Goal: Task Accomplishment & Management: Manage account settings

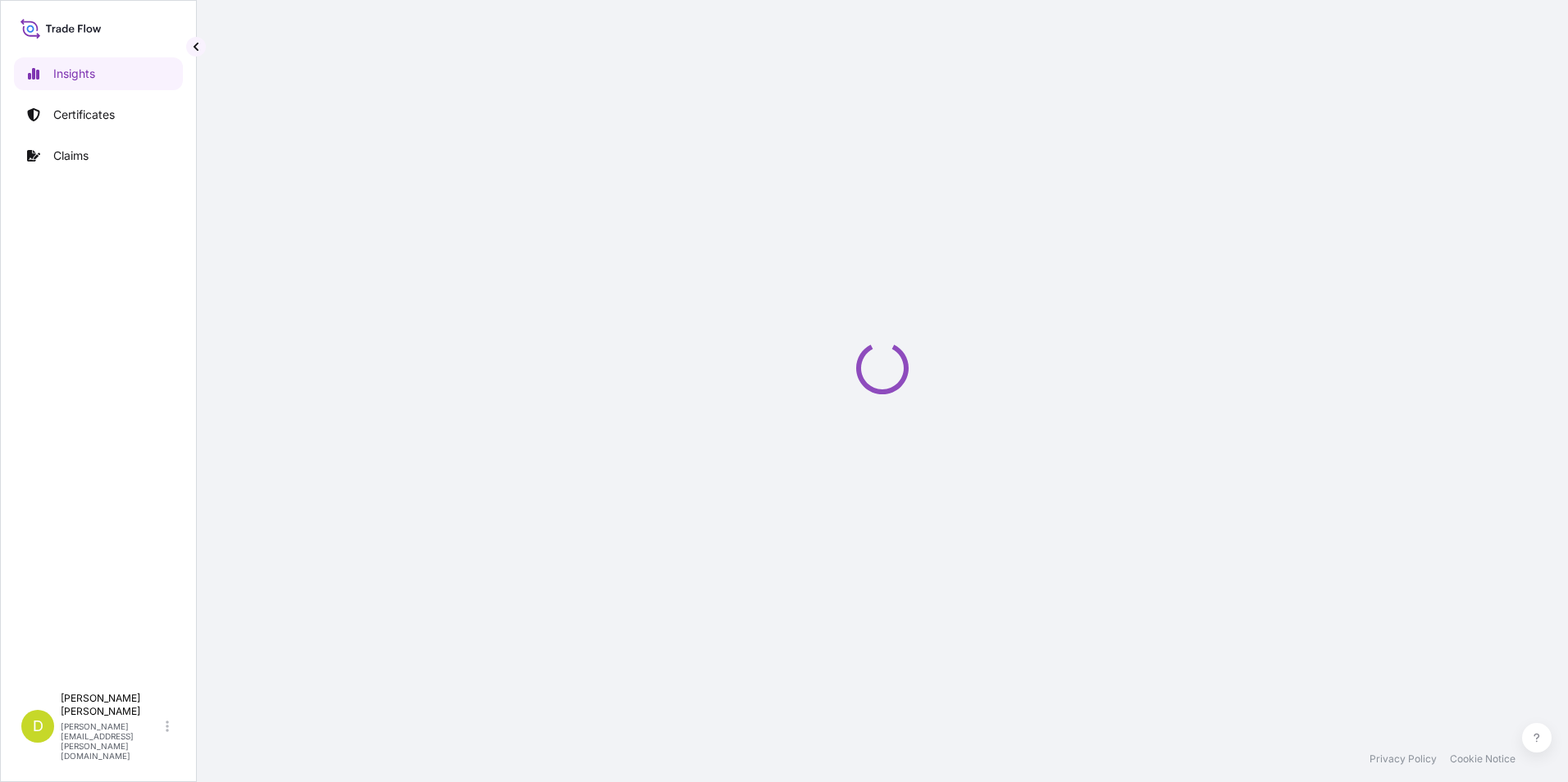
select select "2025"
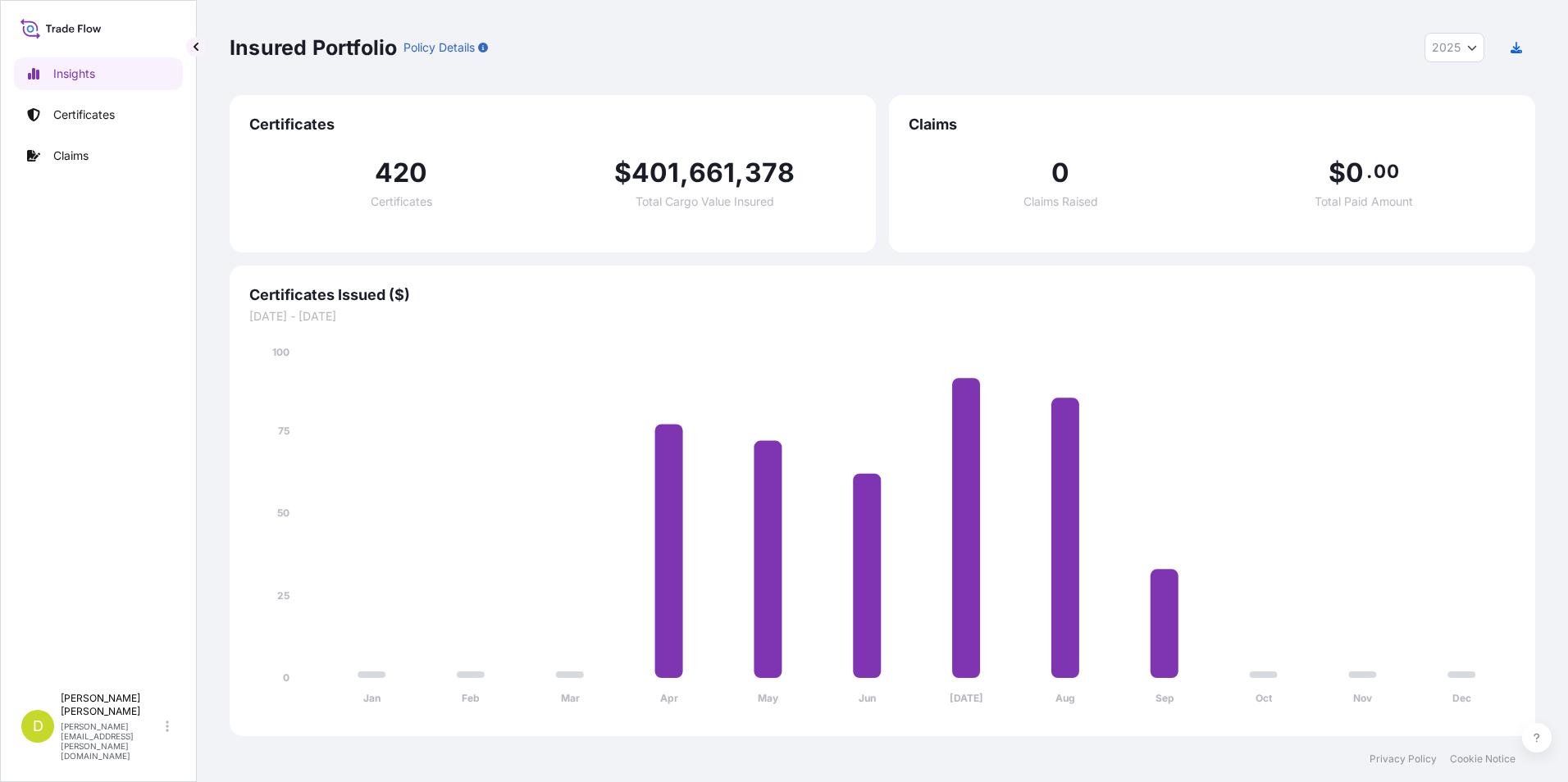
click at [102, 96] on div "Insights Certificates Claims" at bounding box center [99, 364] width 169 height 643
click at [101, 105] on link "Certificates" at bounding box center [99, 115] width 169 height 33
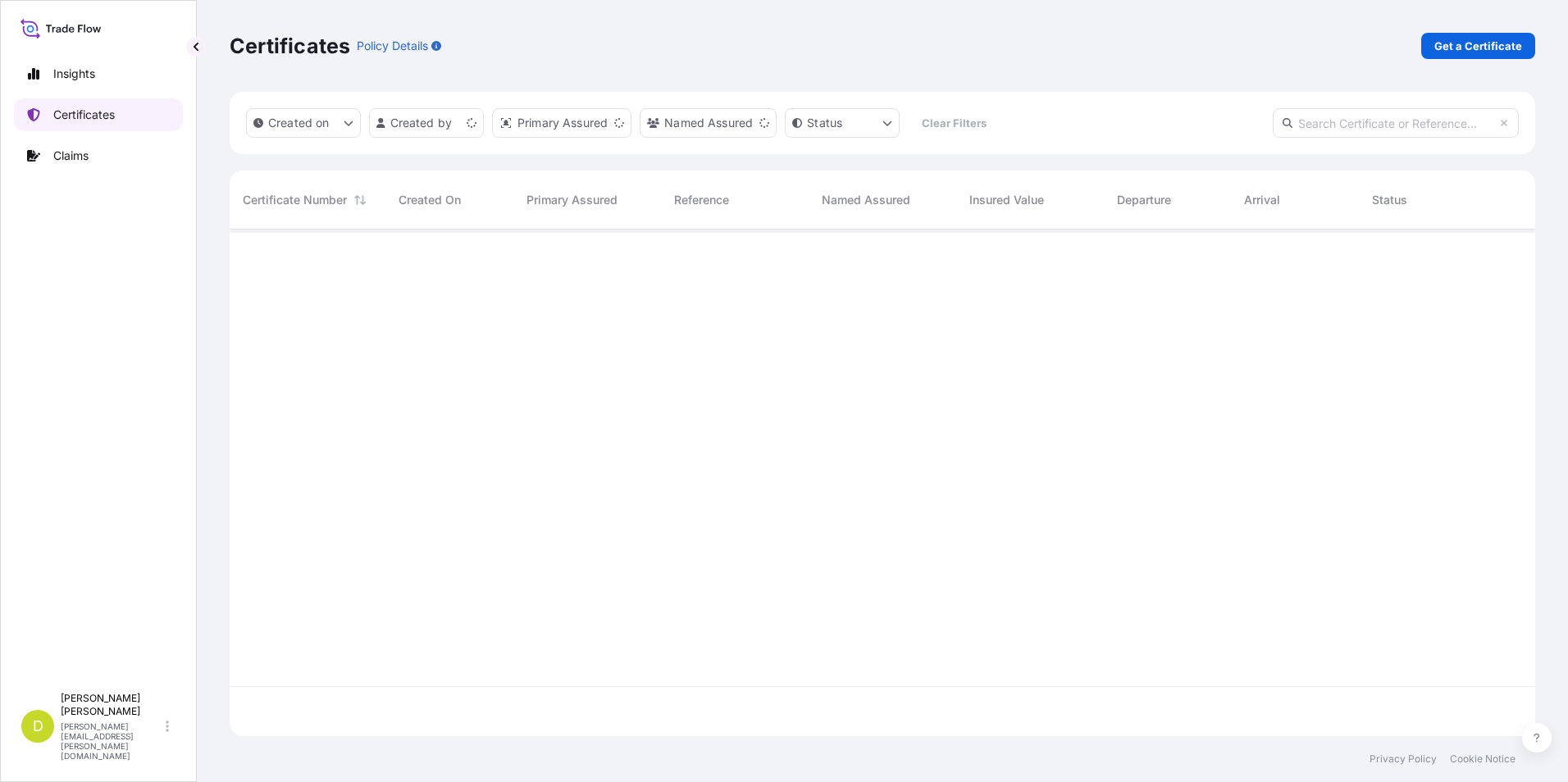
scroll to position [503, 1293]
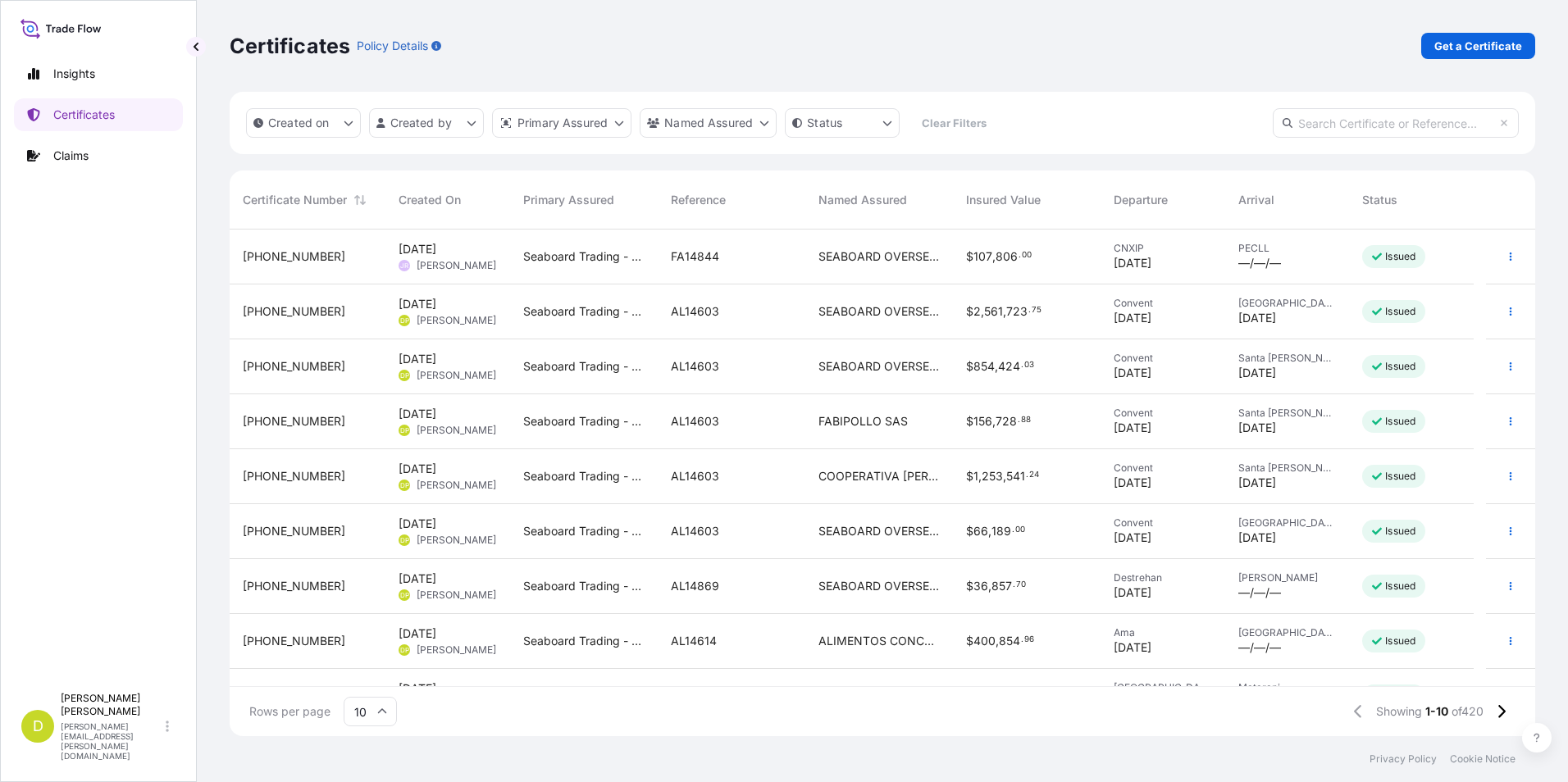
click at [1503, 59] on div "Certificates Policy Details Get a Certificate" at bounding box center [883, 46] width 1306 height 92
click at [1500, 51] on p "Get a Certificate" at bounding box center [1478, 46] width 88 height 16
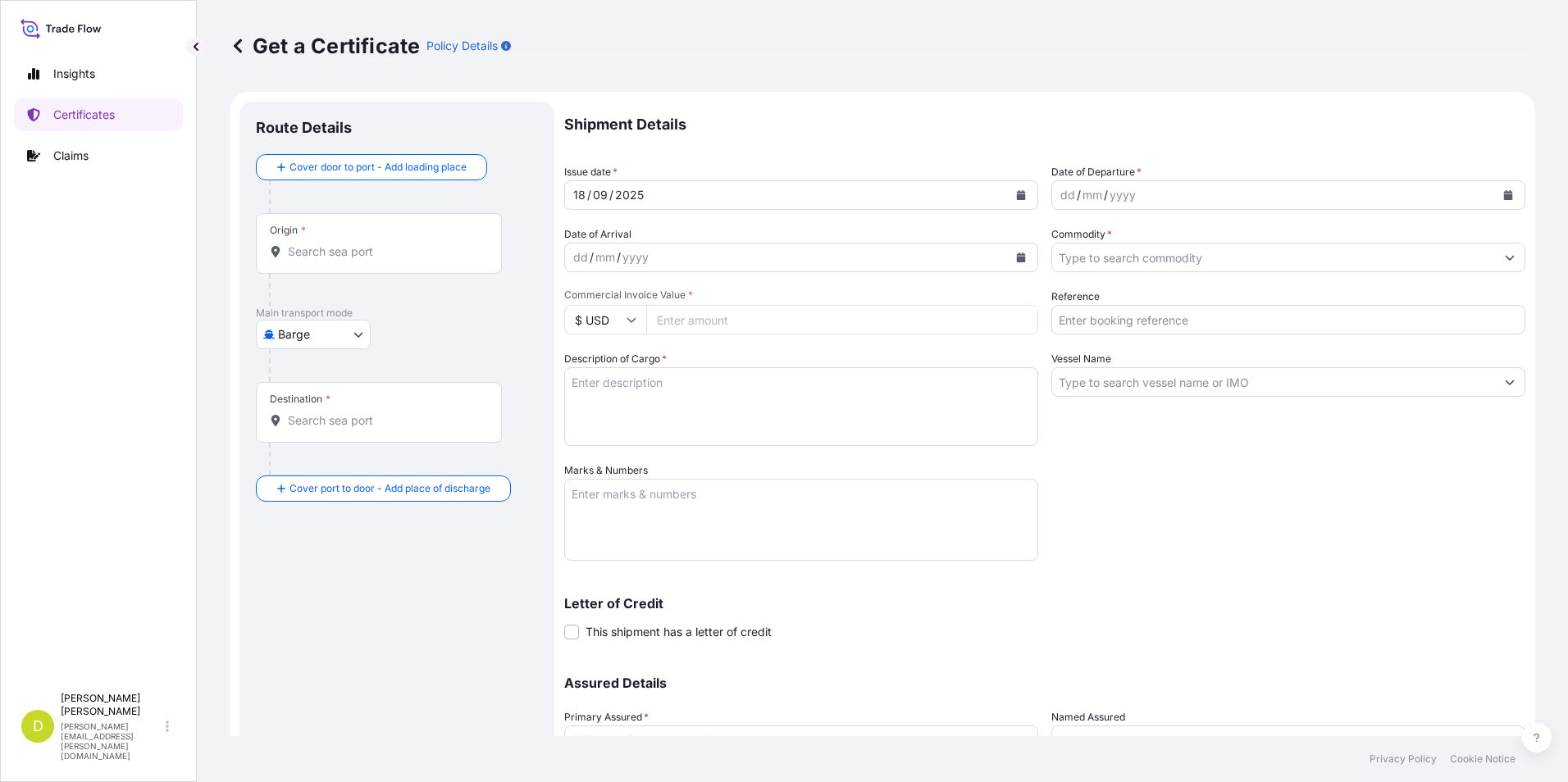
click at [276, 329] on body "Insights Certificates Claims D [PERSON_NAME] [PERSON_NAME][EMAIL_ADDRESS][PERSO…" at bounding box center [784, 391] width 1568 height 782
click at [299, 466] on span "Ocean Vessel" at bounding box center [323, 465] width 73 height 16
select select "Ocean Vessel"
click at [410, 268] on div "Origin *" at bounding box center [379, 250] width 246 height 61
click at [410, 267] on input "Origin *" at bounding box center [385, 258] width 193 height 16
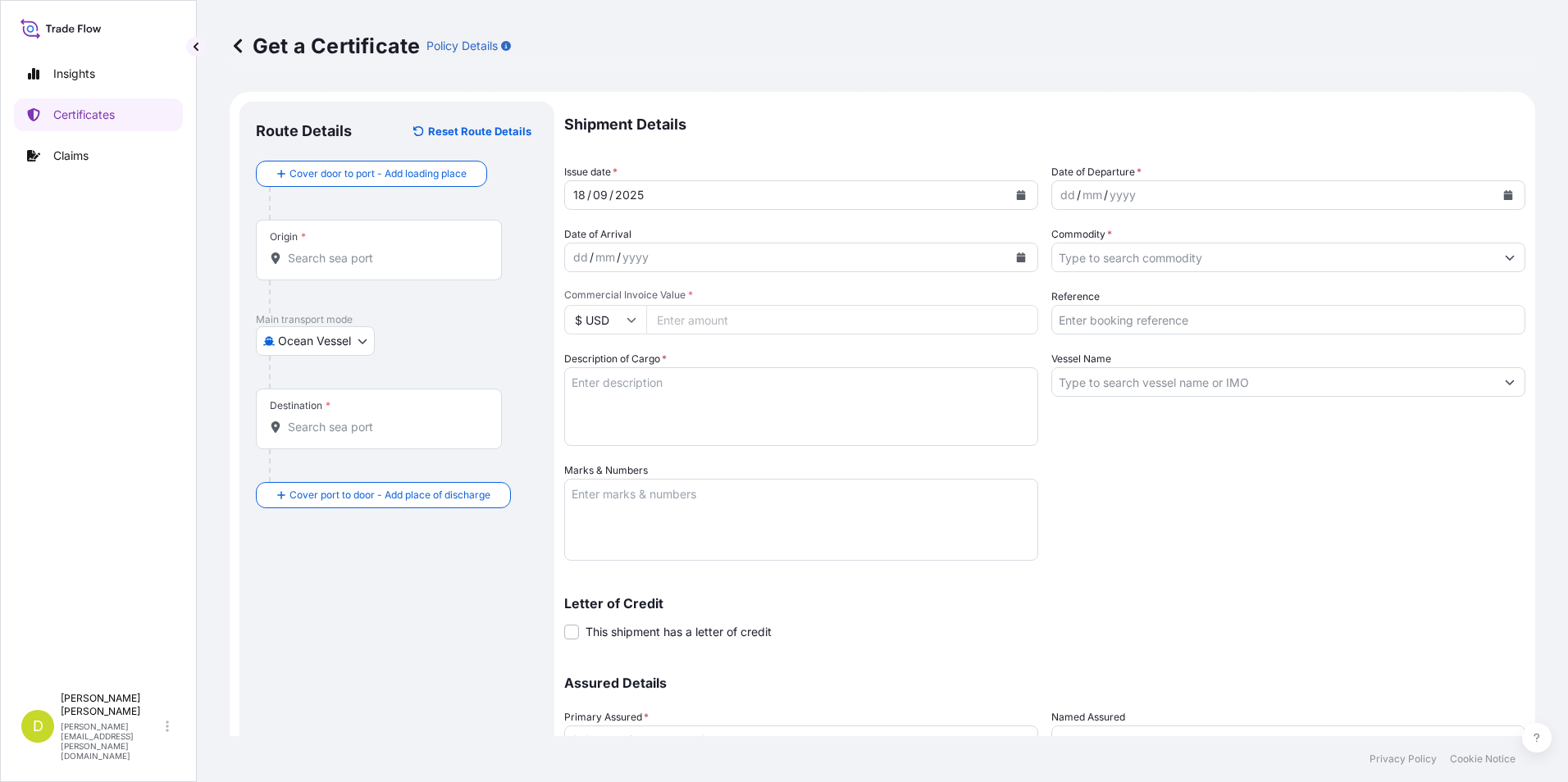
paste input "[GEOGRAPHIC_DATA][PERSON_NAME], [GEOGRAPHIC_DATA]"
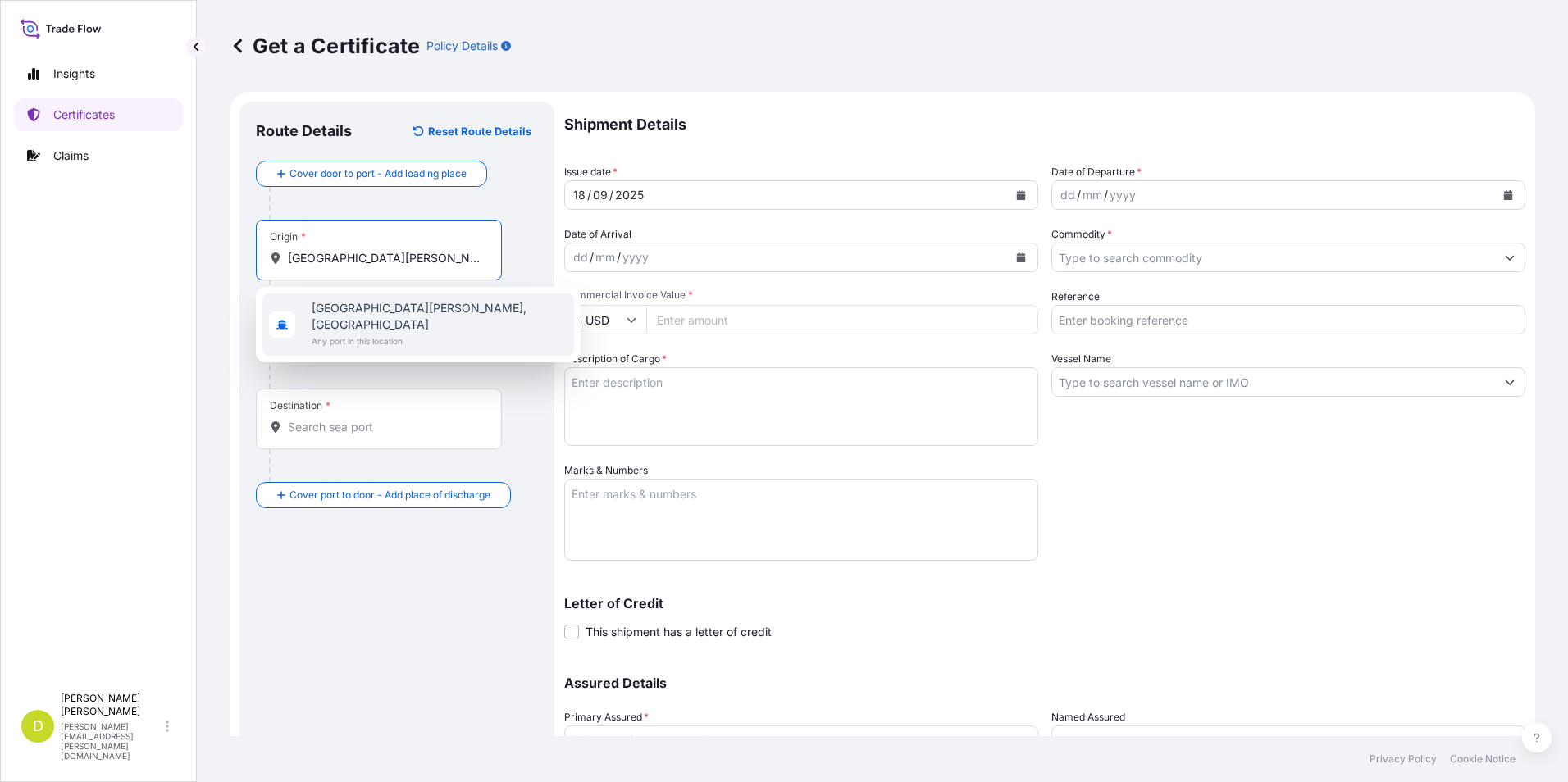
click at [414, 333] on span "Any port in this location" at bounding box center [439, 341] width 256 height 16
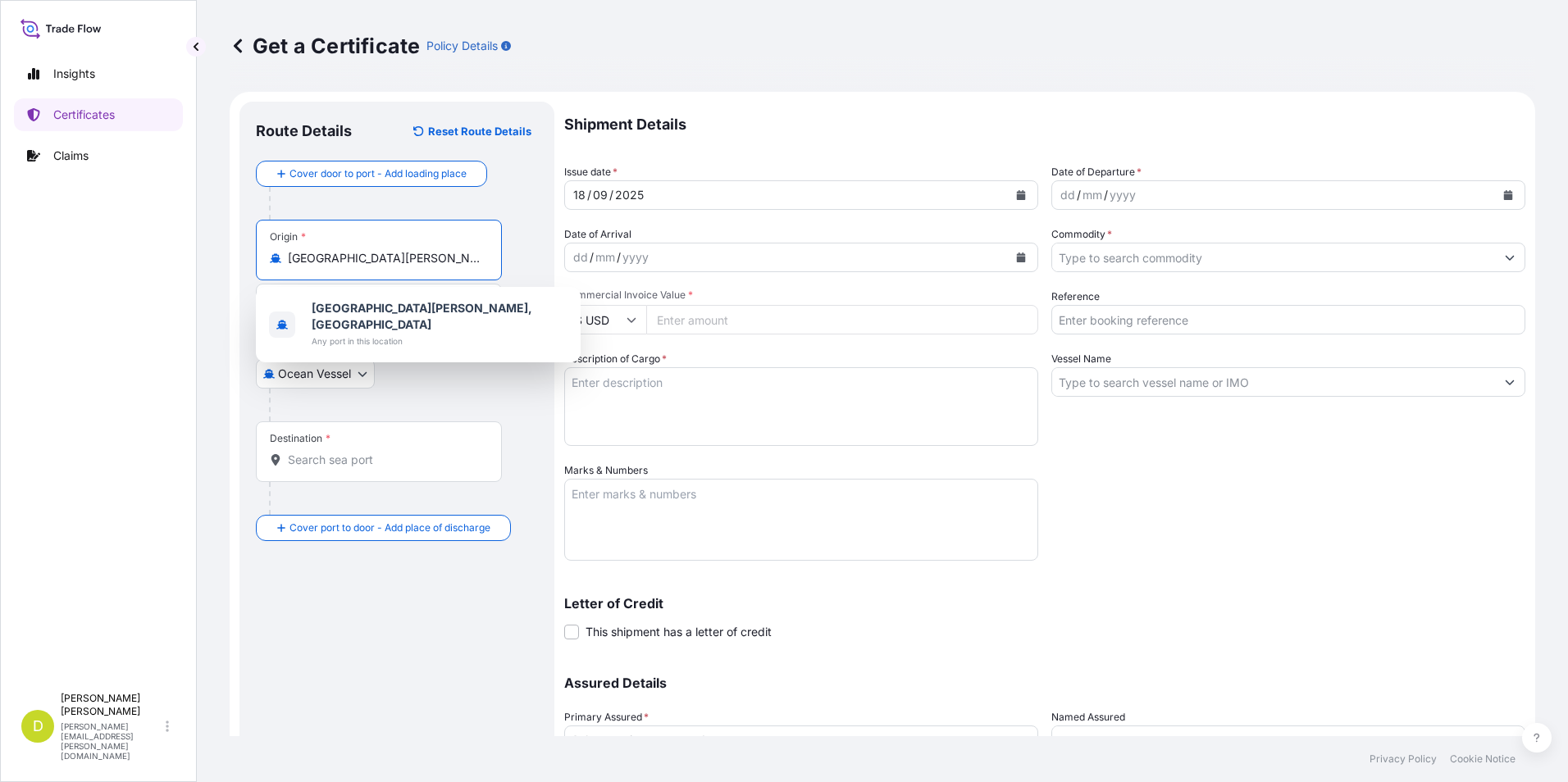
click at [374, 288] on div "[GEOGRAPHIC_DATA][PERSON_NAME], [GEOGRAPHIC_DATA] Any port in this location" at bounding box center [418, 325] width 325 height 76
paste input "[GEOGRAPHIC_DATA][PERSON_NAME], [GEOGRAPHIC_DATA]"
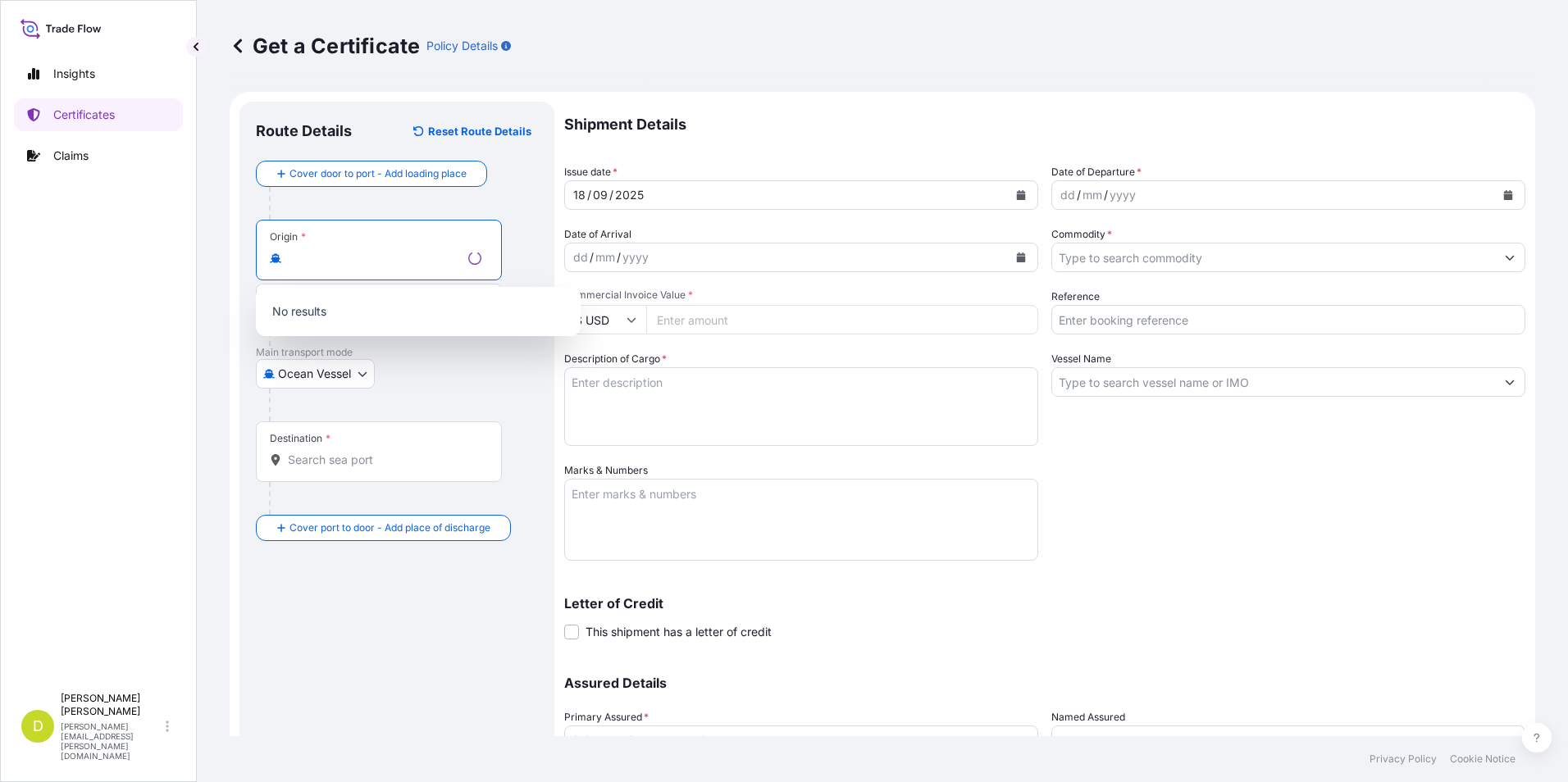
type input "[GEOGRAPHIC_DATA][PERSON_NAME], [GEOGRAPHIC_DATA]"
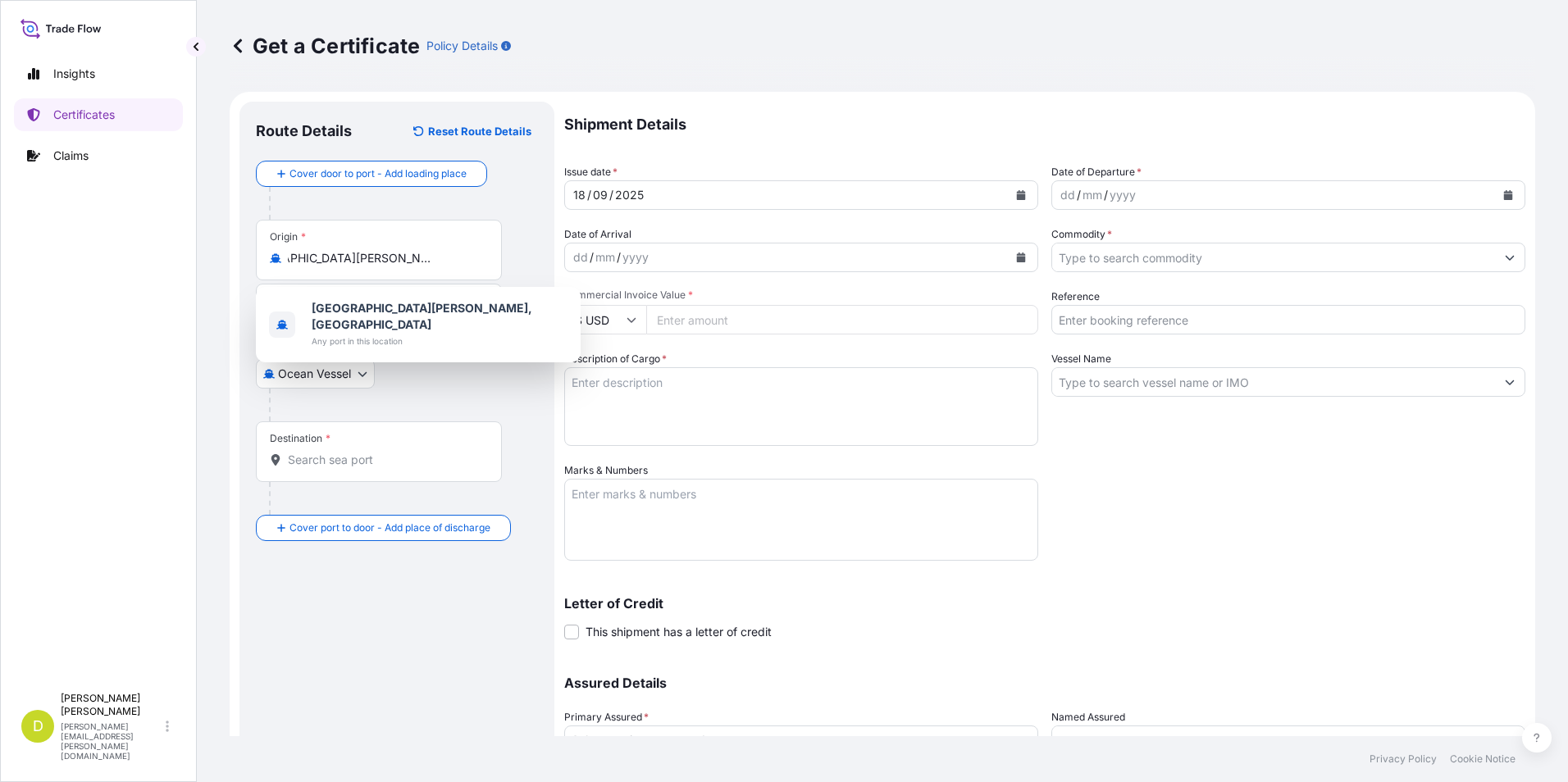
click at [229, 294] on div "Get a Certificate Policy Details Route Details Reset Route Details Cover door t…" at bounding box center [883, 368] width 1372 height 736
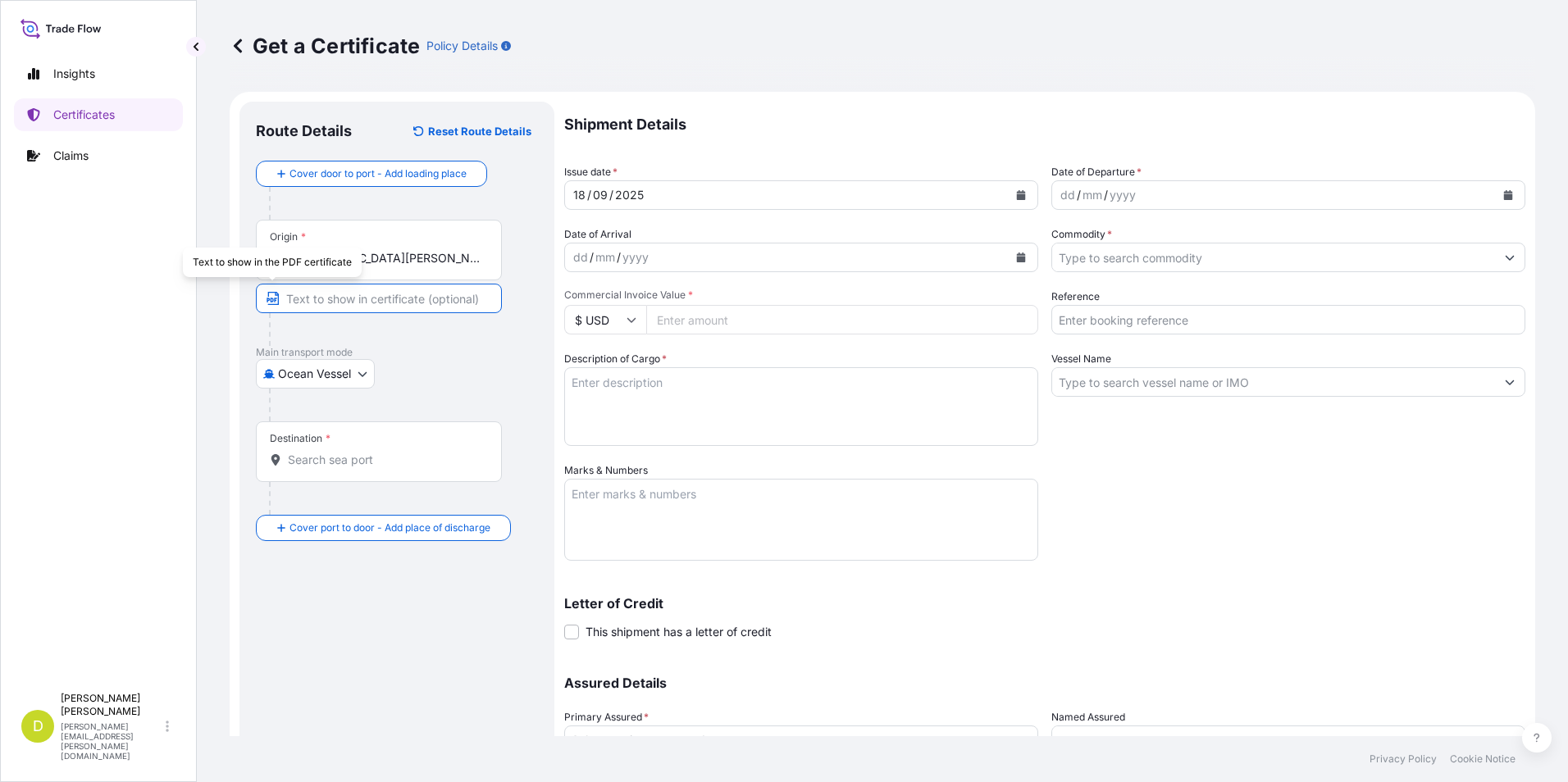
click at [328, 310] on input "Text to appear on certificate" at bounding box center [379, 299] width 246 height 30
paste input "[GEOGRAPHIC_DATA][PERSON_NAME], [GEOGRAPHIC_DATA]"
type input "[GEOGRAPHIC_DATA][PERSON_NAME], [GEOGRAPHIC_DATA]"
click at [463, 380] on div "Ocean Vessel [GEOGRAPHIC_DATA]" at bounding box center [396, 375] width 282 height 30
click at [408, 441] on div "Destination *" at bounding box center [379, 451] width 246 height 61
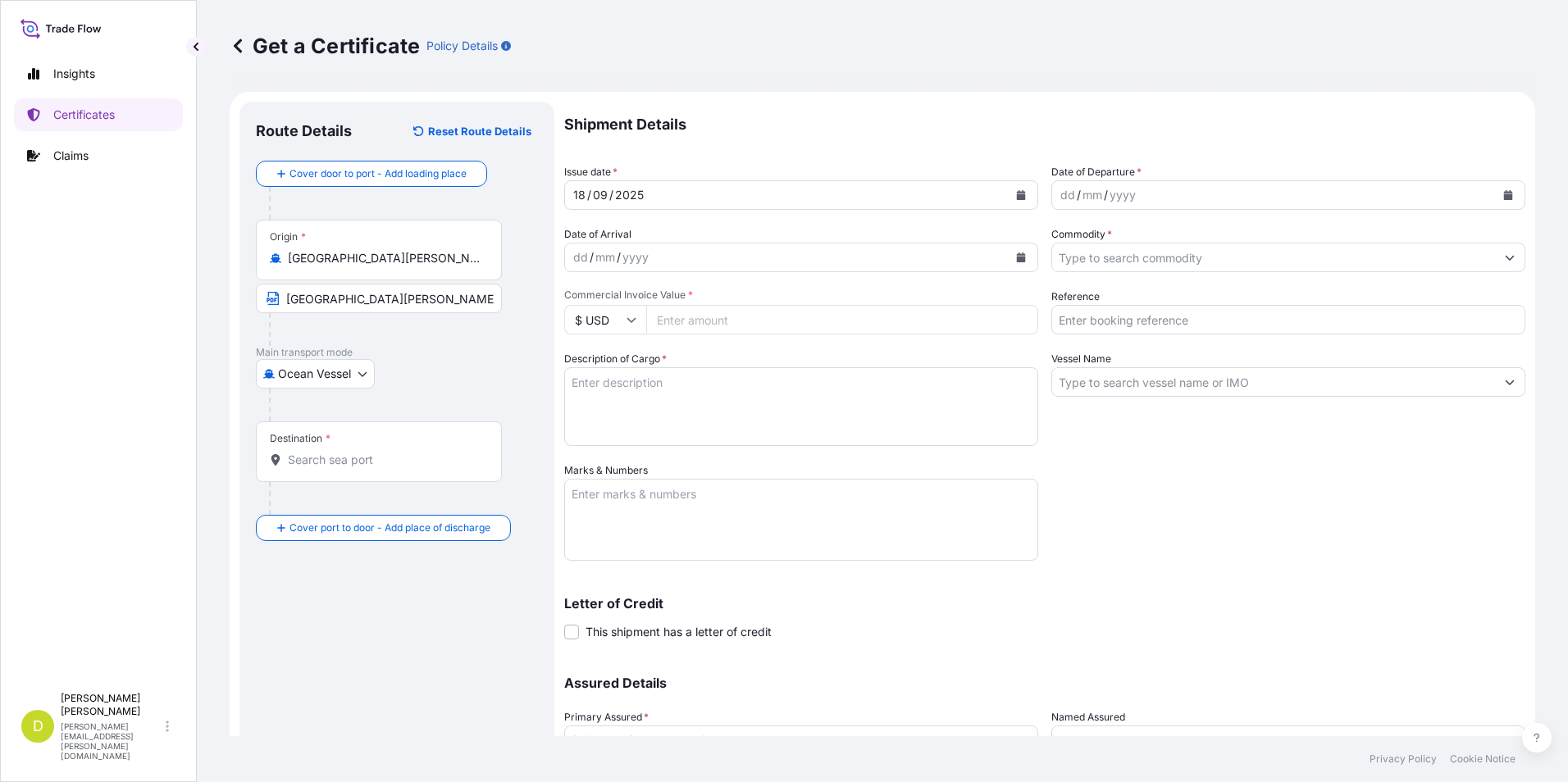
click at [408, 452] on input "Destination *" at bounding box center [385, 460] width 193 height 16
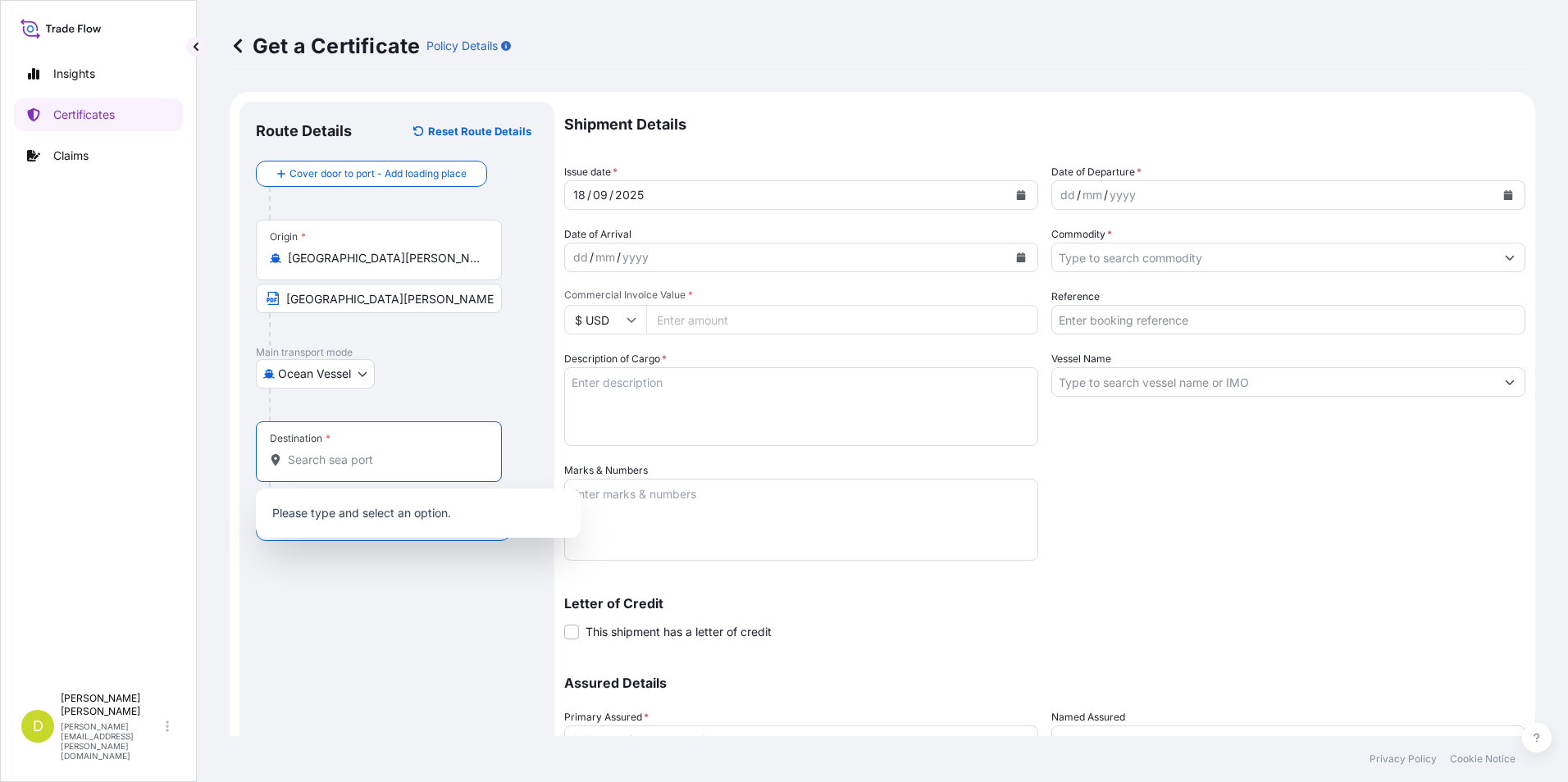
paste input "BUENAVENTURA, [GEOGRAPHIC_DATA]"
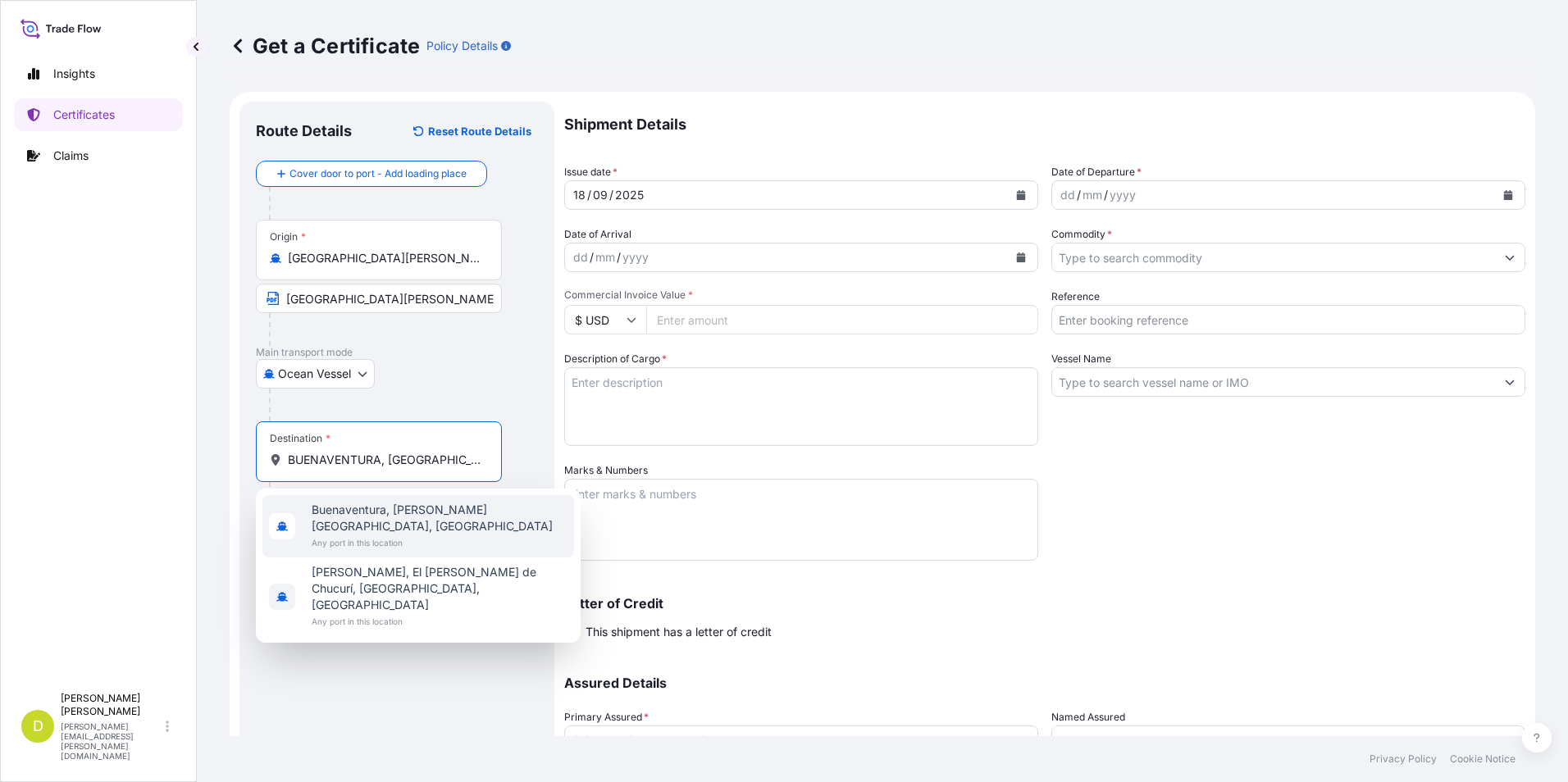
click at [392, 504] on span "Buenaventura, [PERSON_NAME][GEOGRAPHIC_DATA], [GEOGRAPHIC_DATA]" at bounding box center [439, 518] width 256 height 33
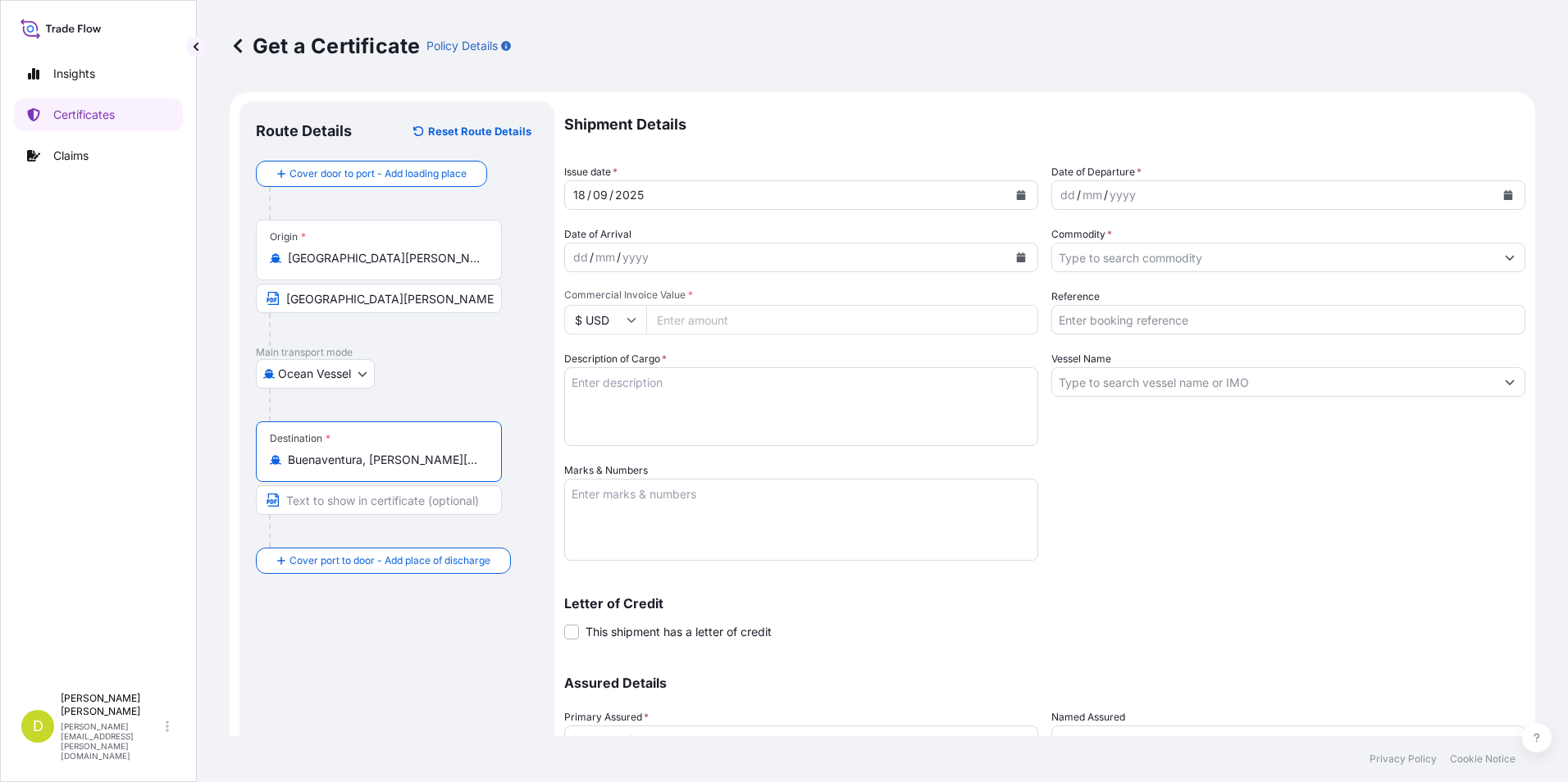
type input "Buenaventura, [PERSON_NAME][GEOGRAPHIC_DATA], [GEOGRAPHIC_DATA]"
click at [427, 501] on input "Text to appear on certificate" at bounding box center [379, 500] width 246 height 30
paste input "BUENAVENTURA, [GEOGRAPHIC_DATA]"
type input "BUENAVENTURA, [GEOGRAPHIC_DATA]"
click at [1061, 194] on div "dd" at bounding box center [1068, 195] width 18 height 20
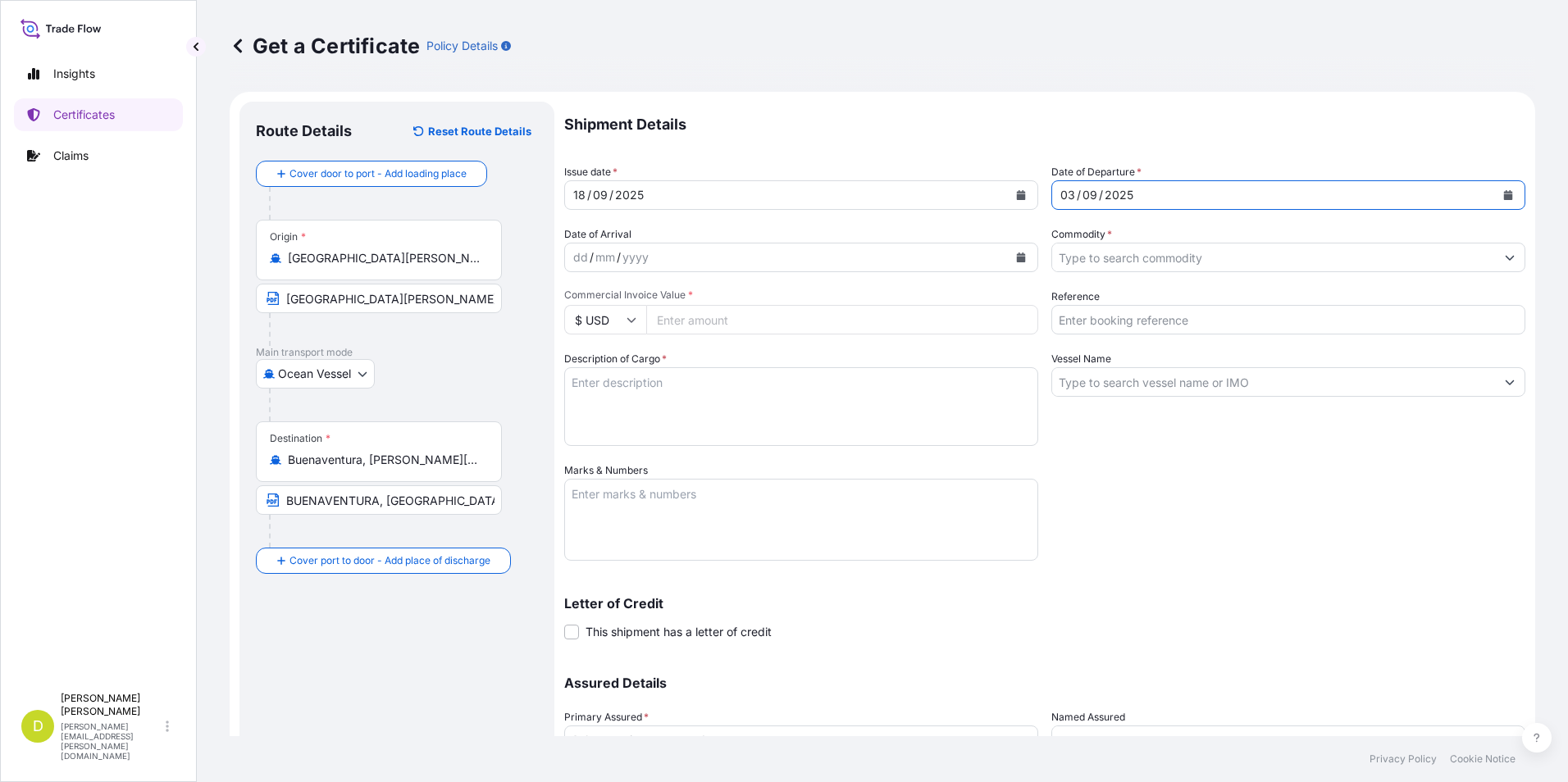
click at [576, 259] on div "dd" at bounding box center [581, 258] width 18 height 20
click at [1311, 274] on div "Shipment Details Issue date * [DATE] Date of Departure * [DATE] Date of Arrival…" at bounding box center [1044, 461] width 961 height 719
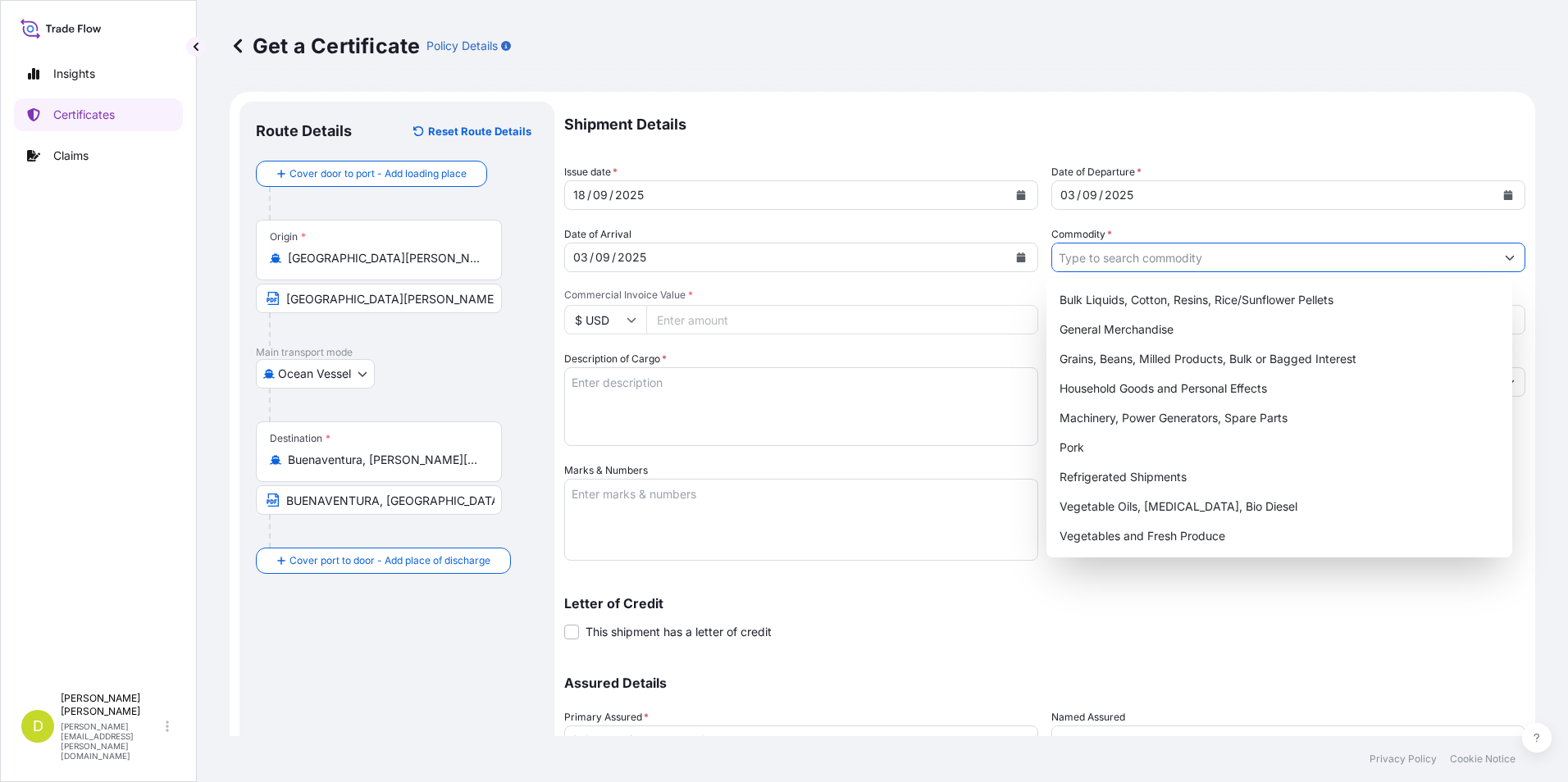
click at [1255, 255] on input "Commodity *" at bounding box center [1273, 258] width 443 height 30
click at [1113, 347] on div "Grains, Beans, Milled Products, Bulk or Bagged Interest" at bounding box center [1279, 360] width 453 height 30
type input "Grains, Beans, Milled Products, Bulk or Bagged Interest"
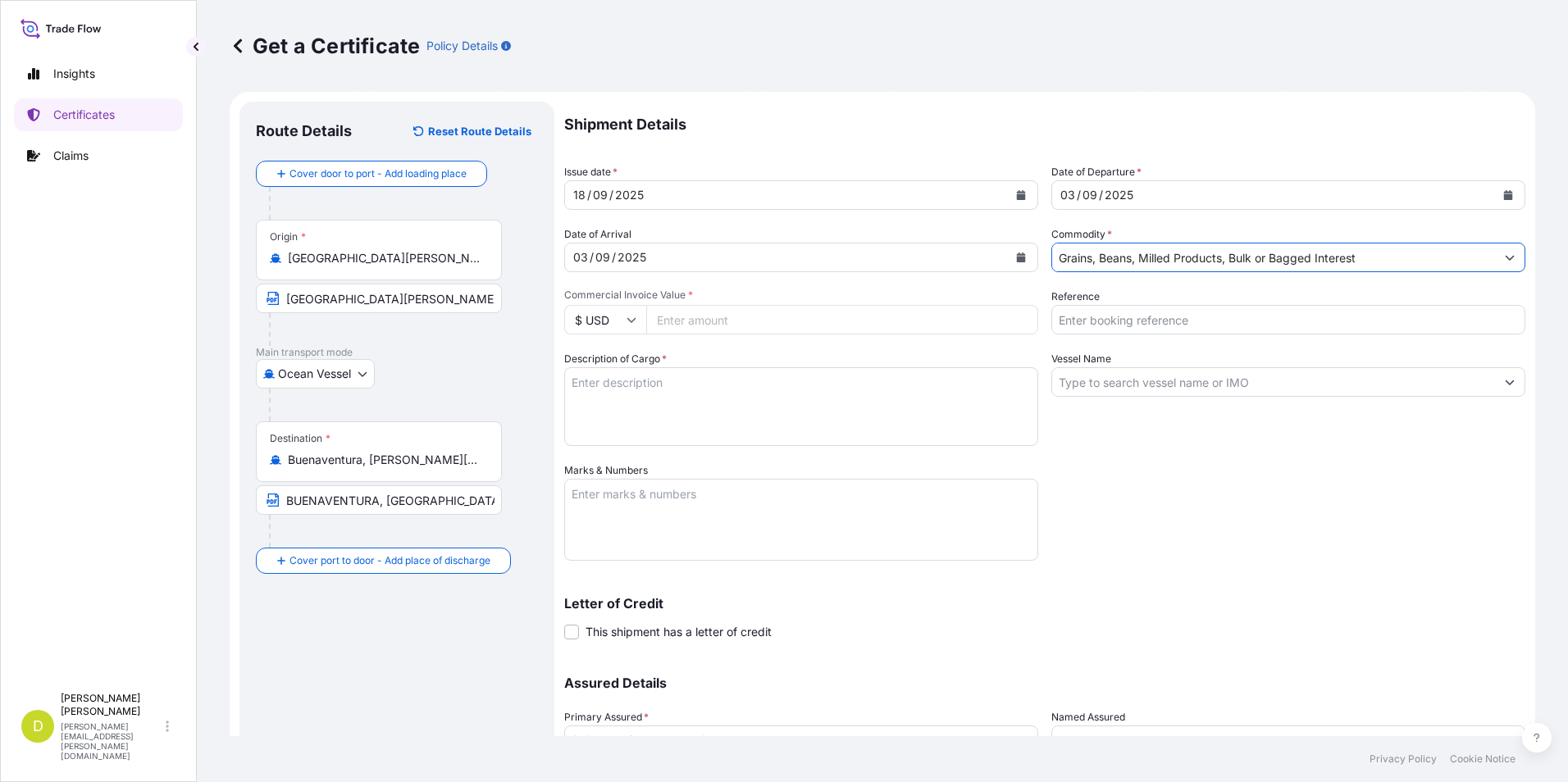
click at [1109, 318] on input "Reference" at bounding box center [1288, 320] width 474 height 30
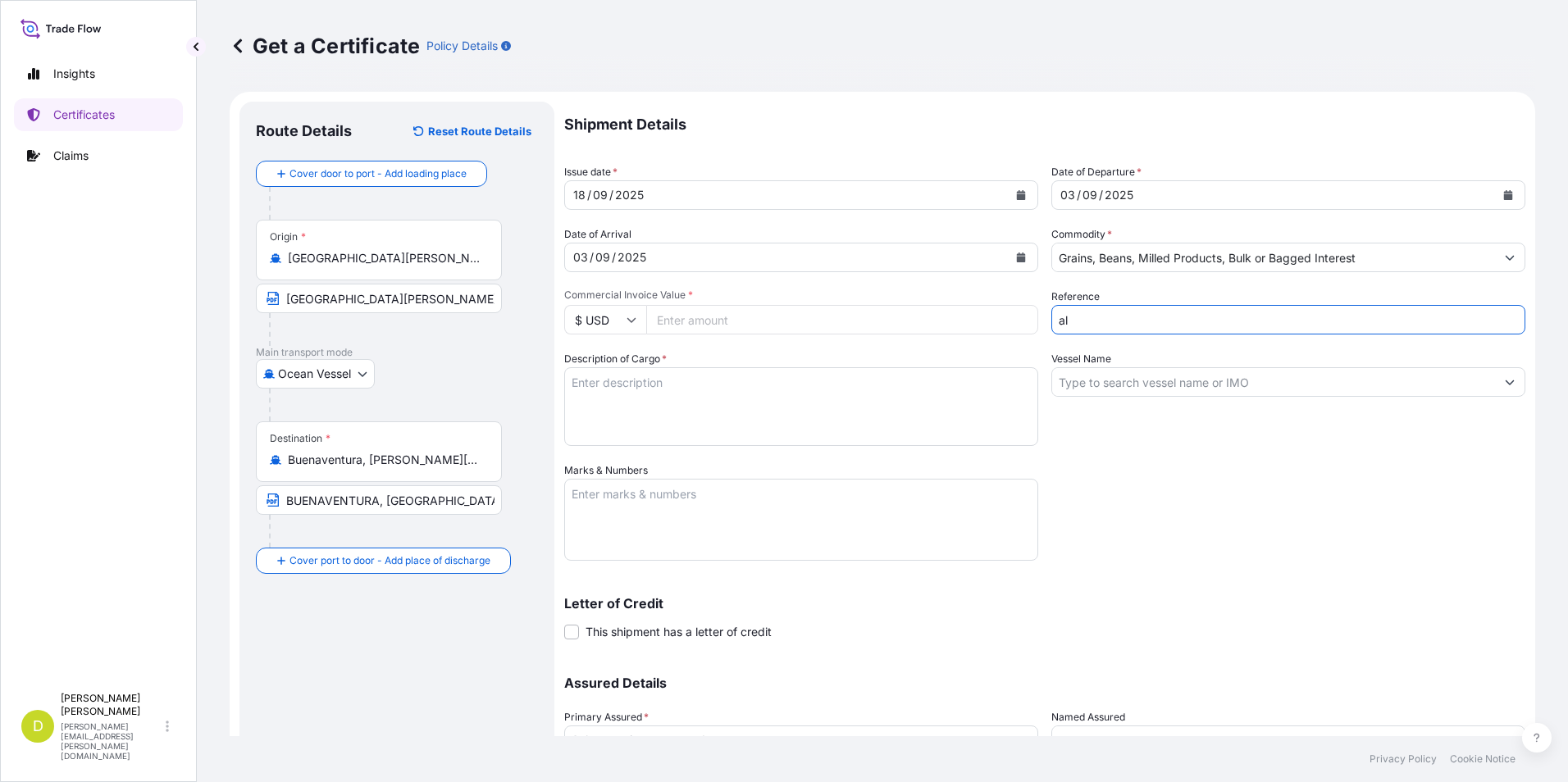
type input "a"
type input "AL14915"
click at [1135, 370] on input "Vessel Name" at bounding box center [1273, 383] width 443 height 30
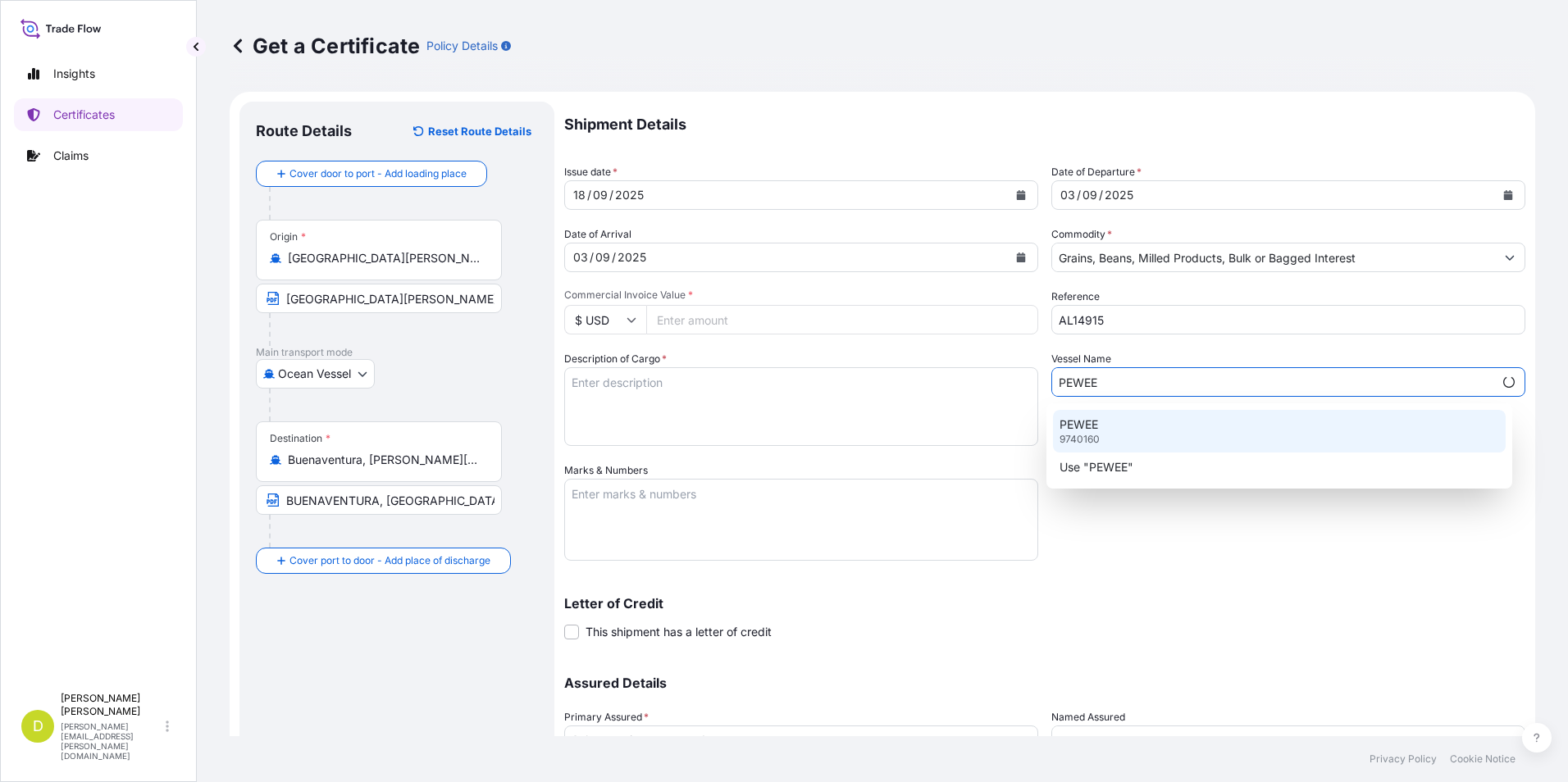
click at [1165, 451] on div "PEWEE 9740160" at bounding box center [1279, 431] width 453 height 43
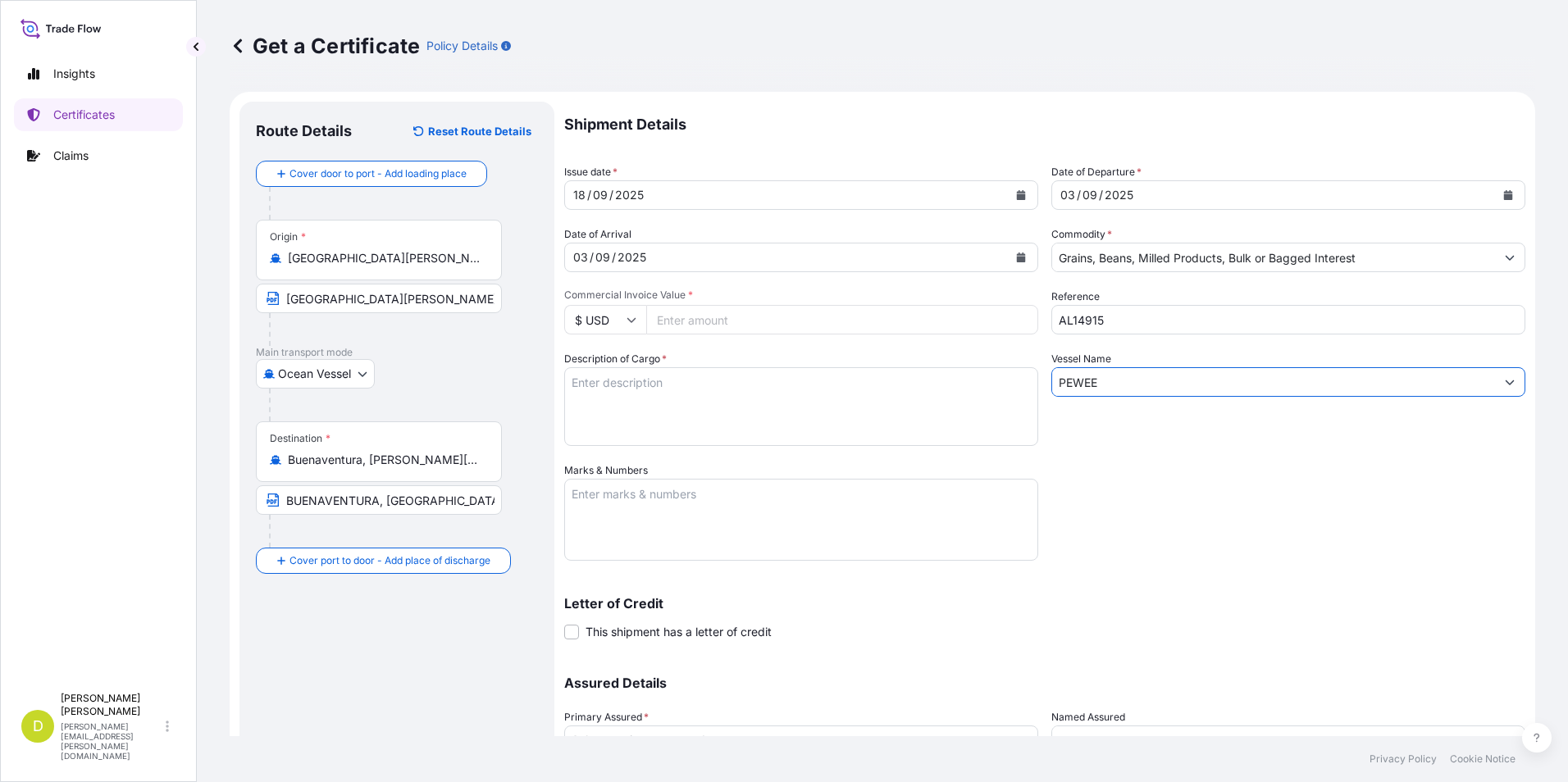
type input "PEWEE"
click at [805, 314] on input "Commercial Invoice Value *" at bounding box center [843, 320] width 392 height 30
type input "69941"
type input "69941.52"
click at [783, 414] on textarea "Description of Cargo *" at bounding box center [801, 406] width 474 height 79
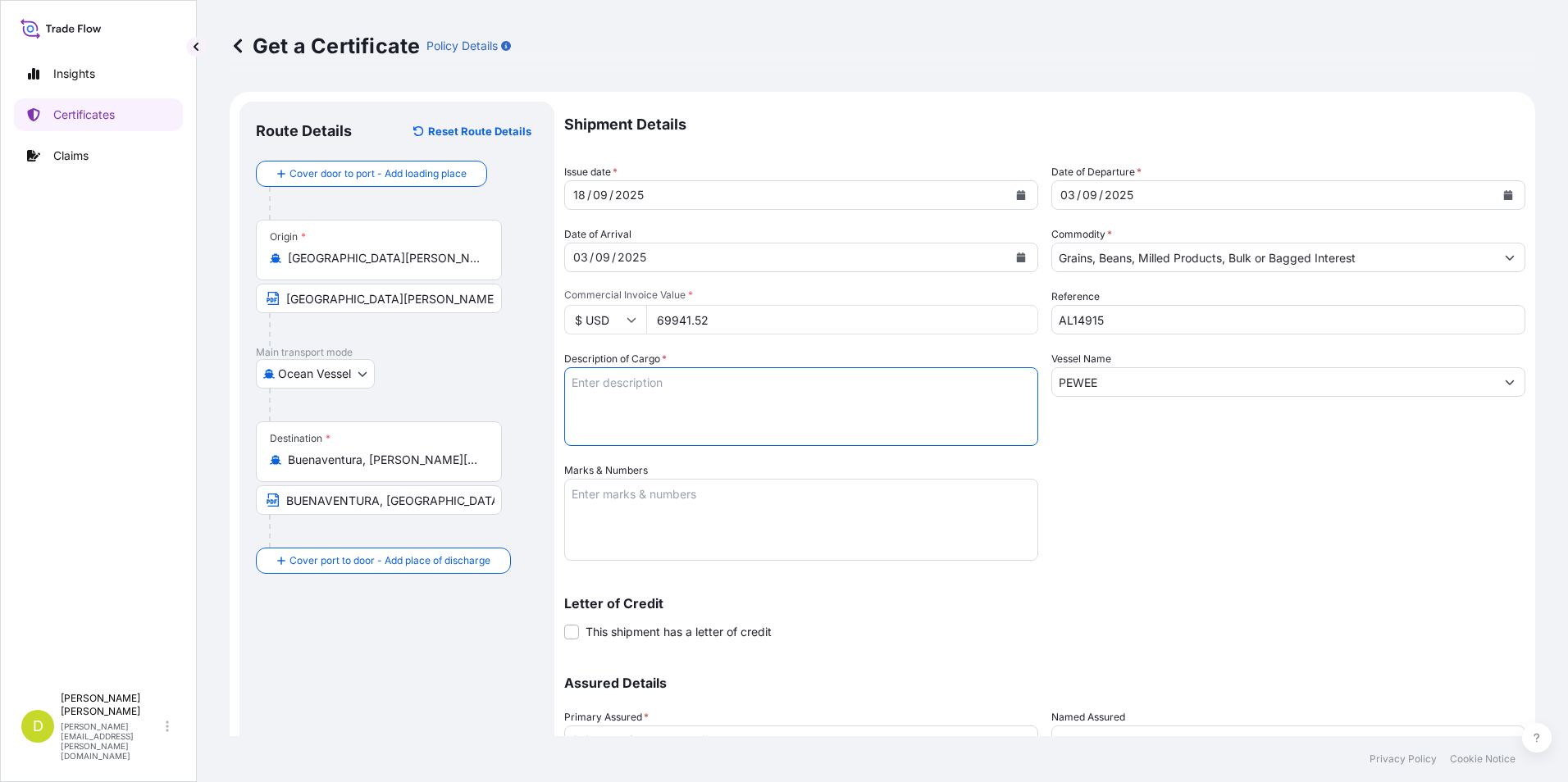
click at [712, 405] on textarea "Description of Cargo *" at bounding box center [801, 406] width 474 height 79
paste textarea "180,000"
click at [731, 383] on textarea "180,000" at bounding box center [801, 406] width 474 height 79
click at [797, 392] on textarea "180,000 MT," at bounding box center [801, 406] width 474 height 79
click at [797, 387] on textarea "180,000 MT," at bounding box center [801, 406] width 474 height 79
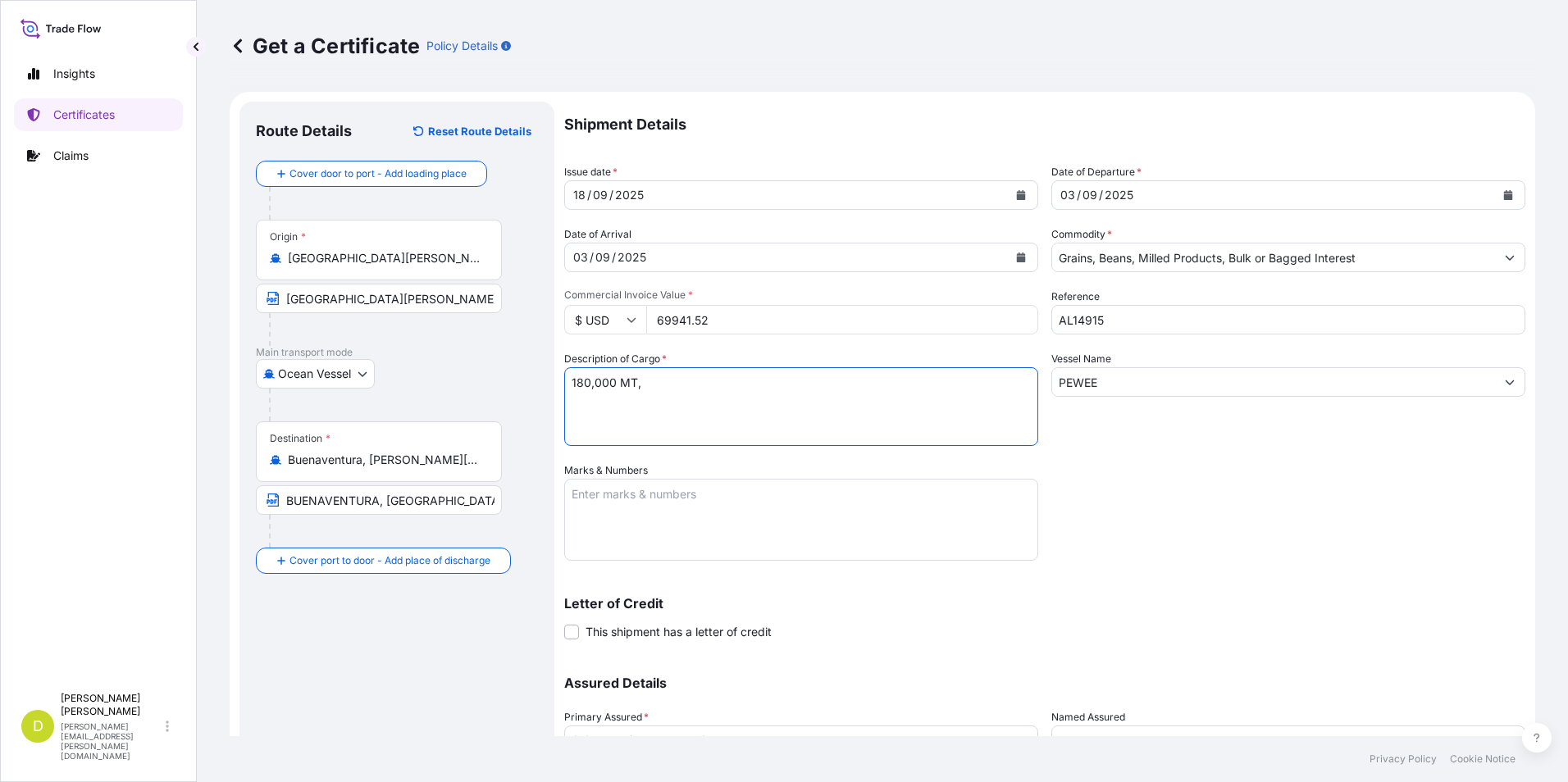
paste textarea "BOLIVIAN SOYBEAN MEAL IN BULK// TORTA DE SOYA A GRANEL DE ORIGEN [DEMOGRAPHIC_D…"
click at [812, 400] on textarea "180,000 MT, BOLIVIAN SOYBEAN MEAL IN BULK// TORTA DE SOYA A GRANEL DE ORIGEN [D…" at bounding box center [801, 406] width 474 height 79
drag, startPoint x: 726, startPoint y: 400, endPoint x: 703, endPoint y: 400, distance: 23.0
click at [703, 400] on textarea "180,000 MT, BOLIVIAN SOYBEAN MEAL IN BULK// TORTA DE SOYA A GRANEL DE ORIGEN [D…" at bounding box center [801, 406] width 474 height 79
paste textarea "N° 8"
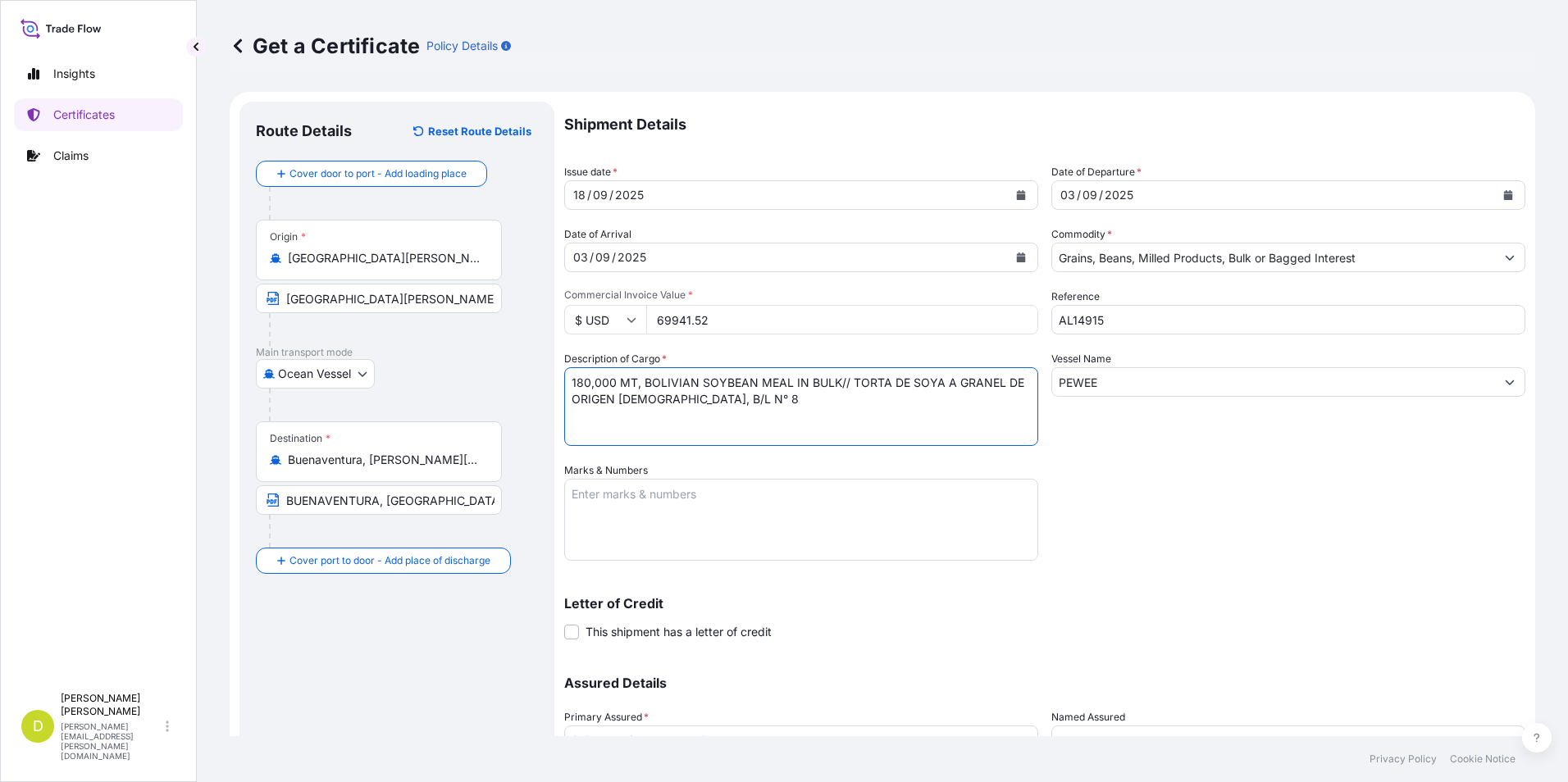
click at [767, 398] on textarea "180,000 MT, BOLIVIAN SOYBEAN MEAL IN BULK// TORTA DE SOYA A GRANEL DE ORIGEN [D…" at bounding box center [801, 406] width 474 height 79
type textarea "180,000 MT, BOLIVIAN SOYBEAN MEAL IN BULK// TORTA DE SOYA A GRANEL DE ORIGEN [D…"
click at [692, 534] on textarea "Marks & Numbers" at bounding box center [801, 520] width 474 height 82
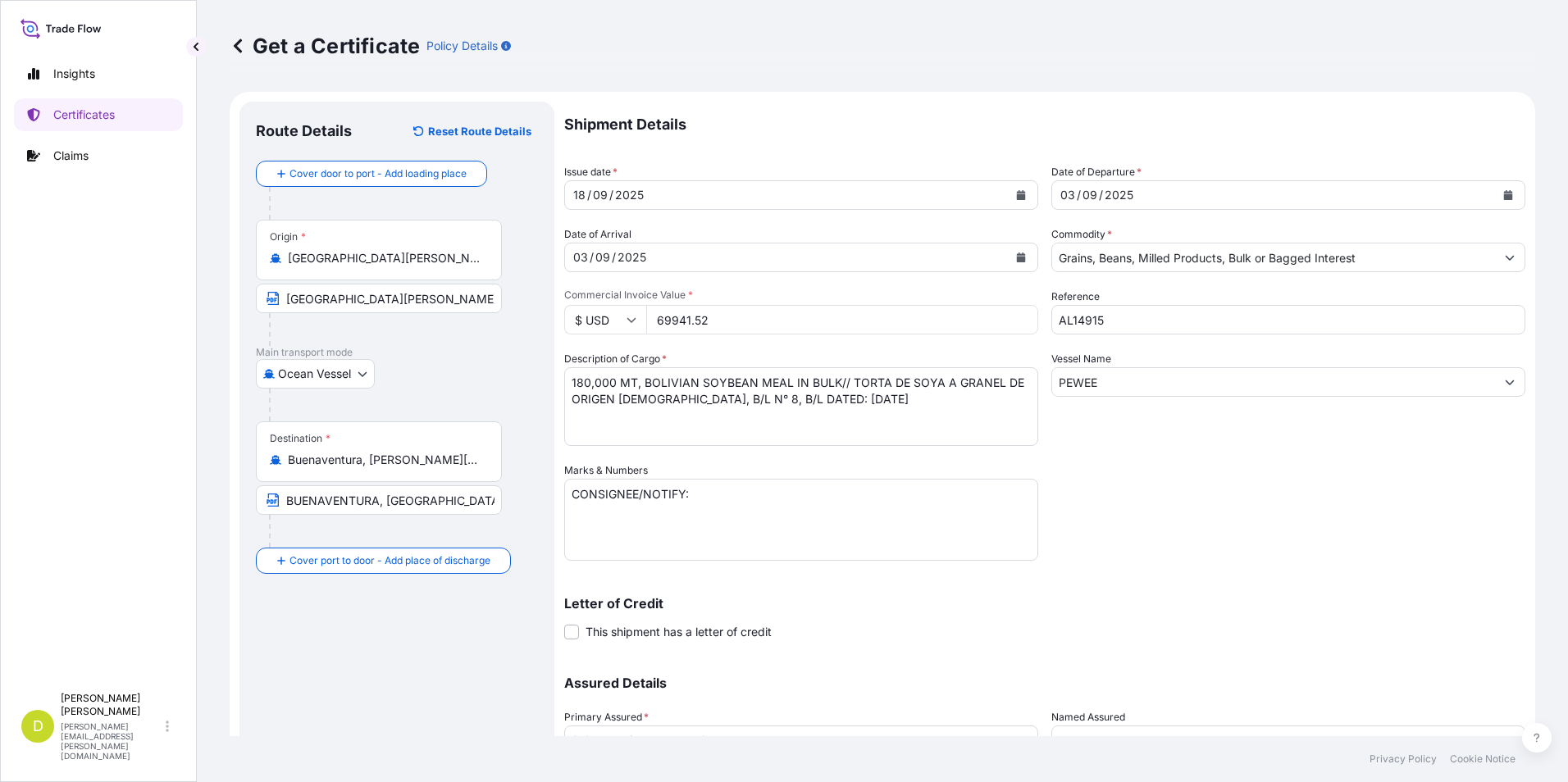
click at [651, 534] on textarea "CONSIGNEE/NOTIFY:" at bounding box center [801, 520] width 474 height 82
paste textarea "INVERSIONES AVICOLA SANTAGUEDA S.A.S, [STREET_ADDRESS][PERSON_NAME], NIT: 810.0…"
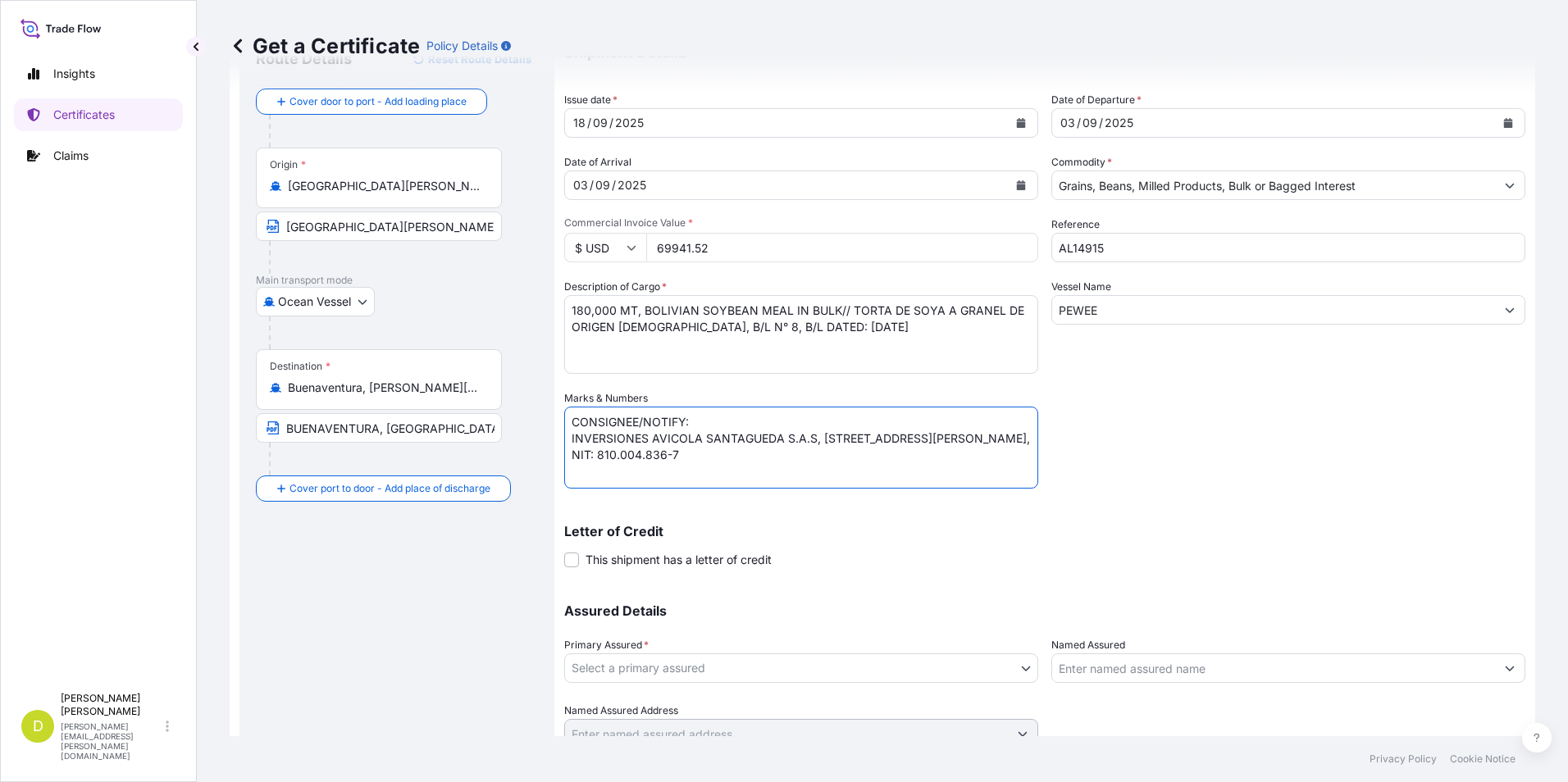
scroll to position [140, 0]
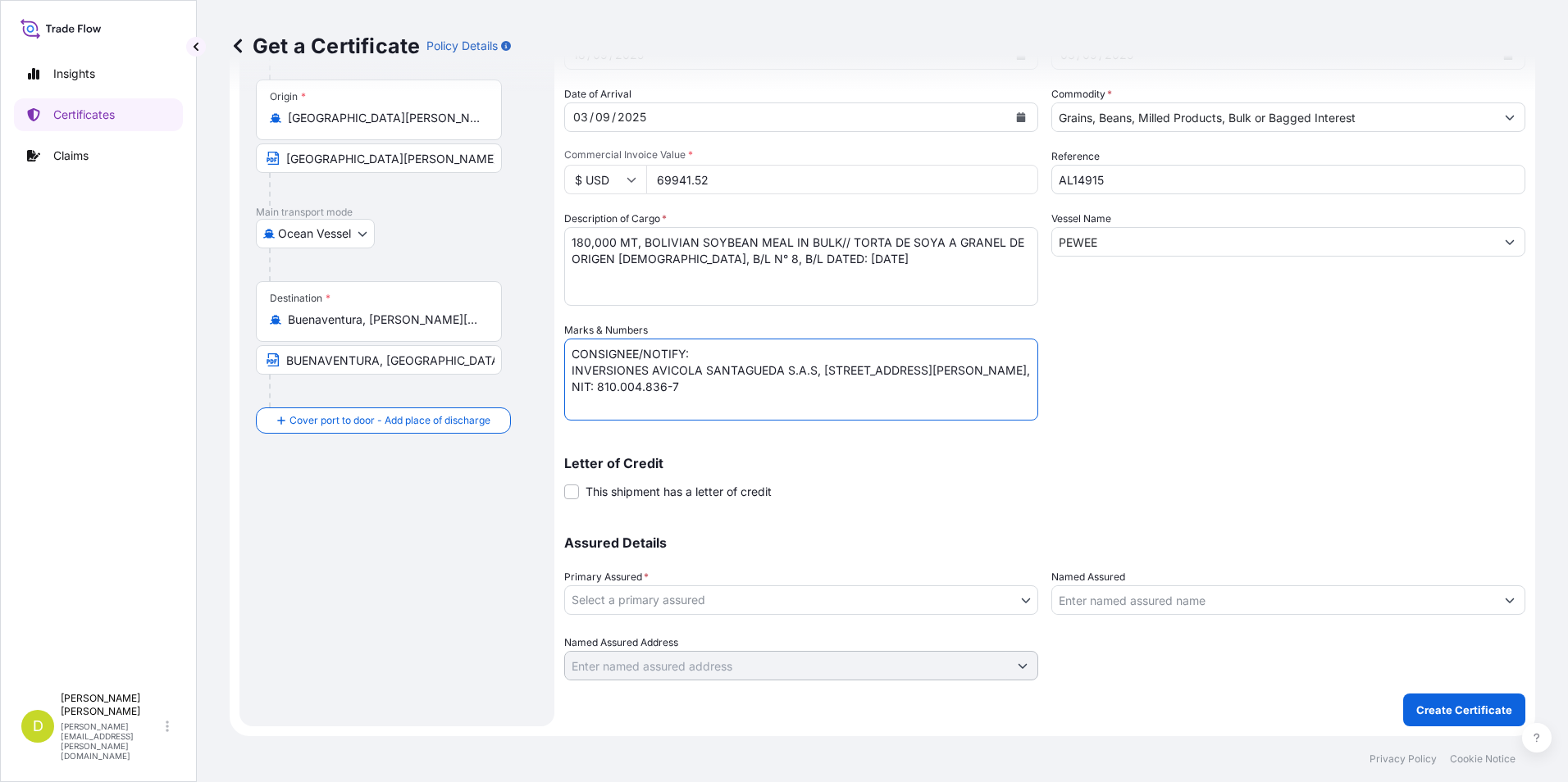
type textarea "CONSIGNEE/NOTIFY: INVERSIONES AVICOLA SANTAGUEDA S.A.S, [STREET_ADDRESS][PERSON…"
click at [1131, 587] on input "Named Assured" at bounding box center [1273, 601] width 443 height 30
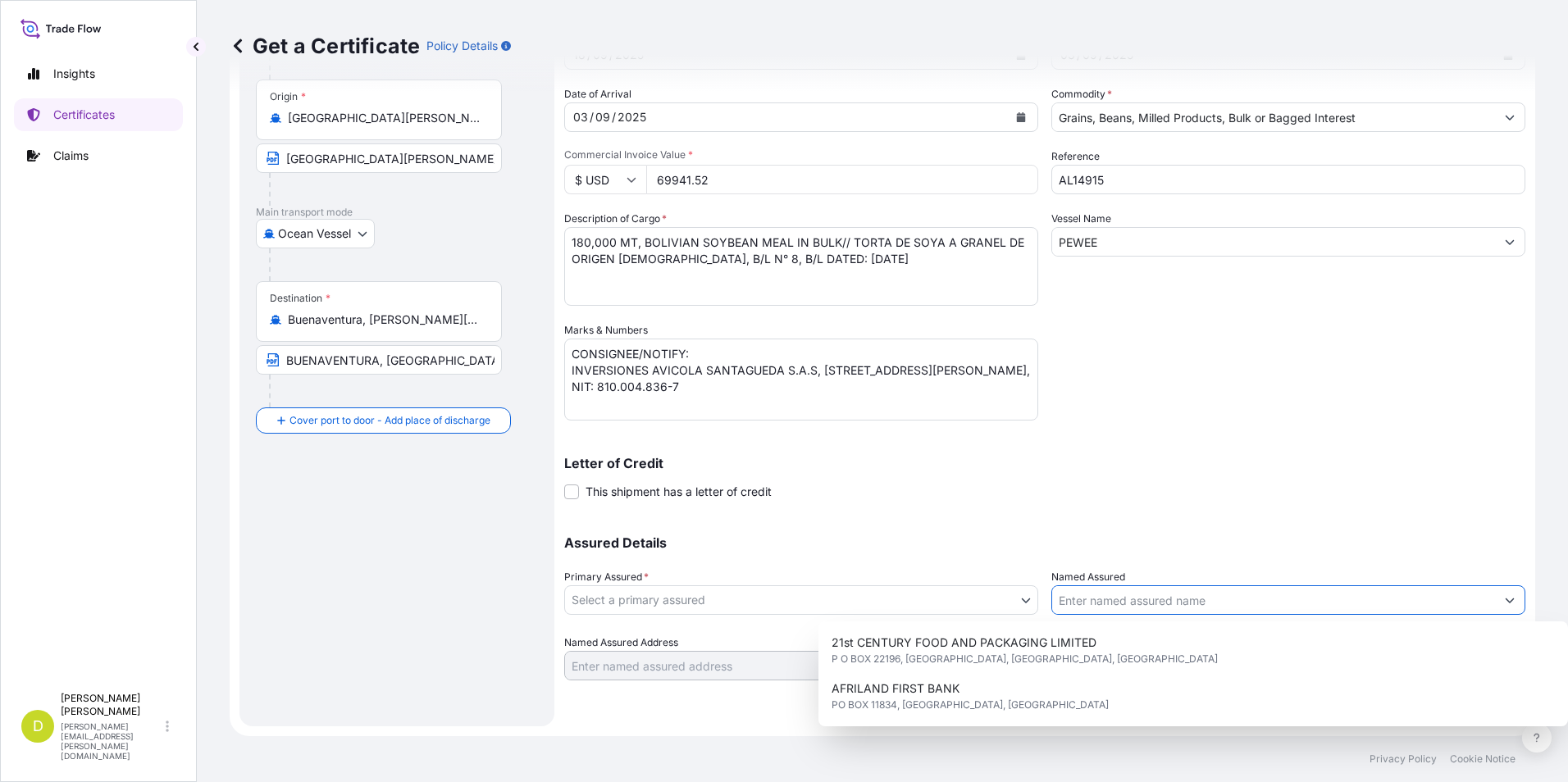
click at [947, 592] on body "11 options available. Insights Certificates Claims D [PERSON_NAME] [PERSON_NAME…" at bounding box center [784, 391] width 1568 height 782
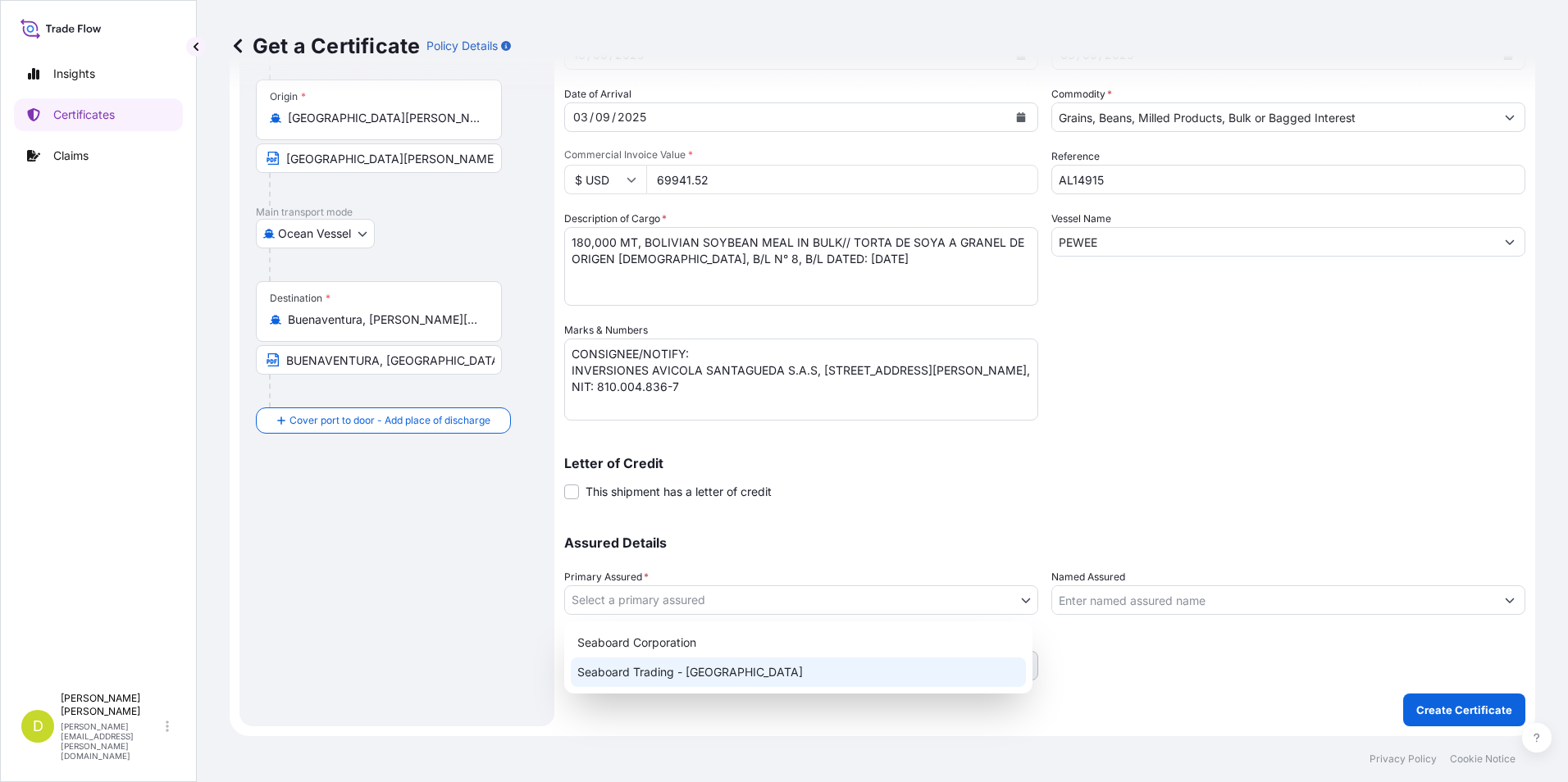
click at [931, 664] on div "Seaboard Trading - [GEOGRAPHIC_DATA]" at bounding box center [798, 672] width 455 height 30
select select "31639"
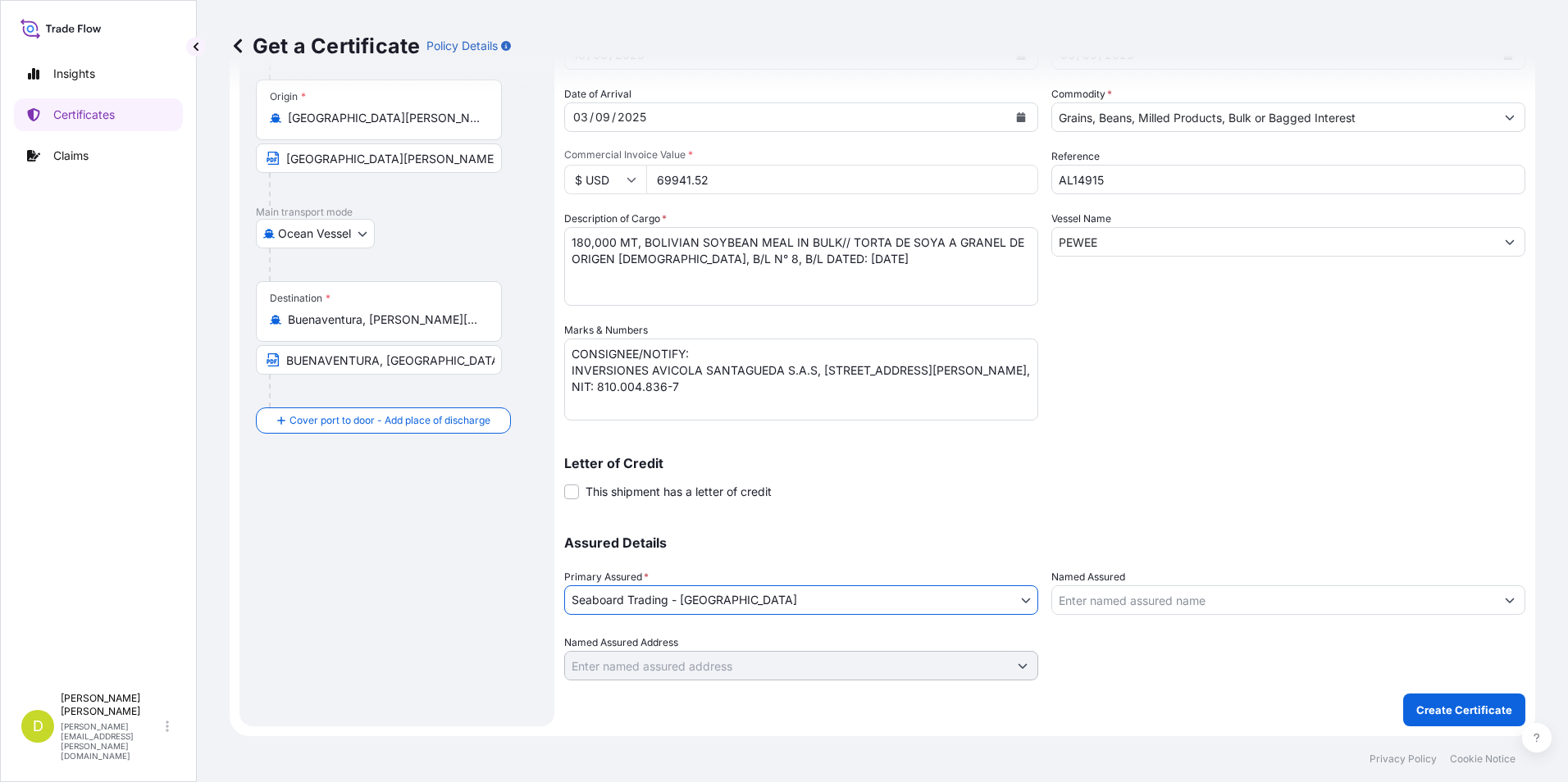
click at [1146, 600] on input "Named Assured" at bounding box center [1273, 601] width 443 height 30
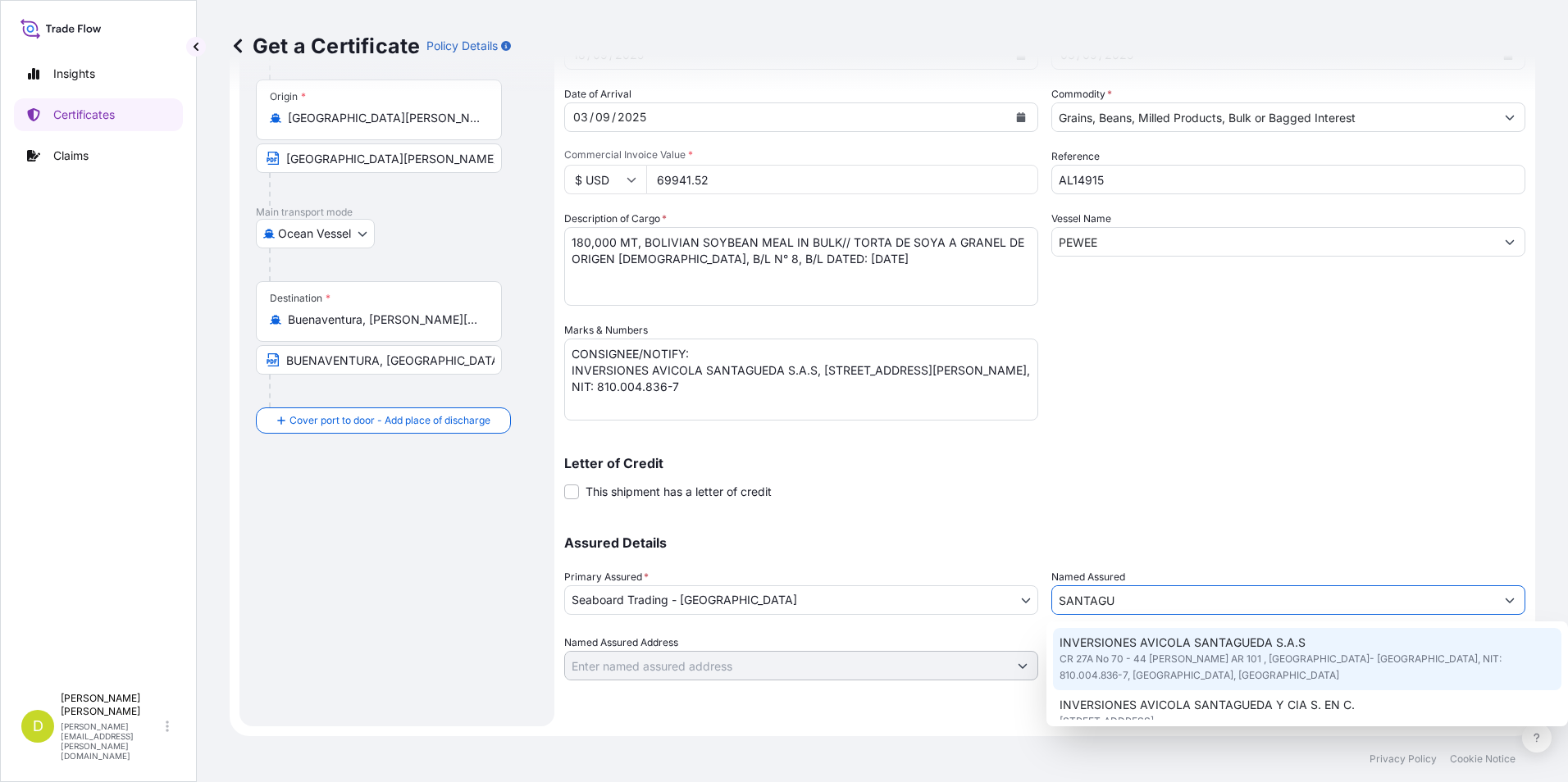
click at [1268, 658] on span "CR 27A No 70 - 44 [PERSON_NAME] AR 101 , [GEOGRAPHIC_DATA]- [GEOGRAPHIC_DATA], …" at bounding box center [1308, 667] width 496 height 33
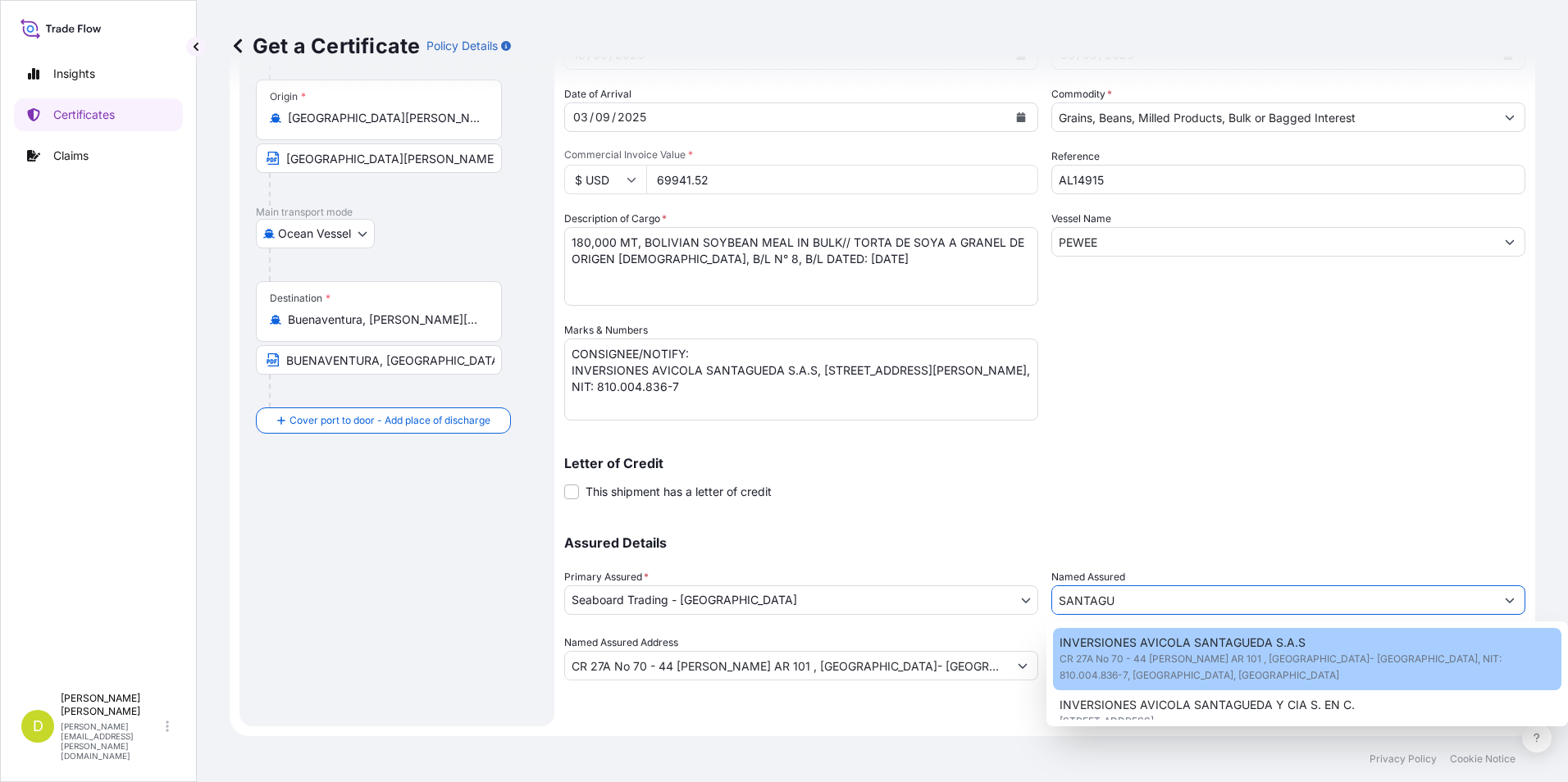
type input "INVERSIONES AVICOLA SANTAGUEDA S.A.S"
type input "CR 27A No 70 - 44 [PERSON_NAME] AR 101 , [GEOGRAPHIC_DATA]- [GEOGRAPHIC_DATA], …"
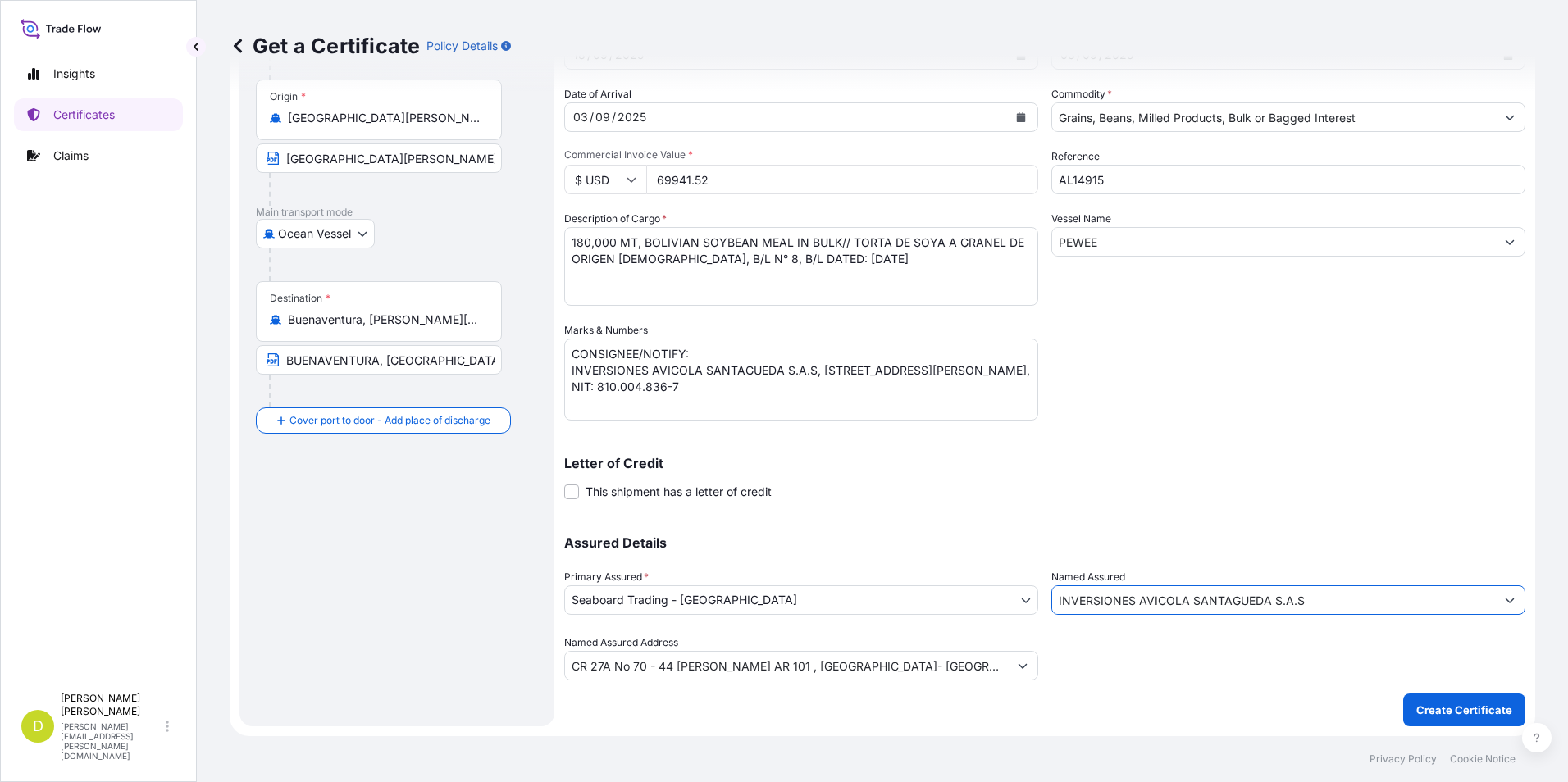
type input "INVERSIONES AVICOLA SANTAGUEDA S.A.S"
click at [1478, 706] on p "Create Certificate" at bounding box center [1464, 710] width 96 height 16
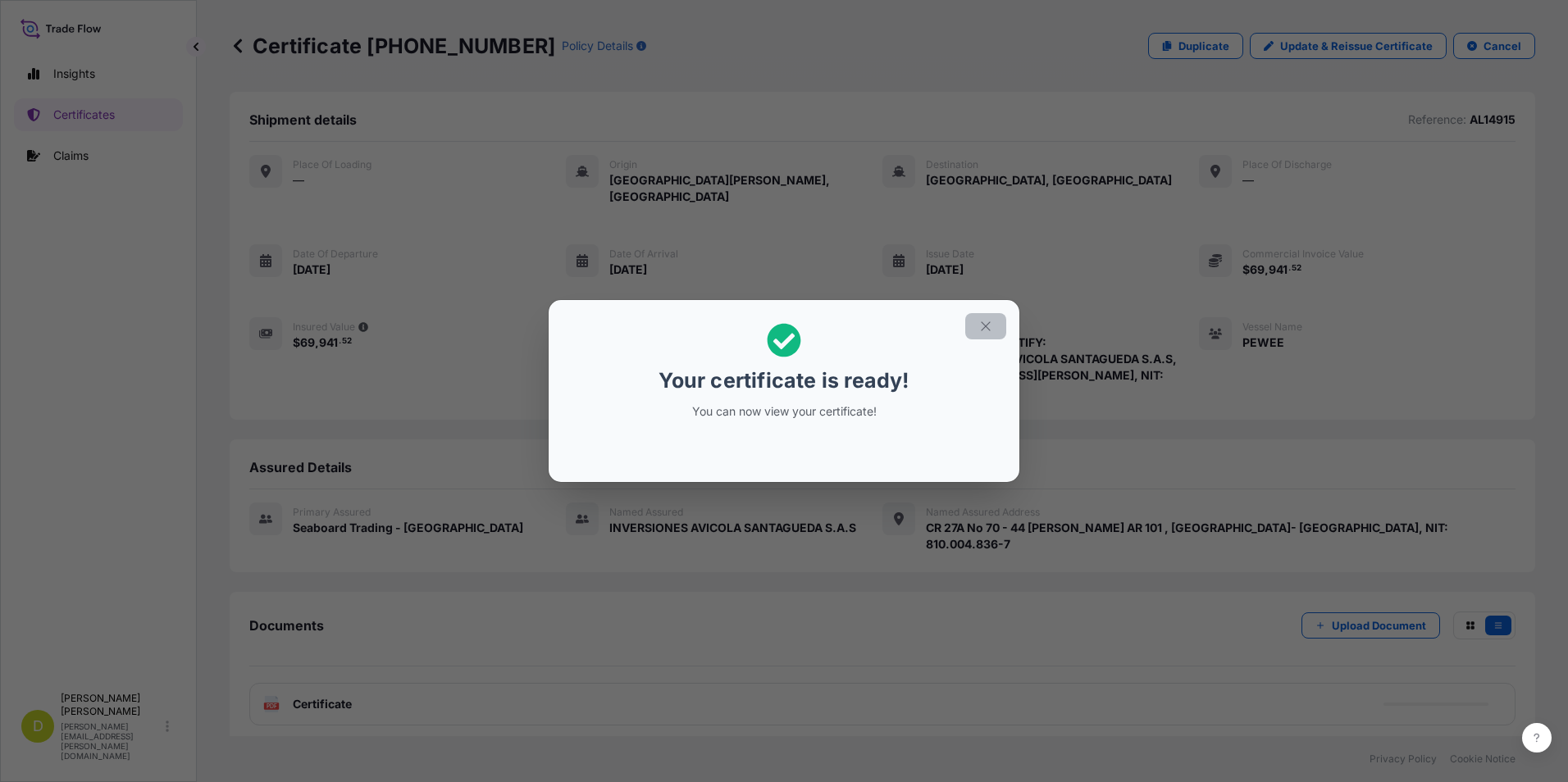
click at [991, 327] on icon "button" at bounding box center [985, 326] width 15 height 15
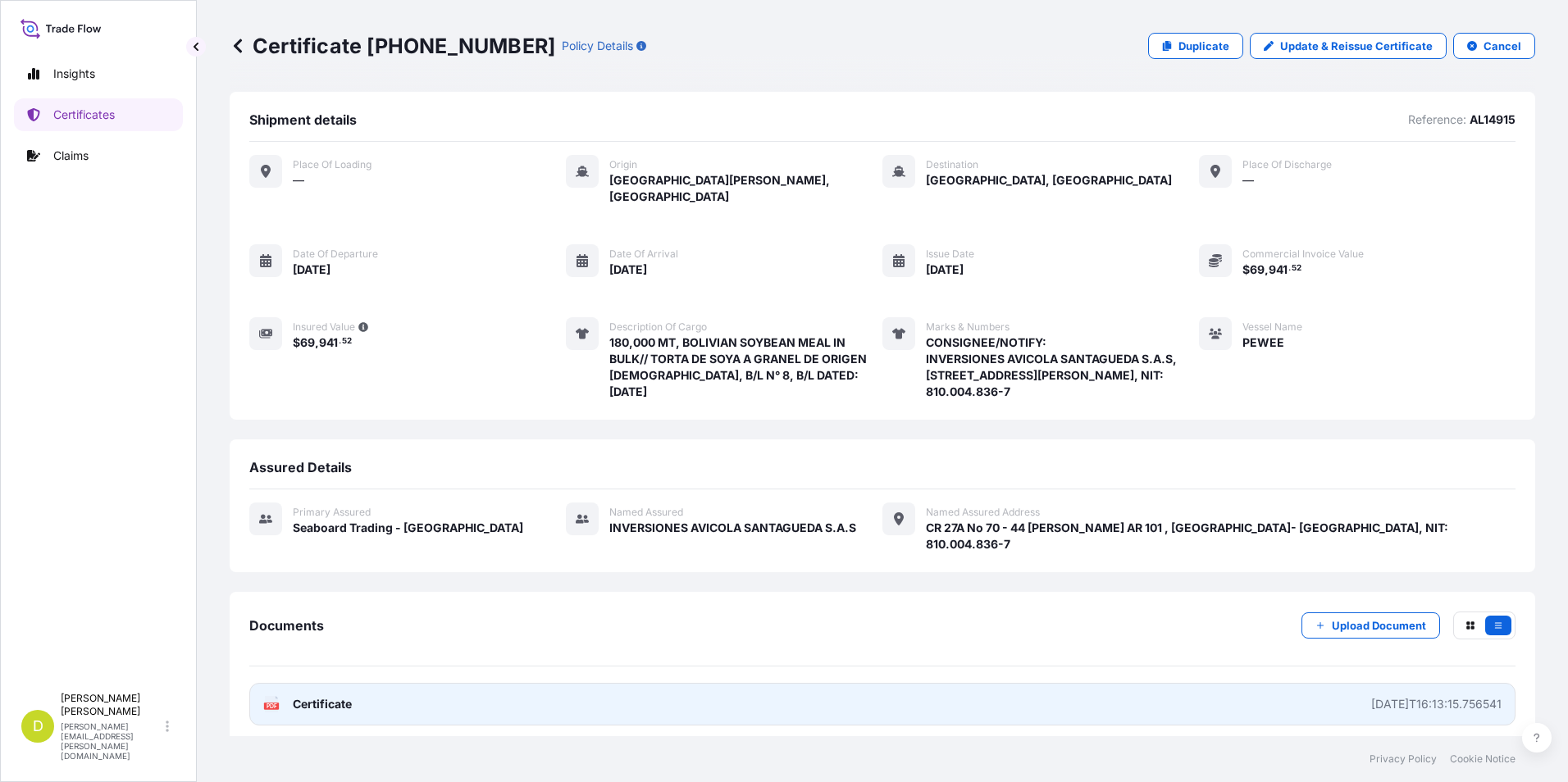
click at [1275, 683] on link "PDF Certificate [DATE]T16:13:15.756541" at bounding box center [882, 704] width 1266 height 43
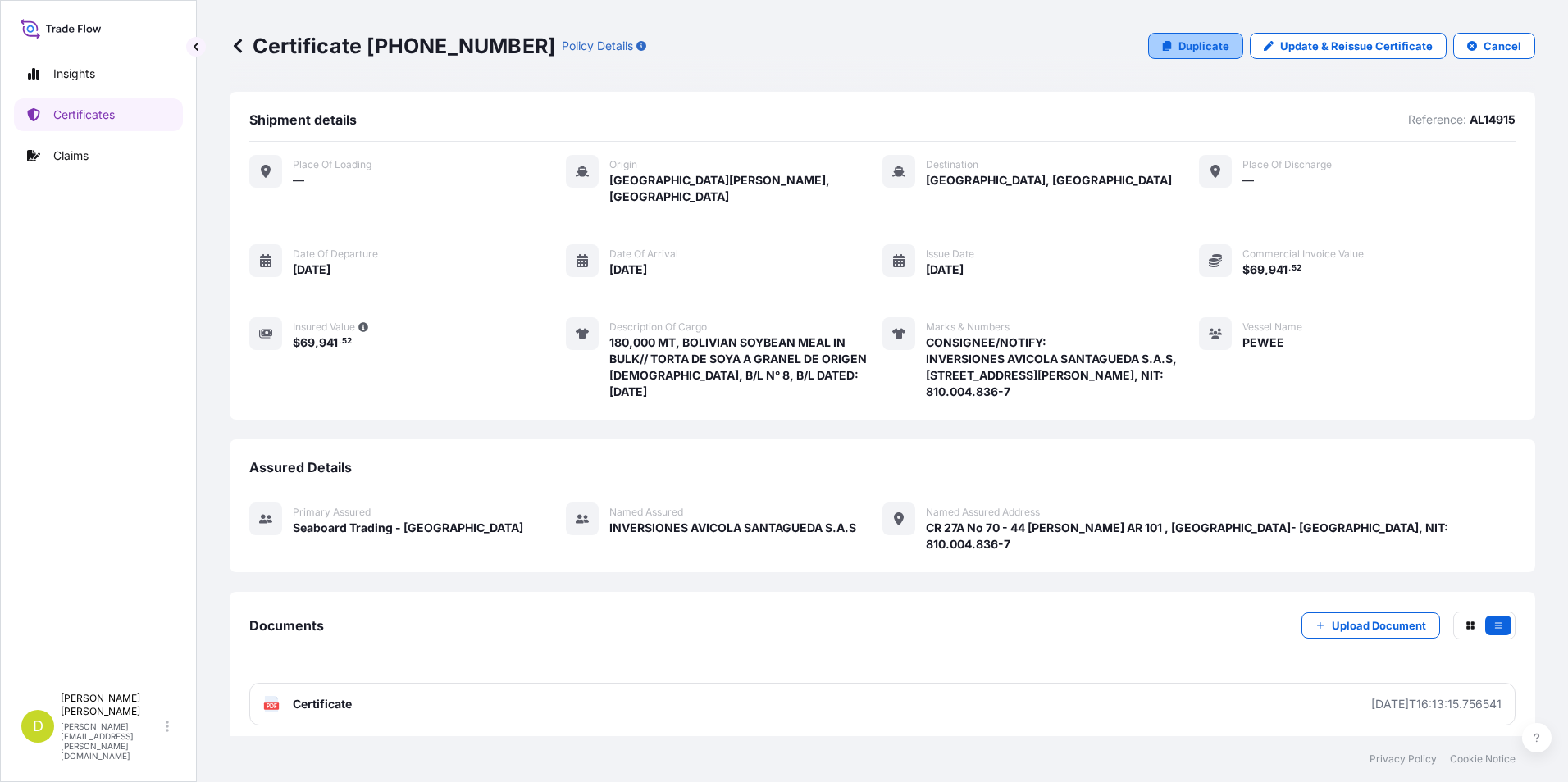
click at [1200, 51] on p "Duplicate" at bounding box center [1203, 46] width 51 height 16
select select "Ocean Vessel"
select select "31639"
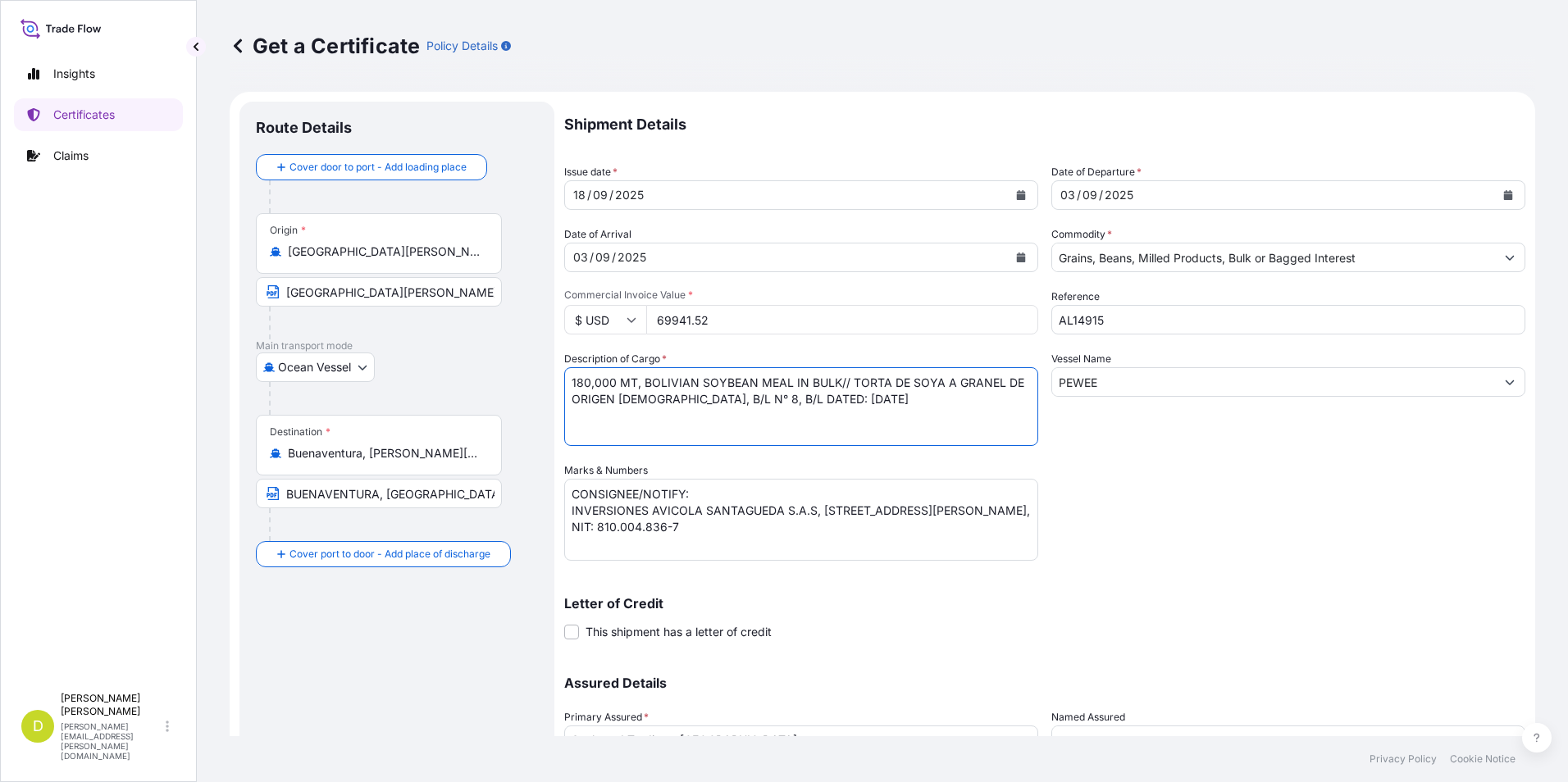
drag, startPoint x: 616, startPoint y: 385, endPoint x: 566, endPoint y: 378, distance: 50.5
click at [566, 378] on textarea "180,000 MT, BOLIVIAN SOYBEAN MEAL IN BULK// TORTA DE SOYA A GRANEL DE ORIGEN [D…" at bounding box center [801, 406] width 474 height 79
paste textarea "291,000"
click at [989, 408] on textarea "180,000 MT, BOLIVIAN SOYBEAN MEAL IN BULK// TORTA DE SOYA A GRANEL DE ORIGEN [D…" at bounding box center [801, 406] width 474 height 79
click at [581, 430] on textarea "180,000 MT, BOLIVIAN SOYBEAN MEAL IN BULK// TORTA DE SOYA A GRANEL DE ORIGEN [D…" at bounding box center [801, 406] width 474 height 79
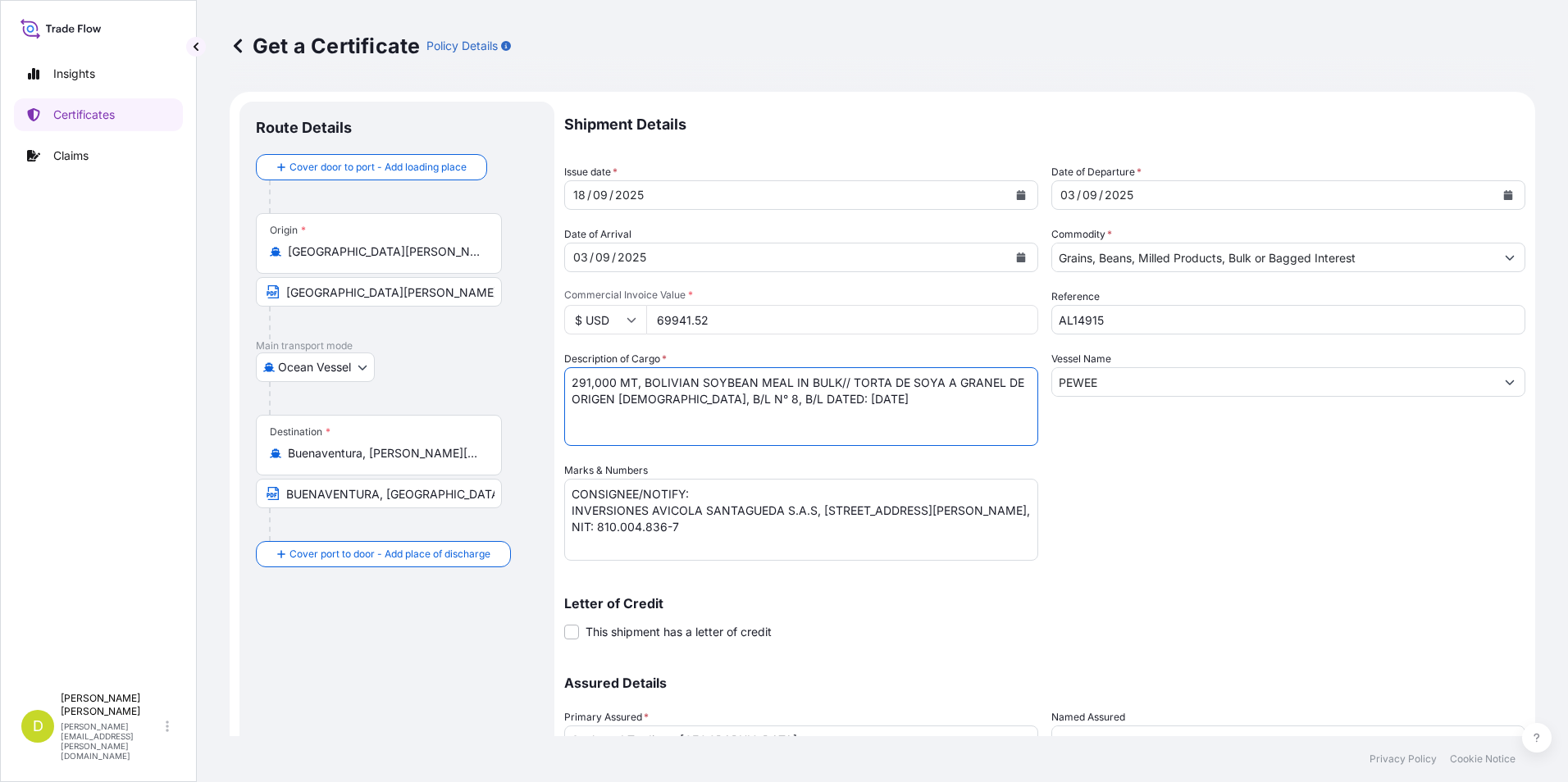
paste textarea "565,365"
click at [578, 415] on textarea "180,000 MT, BOLIVIAN SOYBEAN MEAL IN BULK// TORTA DE SOYA A GRANEL DE ORIGEN [D…" at bounding box center [801, 406] width 474 height 79
drag, startPoint x: 624, startPoint y: 382, endPoint x: 974, endPoint y: 401, distance: 350.5
click at [974, 401] on textarea "180,000 MT, BOLIVIAN SOYBEAN MEAL IN BULK// TORTA DE SOYA A GRANEL DE ORIGEN [D…" at bounding box center [801, 406] width 474 height 79
click at [770, 423] on textarea "180,000 MT, BOLIVIAN SOYBEAN MEAL IN BULK// TORTA DE SOYA A GRANEL DE ORIGEN [D…" at bounding box center [801, 406] width 474 height 79
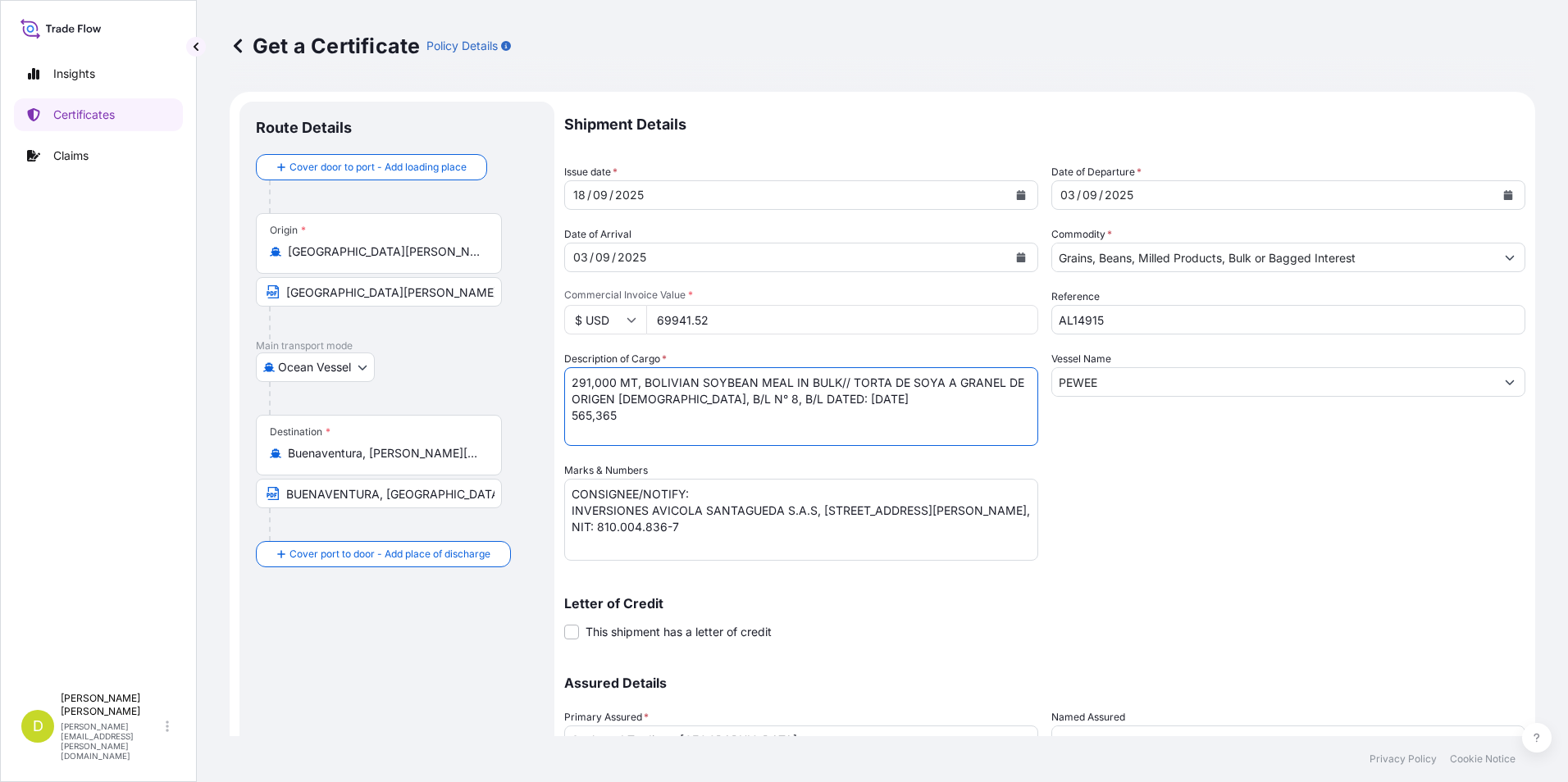
paste textarea "MT, BOLIVIAN SOYBEAN MEAL IN BULK// TORTA DE SOYA A GRANEL DE ORIGEN BOLIVIANO,…"
click at [750, 396] on textarea "180,000 MT, BOLIVIAN SOYBEAN MEAL IN BULK// TORTA DE SOYA A GRANEL DE ORIGEN [D…" at bounding box center [801, 406] width 474 height 79
click at [749, 434] on textarea "180,000 MT, BOLIVIAN SOYBEAN MEAL IN BULK// TORTA DE SOYA A GRANEL DE ORIGEN [D…" at bounding box center [801, 406] width 474 height 79
type textarea "291,000 MT, BOLIVIAN SOYBEAN MEAL IN BULK// TORTA DE SOYA A GRANEL DE ORIGEN [D…"
click at [745, 324] on input "69941.52" at bounding box center [843, 320] width 392 height 30
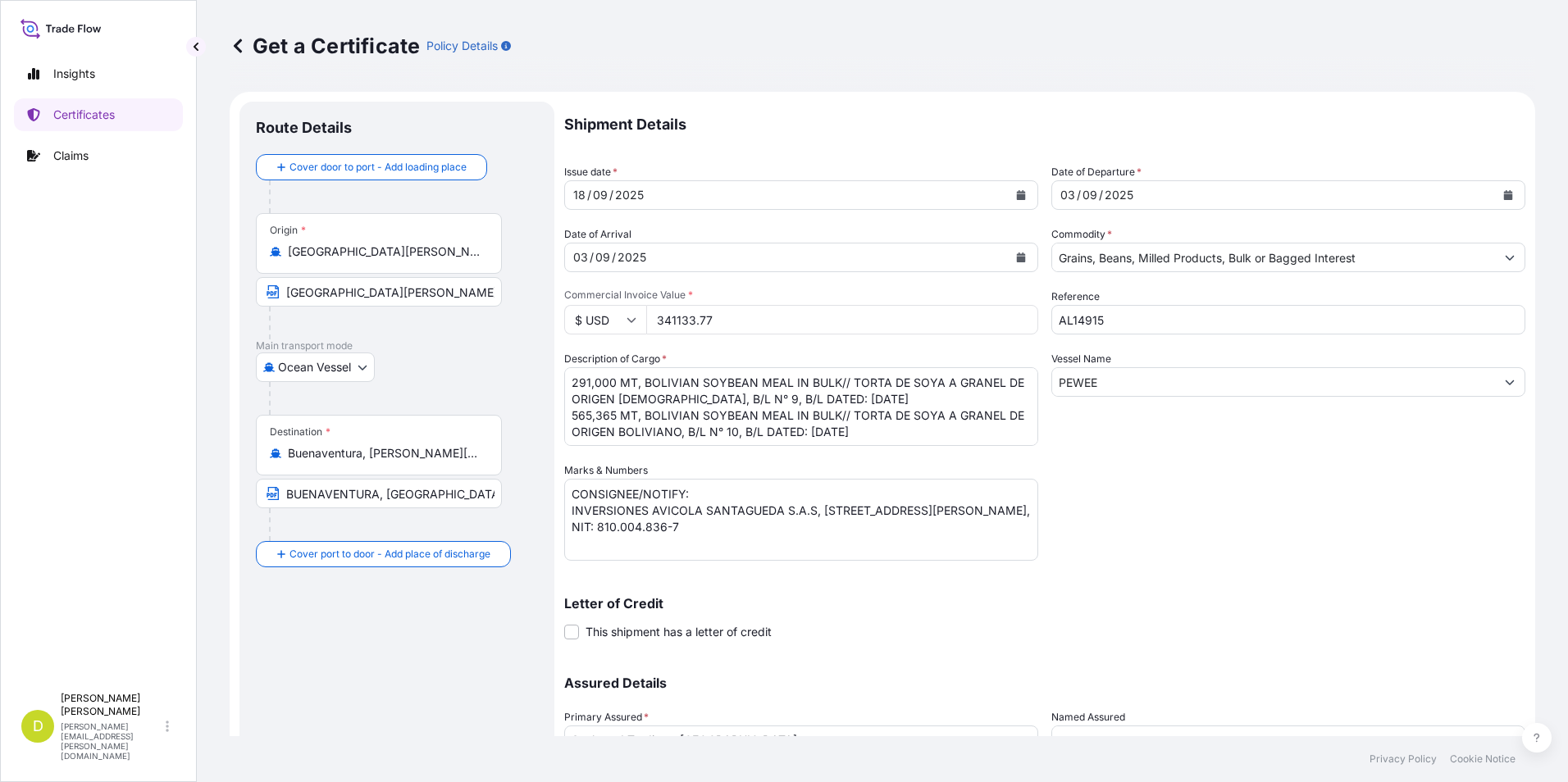
type input "341133.77"
click at [1191, 517] on div "Shipment Details Issue date * [DATE] Date of Departure * [DATE] Date of Arrival…" at bounding box center [1044, 461] width 961 height 719
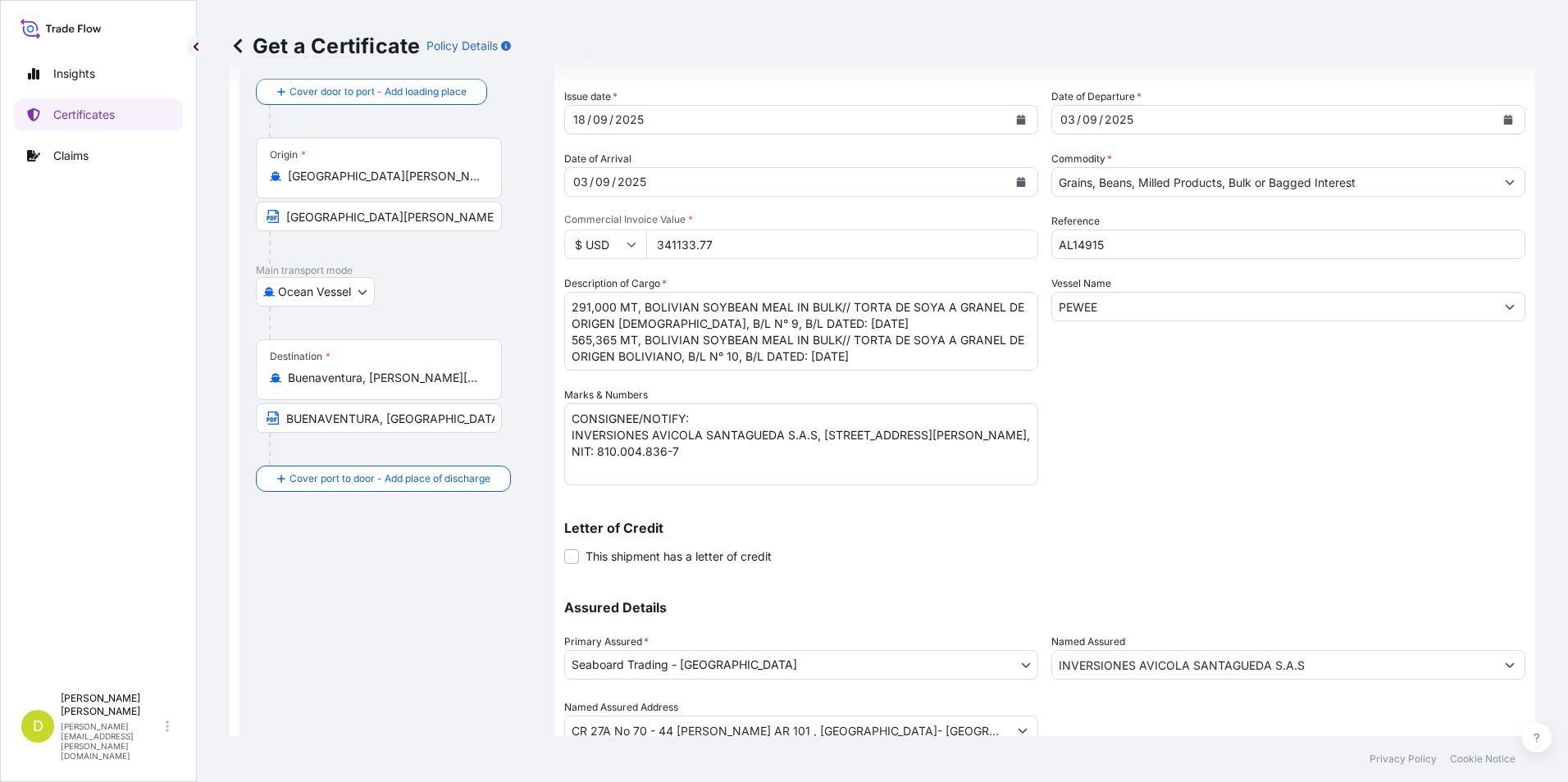
scroll to position [140, 0]
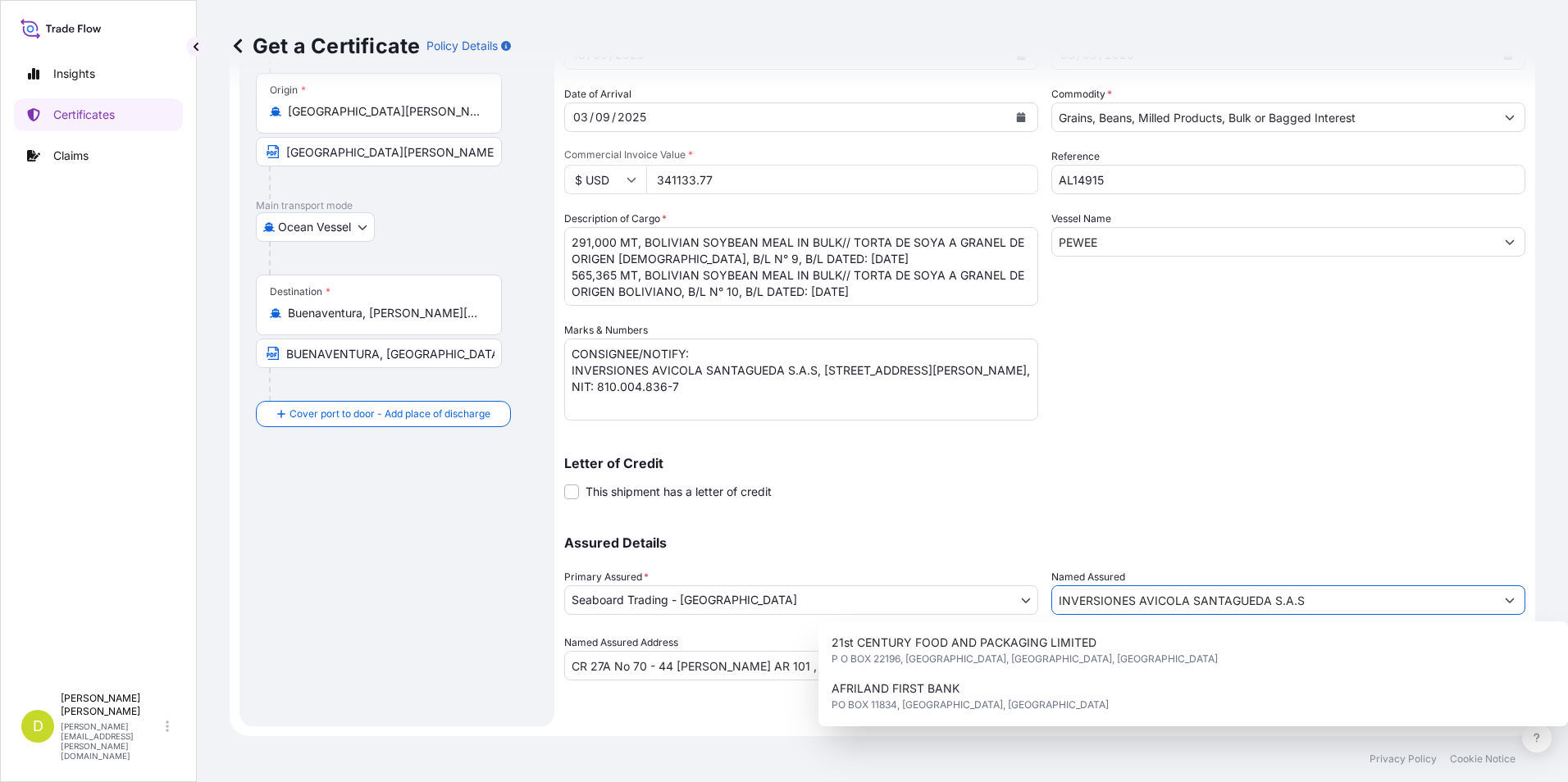
click at [1292, 600] on input "INVERSIONES AVICOLA SANTAGUEDA S.A.S" at bounding box center [1273, 601] width 443 height 30
drag, startPoint x: 1306, startPoint y: 601, endPoint x: 970, endPoint y: 596, distance: 336.0
click at [970, 596] on div "Assured Details Primary Assured * Seaboard Trading - Colombia Seaboard Corporat…" at bounding box center [1044, 599] width 961 height 164
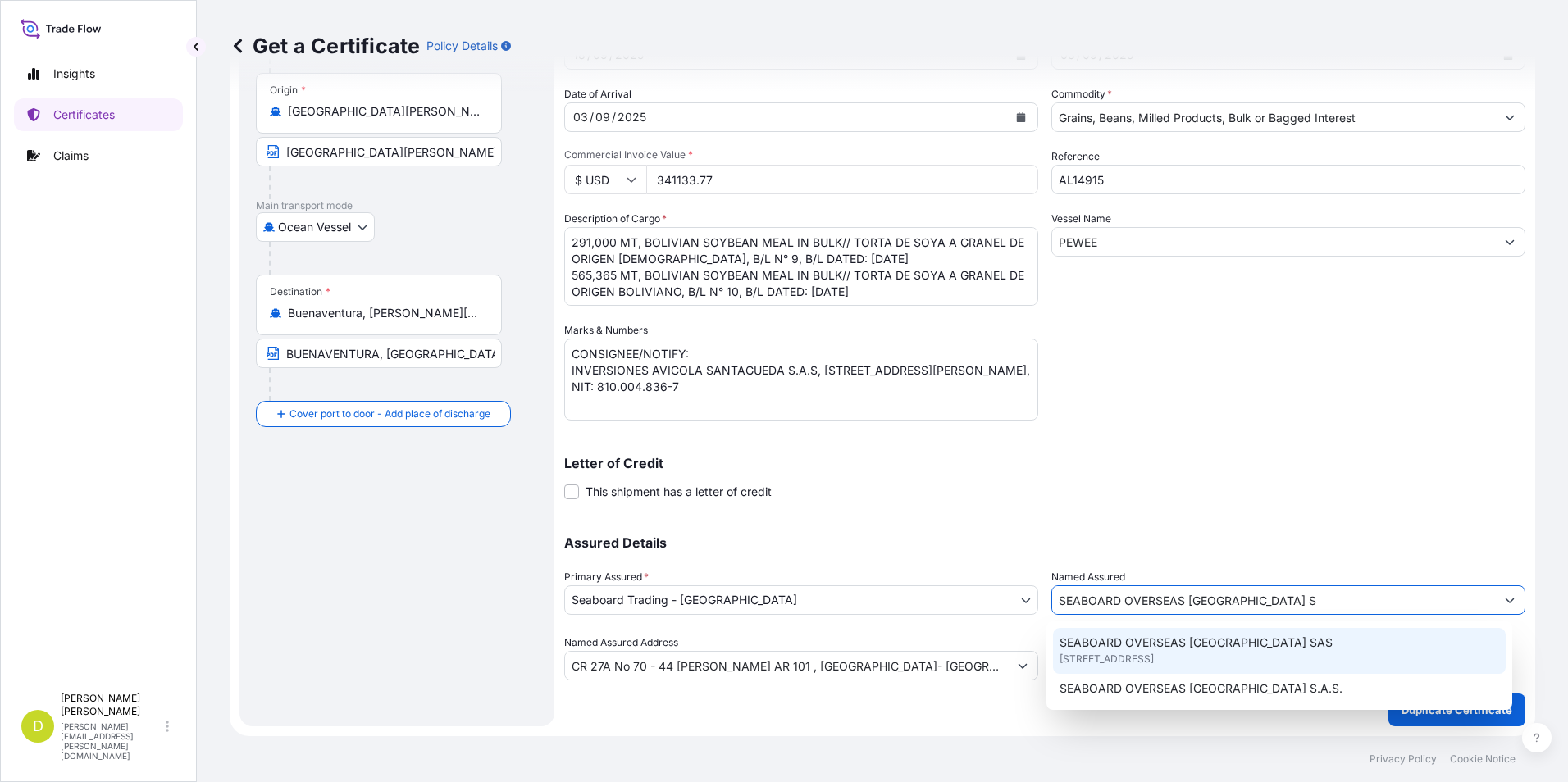
click at [1328, 664] on div "SEABOARD OVERSEAS [GEOGRAPHIC_DATA] SAS [STREET_ADDRESS]" at bounding box center [1279, 652] width 453 height 46
type input "SEABOARD OVERSEAS [GEOGRAPHIC_DATA] SAS"
type input "CARRERA 11 NO 77A-49 OF.902"
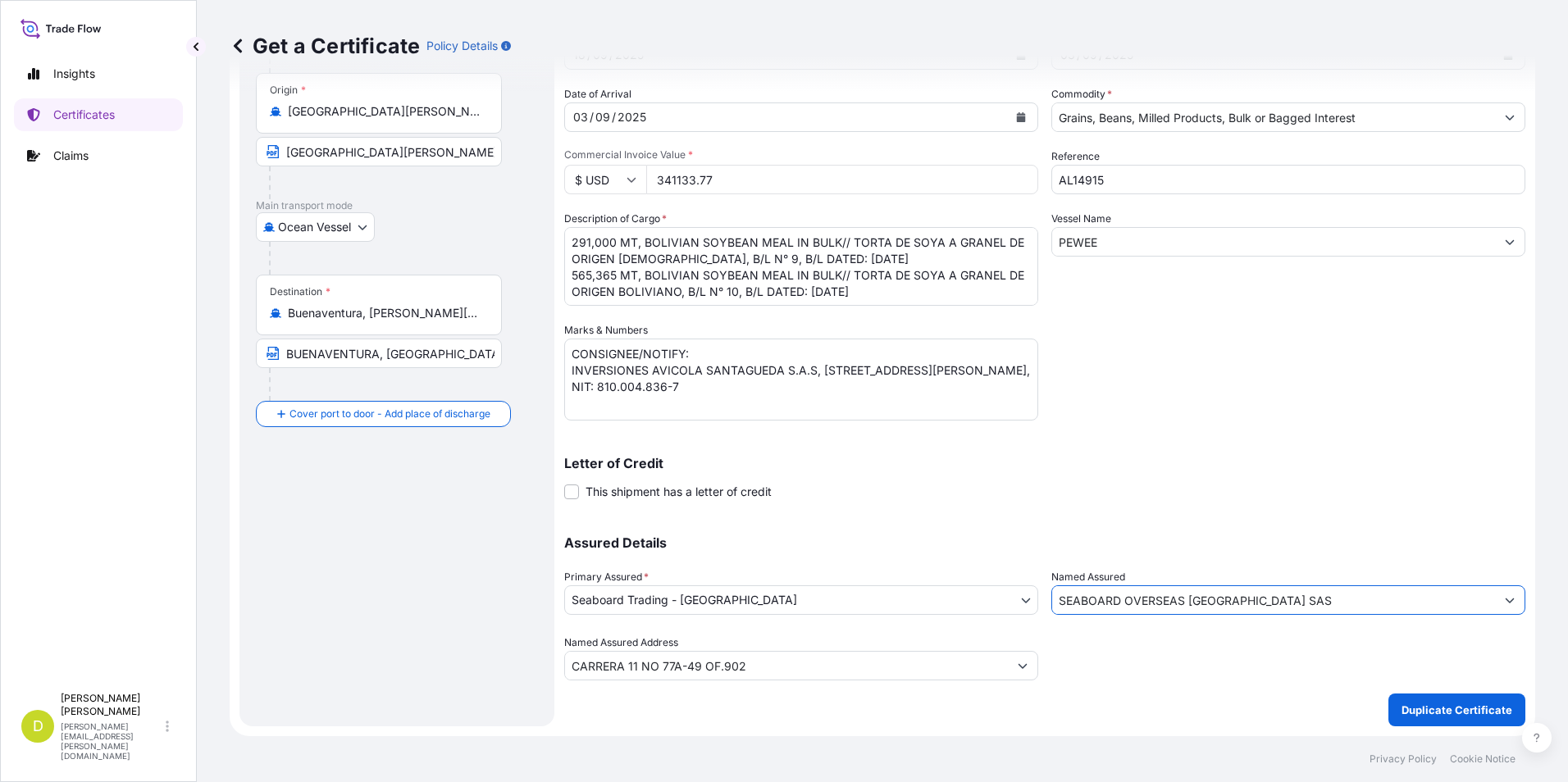
type input "SEABOARD OVERSEAS [GEOGRAPHIC_DATA] SAS"
click at [1444, 694] on button "Duplicate Certificate" at bounding box center [1456, 709] width 136 height 33
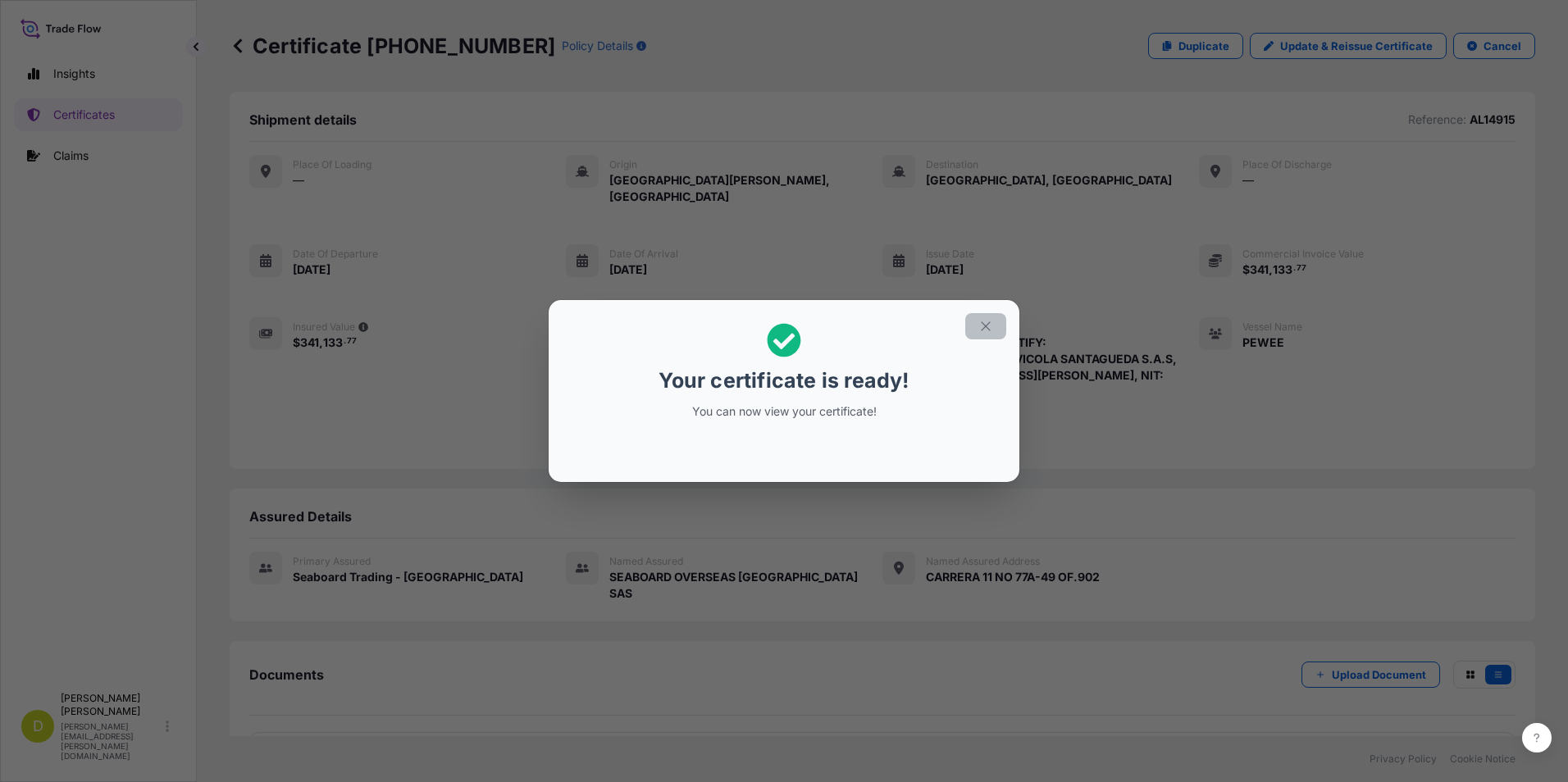
click at [971, 326] on button "button" at bounding box center [985, 326] width 41 height 26
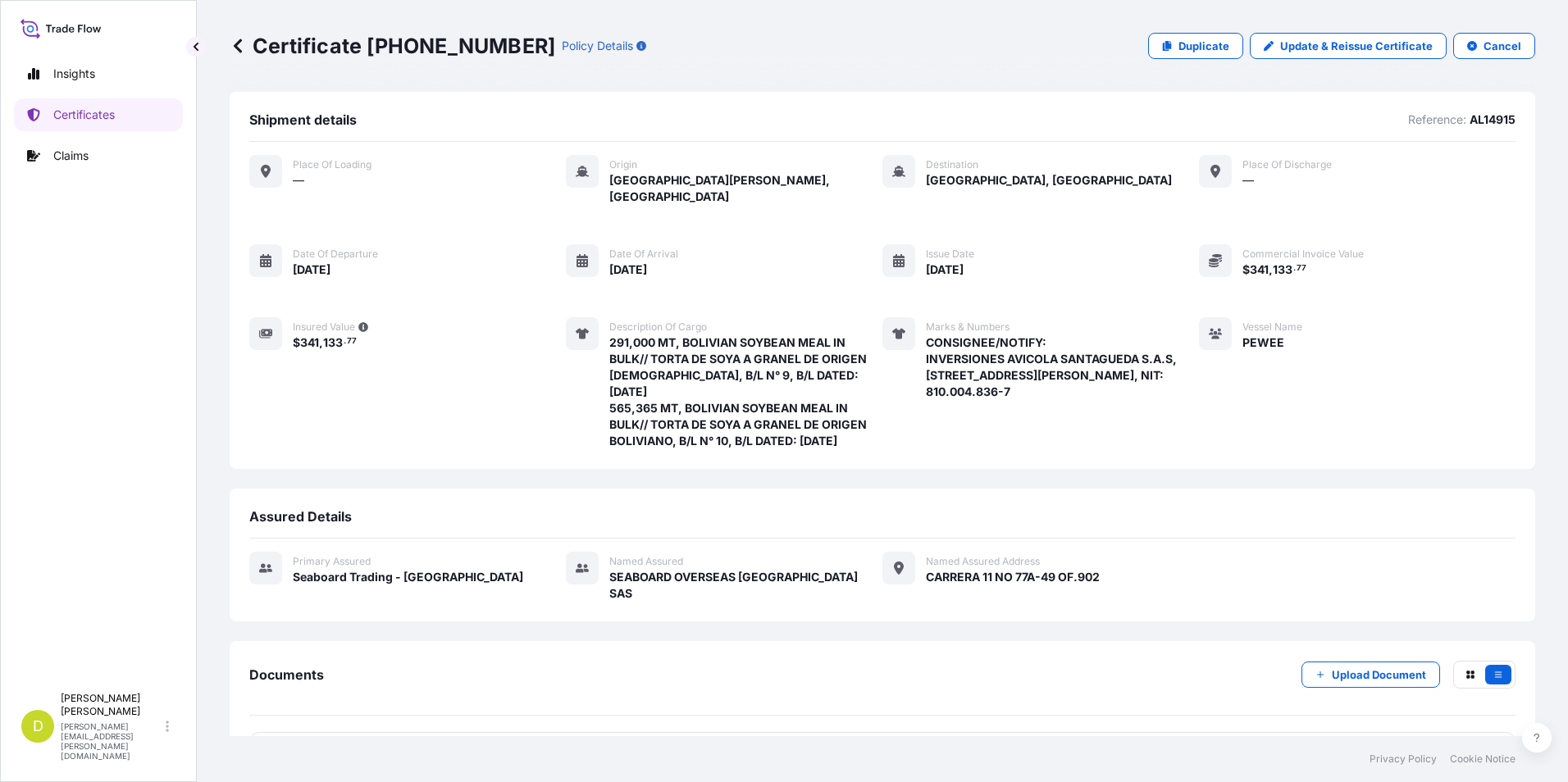
scroll to position [144, 0]
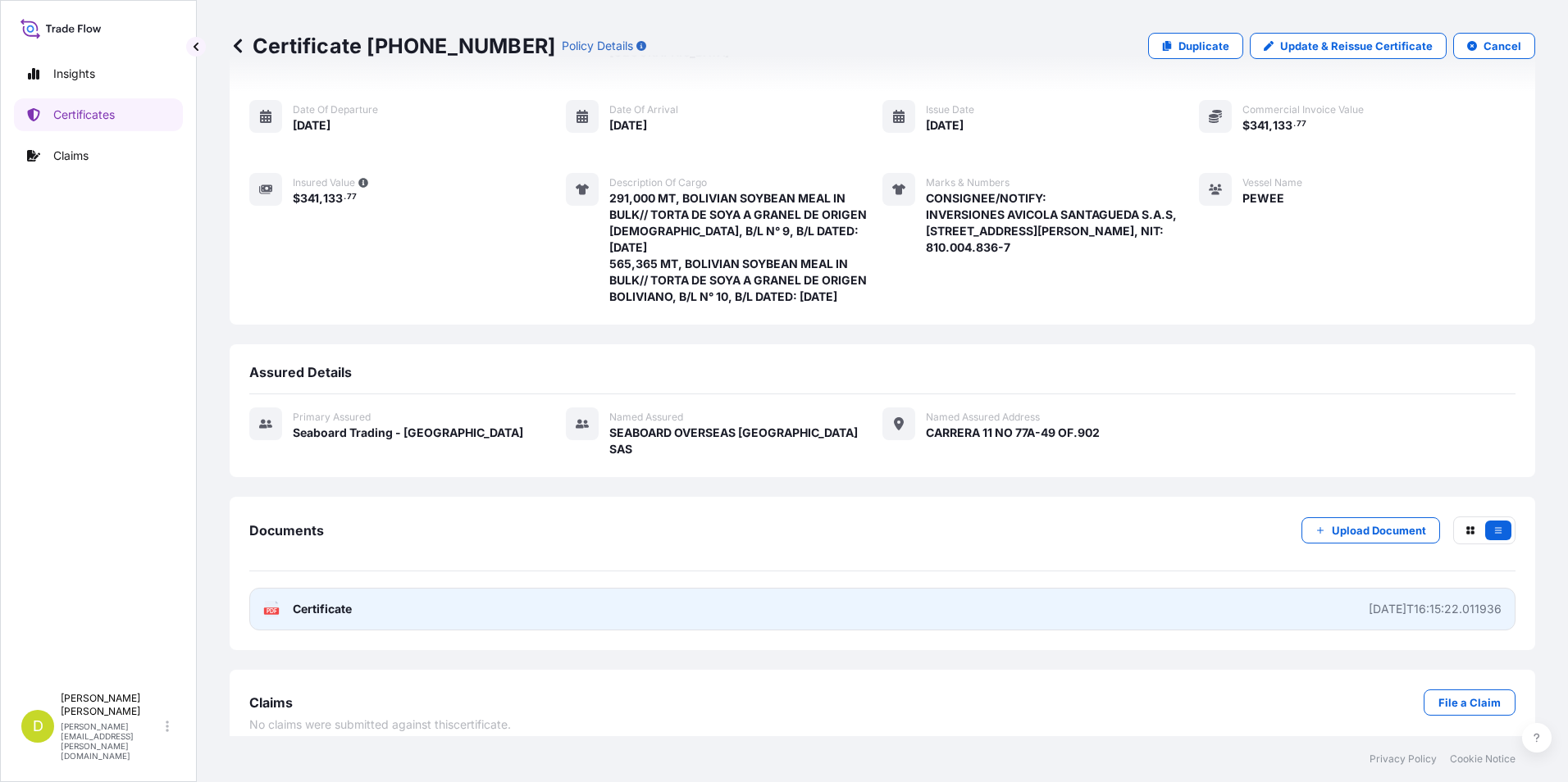
click at [462, 588] on link "PDF Certificate [DATE]T16:15:22.011936" at bounding box center [882, 609] width 1266 height 43
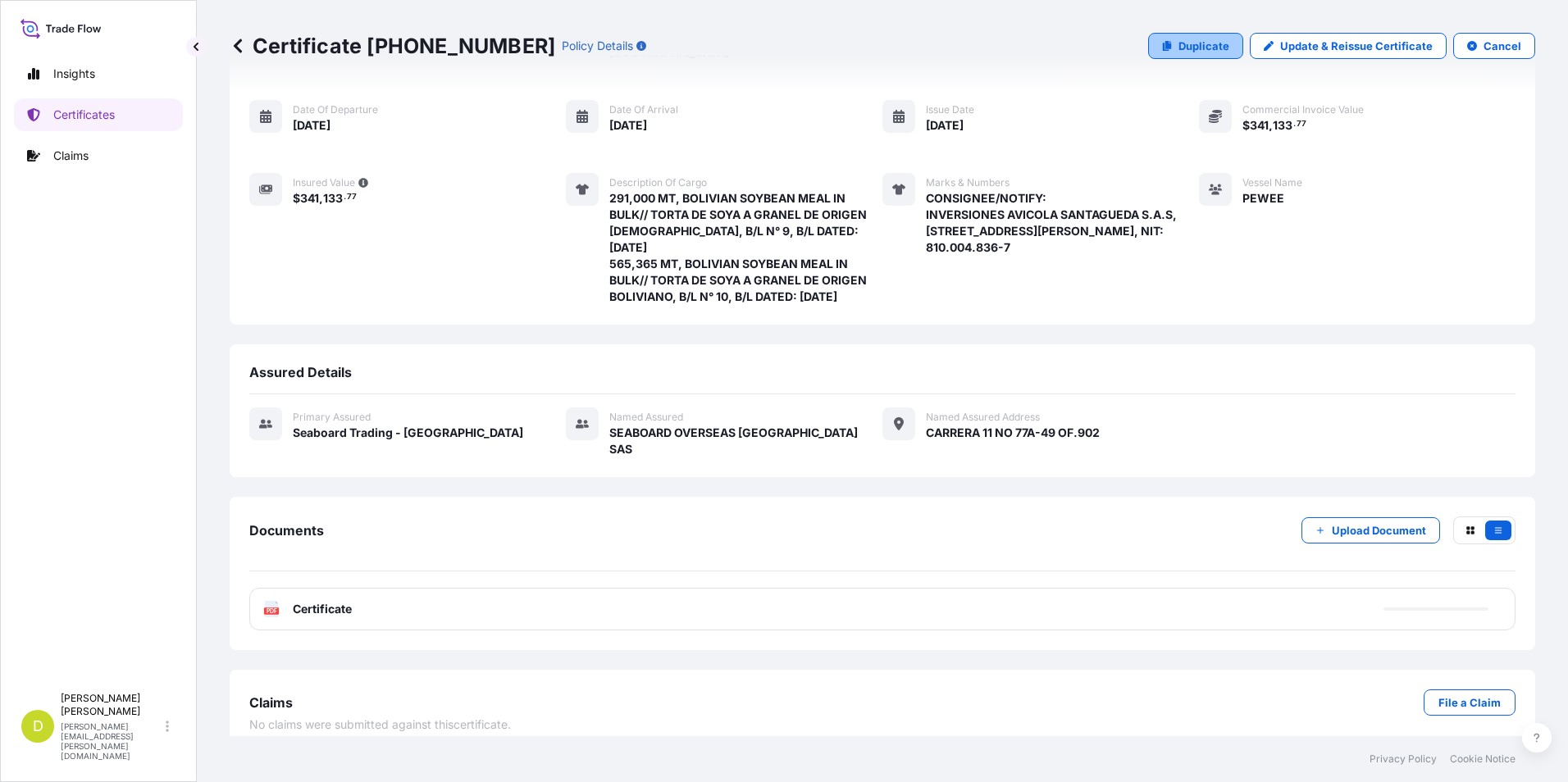
click at [1180, 43] on p "Duplicate" at bounding box center [1203, 46] width 51 height 16
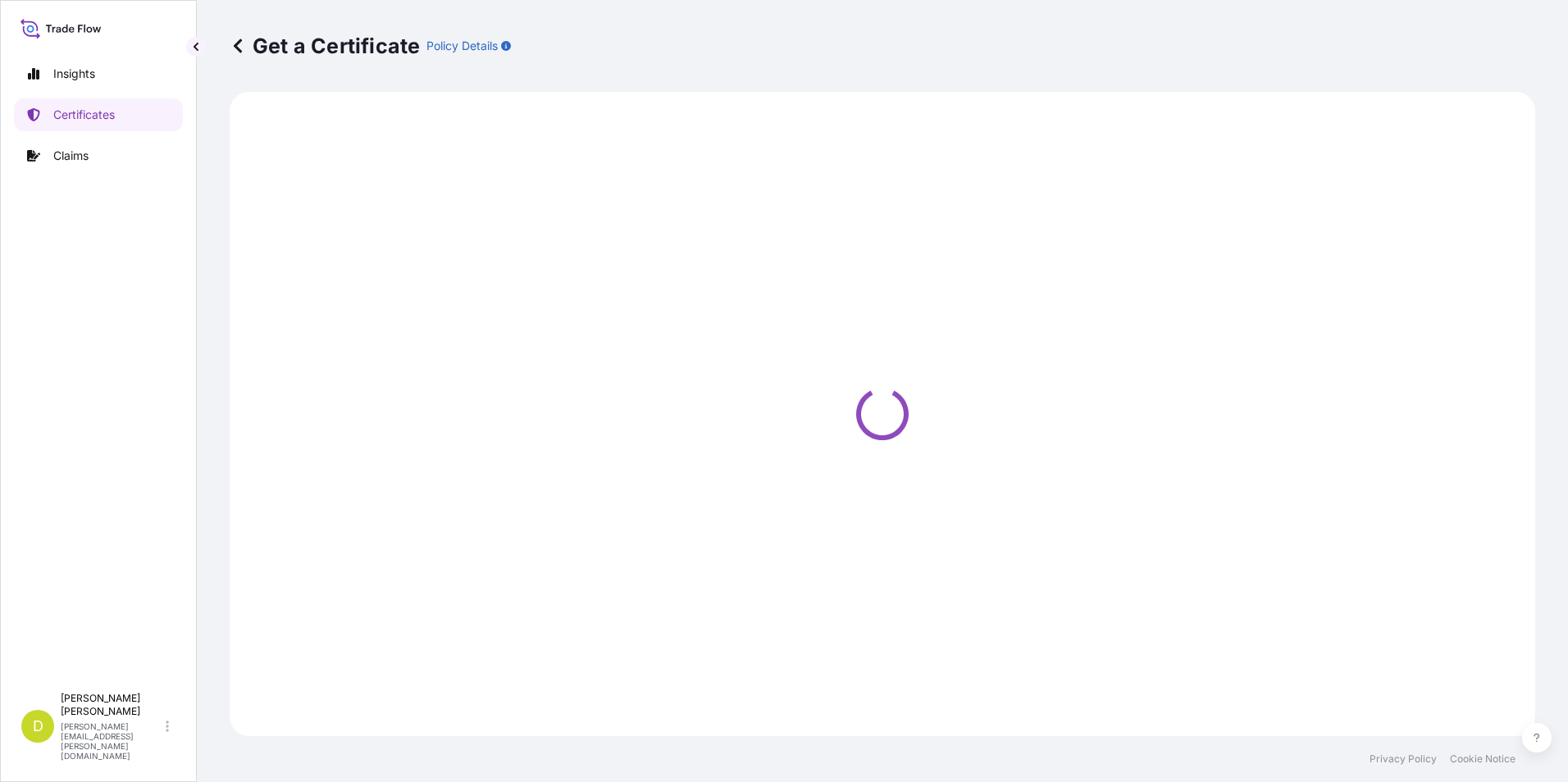
select select "Ocean Vessel"
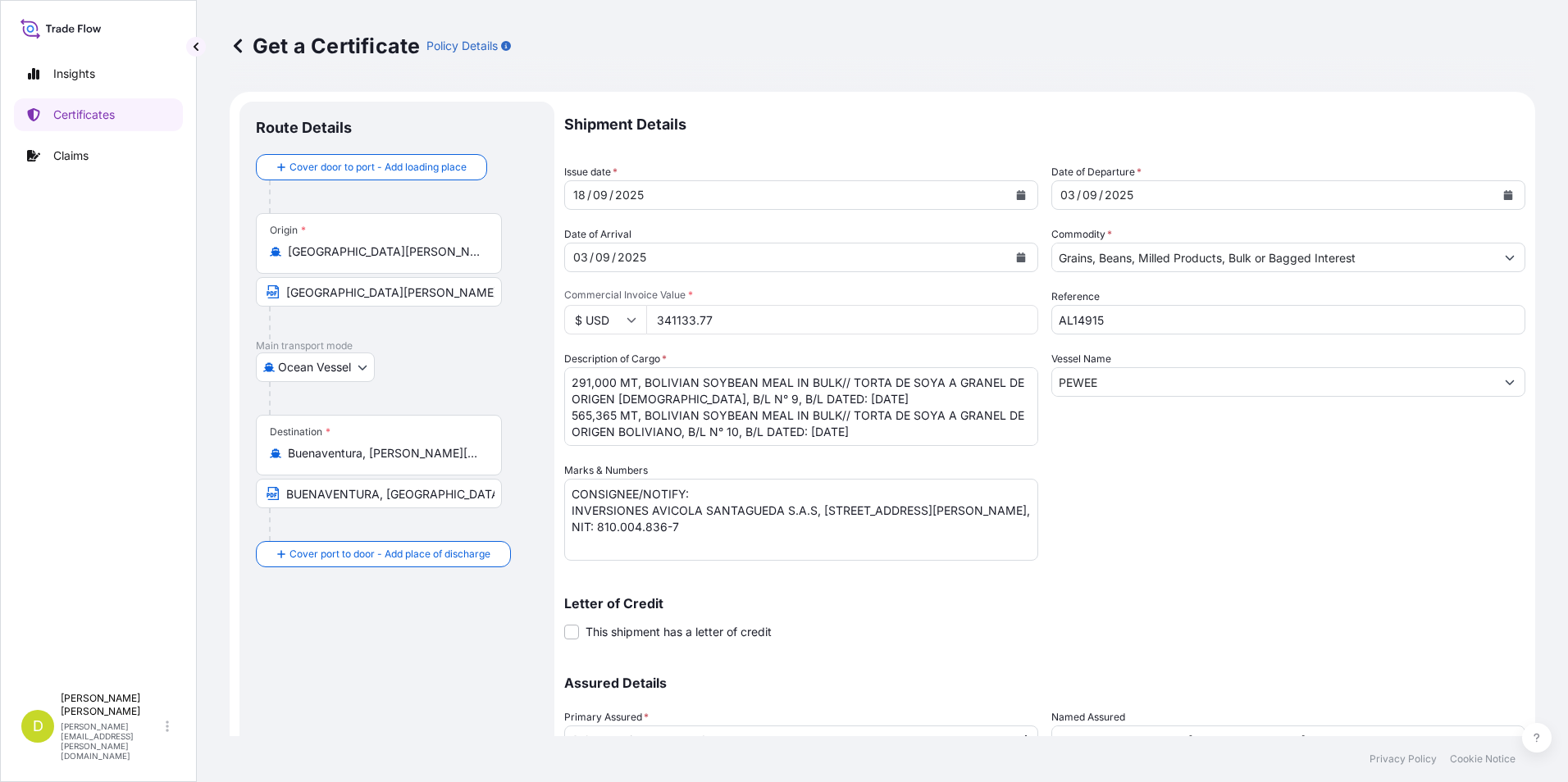
select select "31639"
drag, startPoint x: 951, startPoint y: 532, endPoint x: 571, endPoint y: 511, distance: 380.6
click at [571, 511] on textarea "CONSIGNEE/NOTIFY: INVERSIONES AVICOLA SANTAGUEDA S.A.S, [STREET_ADDRESS][PERSON…" at bounding box center [801, 520] width 474 height 82
paste textarea "SEABOARD OVERSEAS [GEOGRAPHIC_DATA] S.A.S., [STREET_ADDRESS], NIT 900.219.353-1"
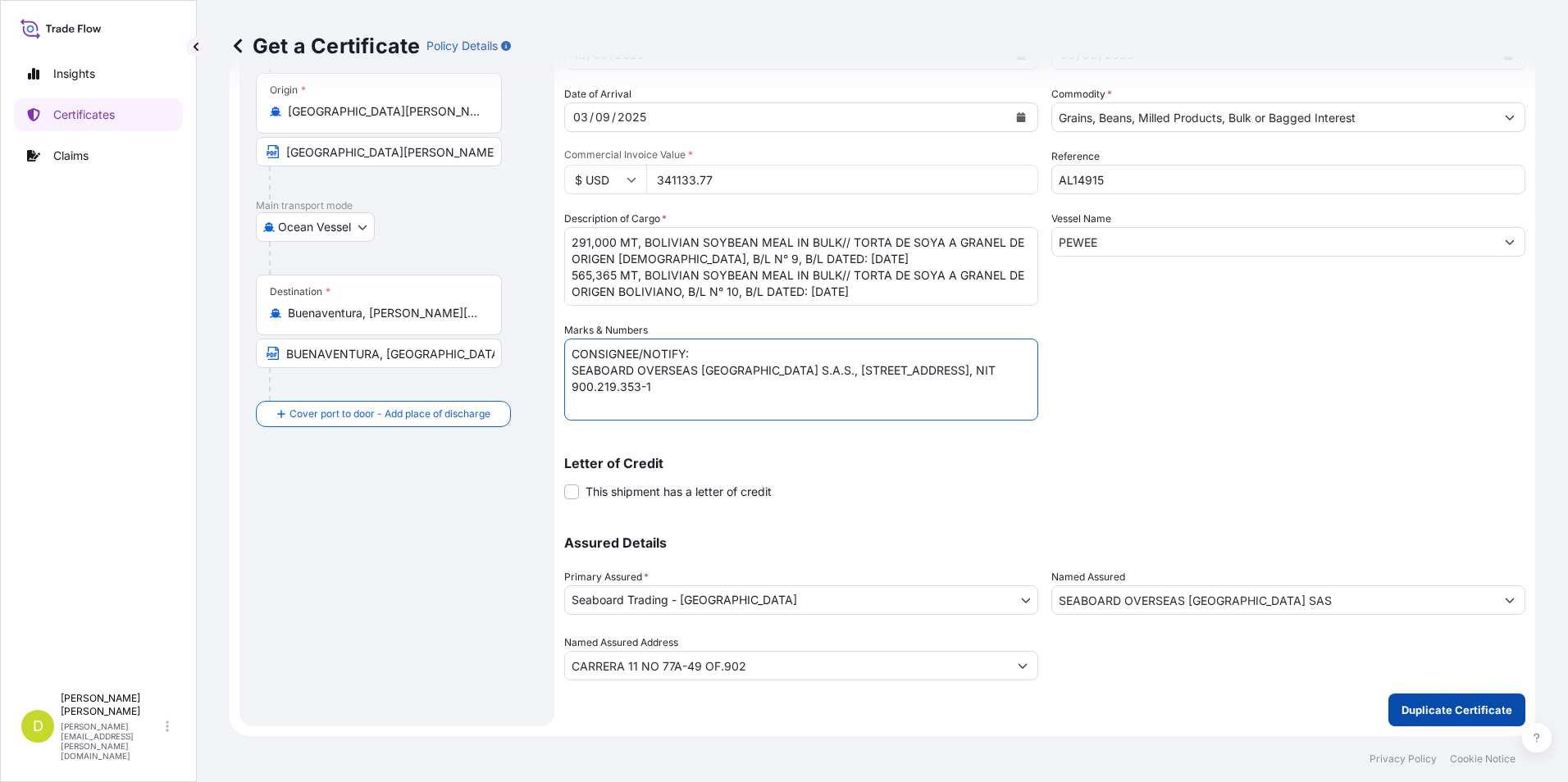
type textarea "CONSIGNEE/NOTIFY: SEABOARD OVERSEAS [GEOGRAPHIC_DATA] S.A.S., [STREET_ADDRESS],…"
click at [1465, 703] on p "Duplicate Certificate" at bounding box center [1456, 710] width 111 height 16
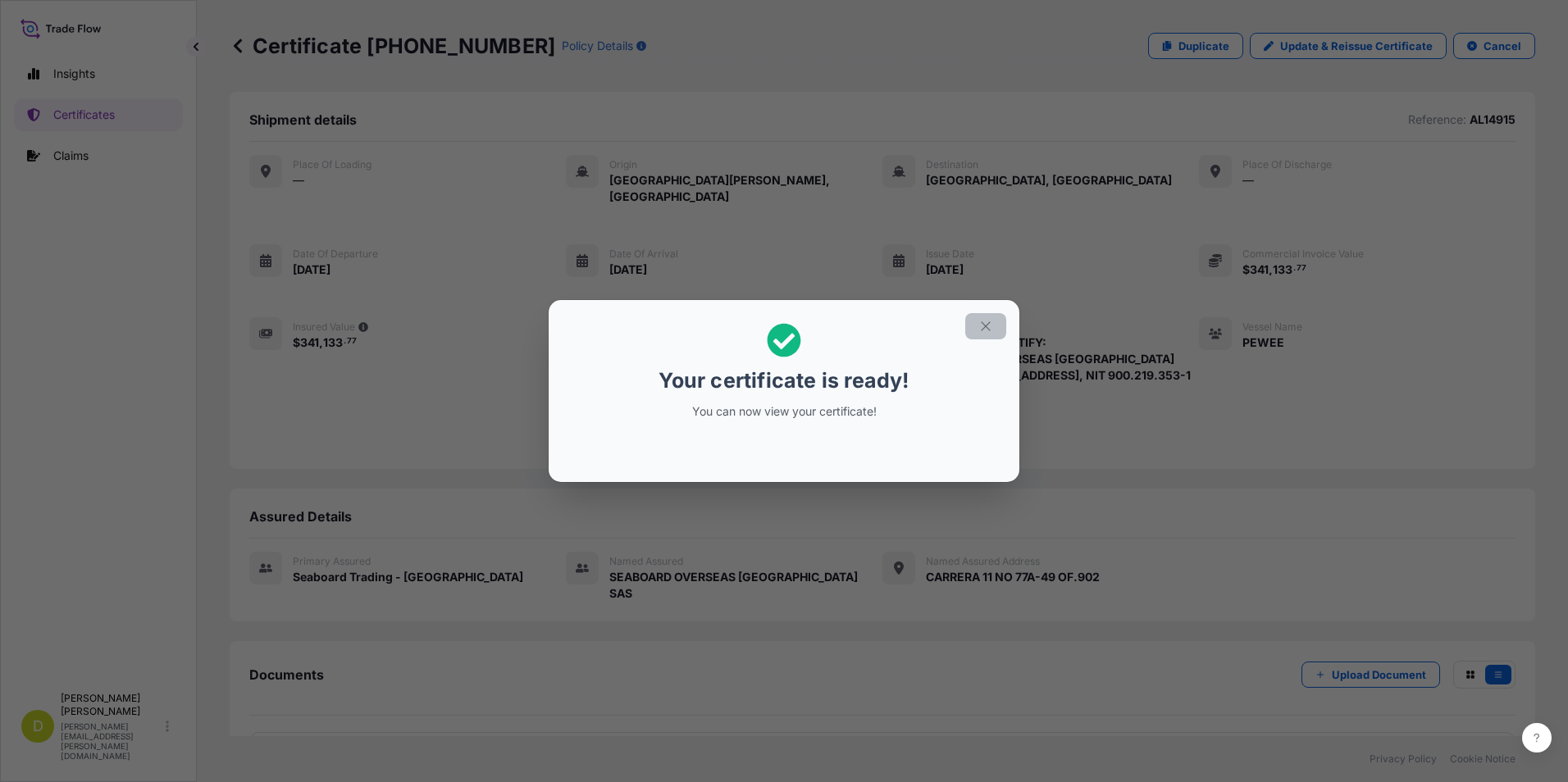
click at [994, 320] on button "button" at bounding box center [985, 326] width 41 height 26
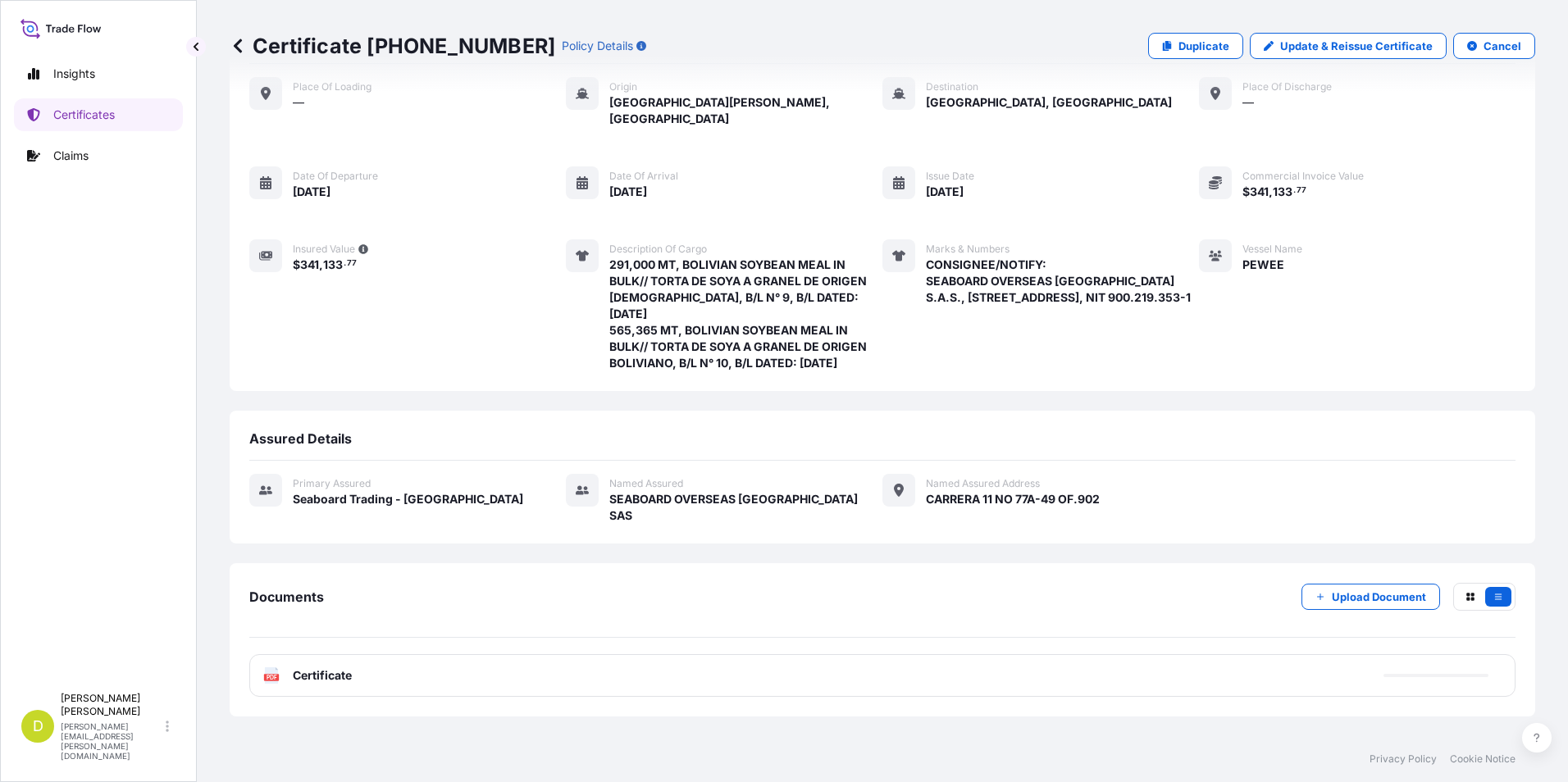
scroll to position [144, 0]
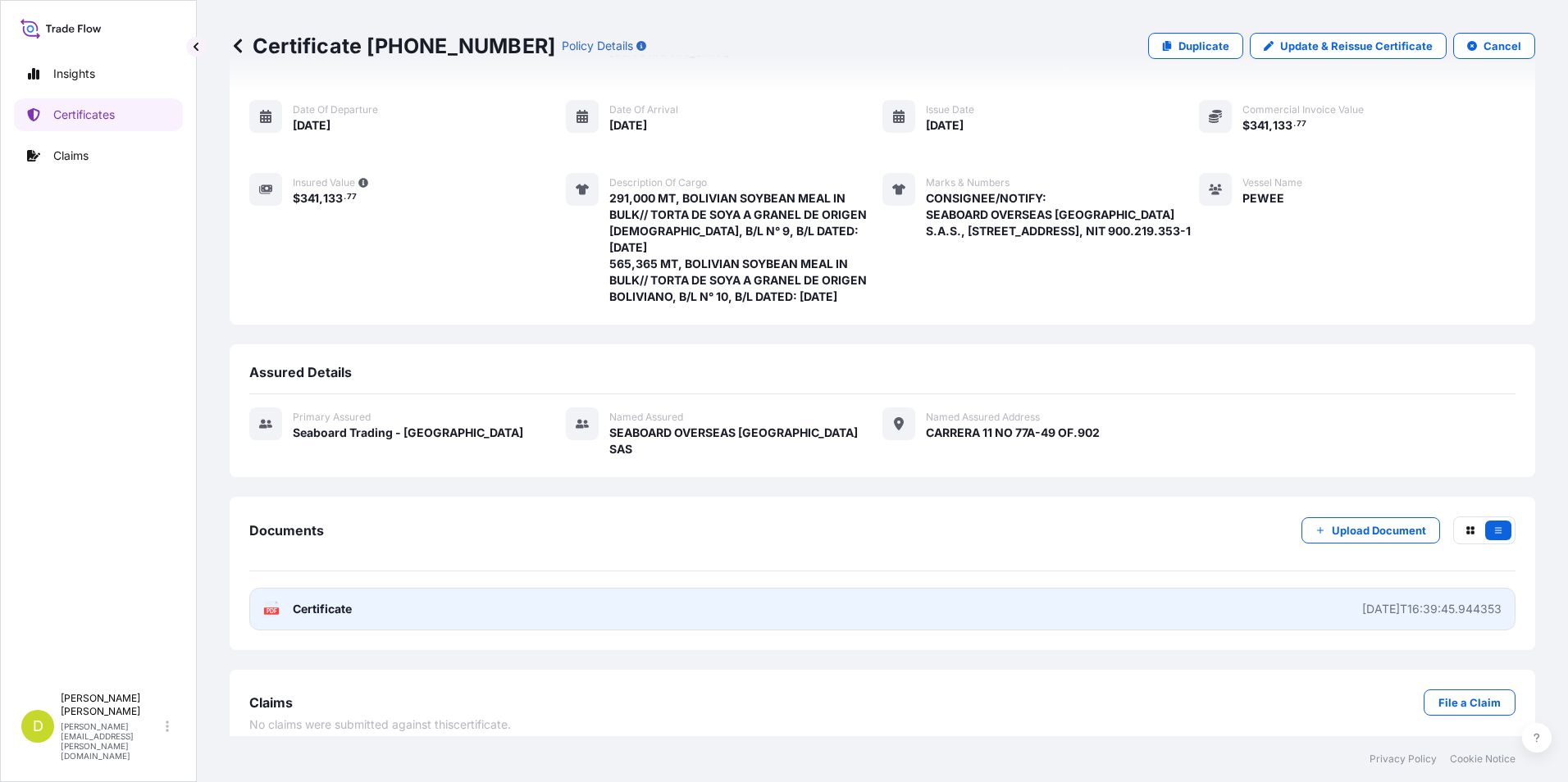
click at [1116, 608] on link "PDF Certificate [DATE]T16:39:45.944353" at bounding box center [882, 609] width 1266 height 43
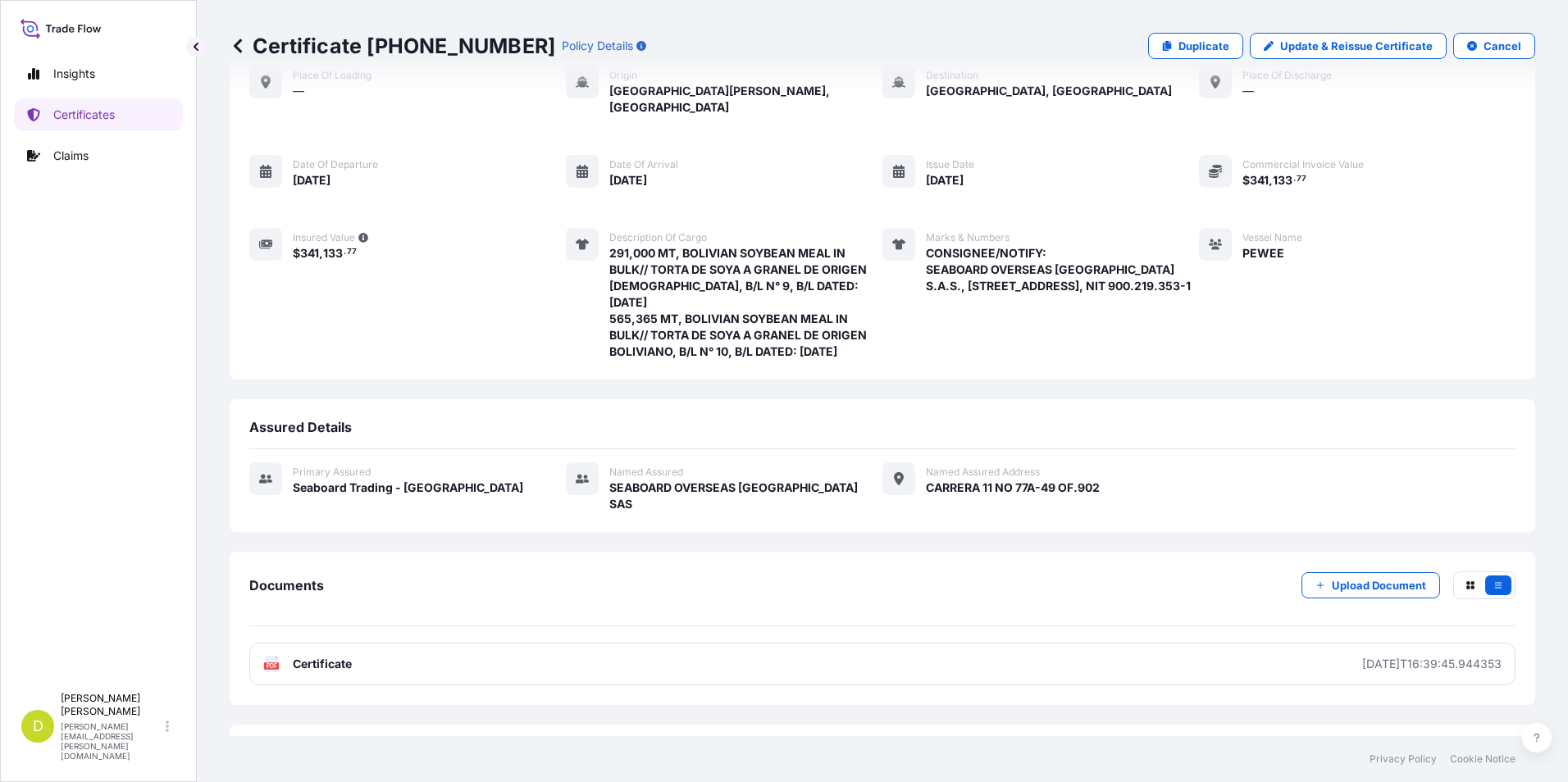
scroll to position [0, 0]
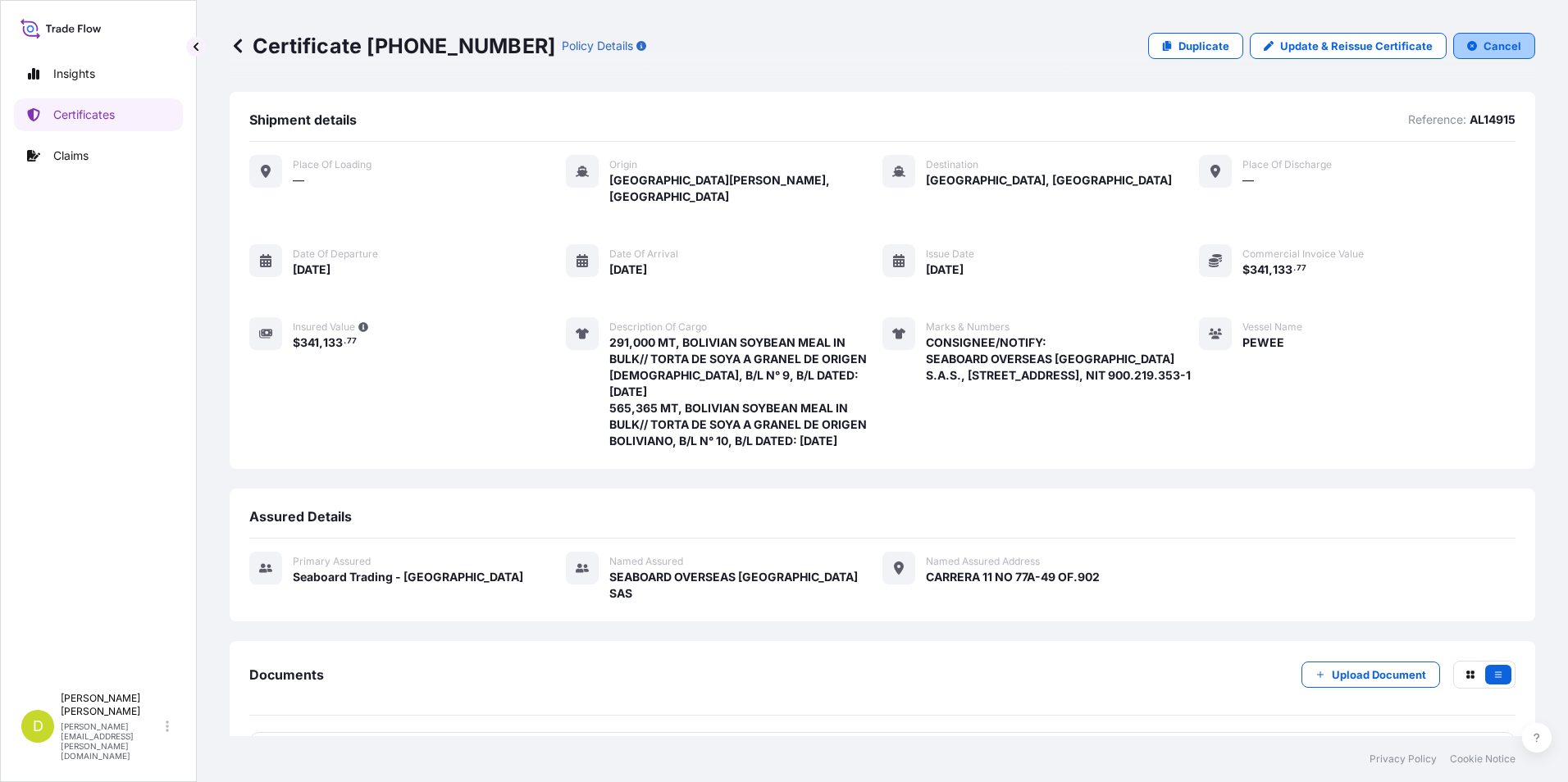
click at [1464, 39] on button "Cancel" at bounding box center [1494, 46] width 82 height 26
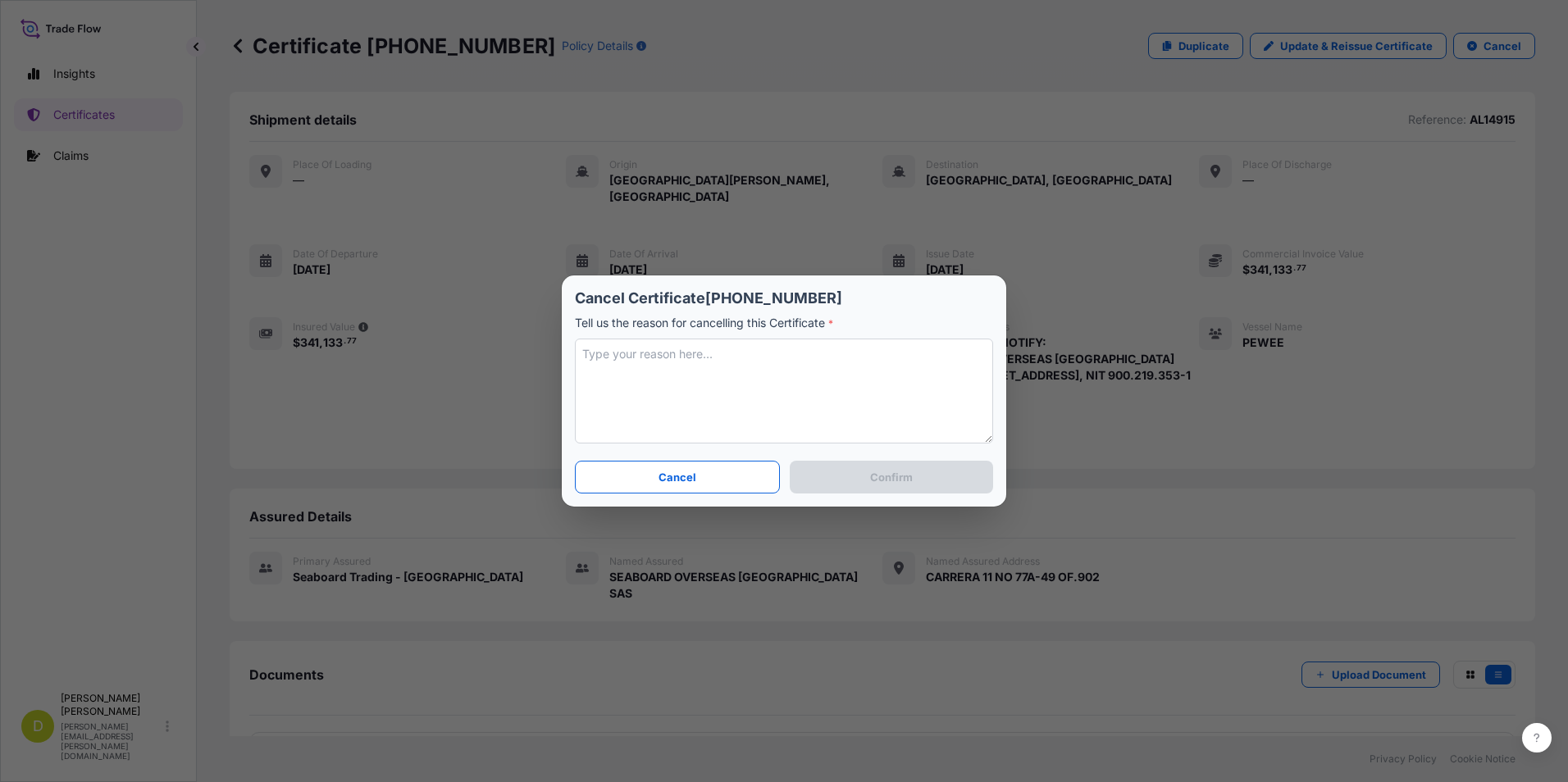
click at [753, 371] on textarea at bounding box center [784, 391] width 418 height 105
type textarea "duplicated"
click at [891, 483] on p "Confirm" at bounding box center [892, 477] width 43 height 16
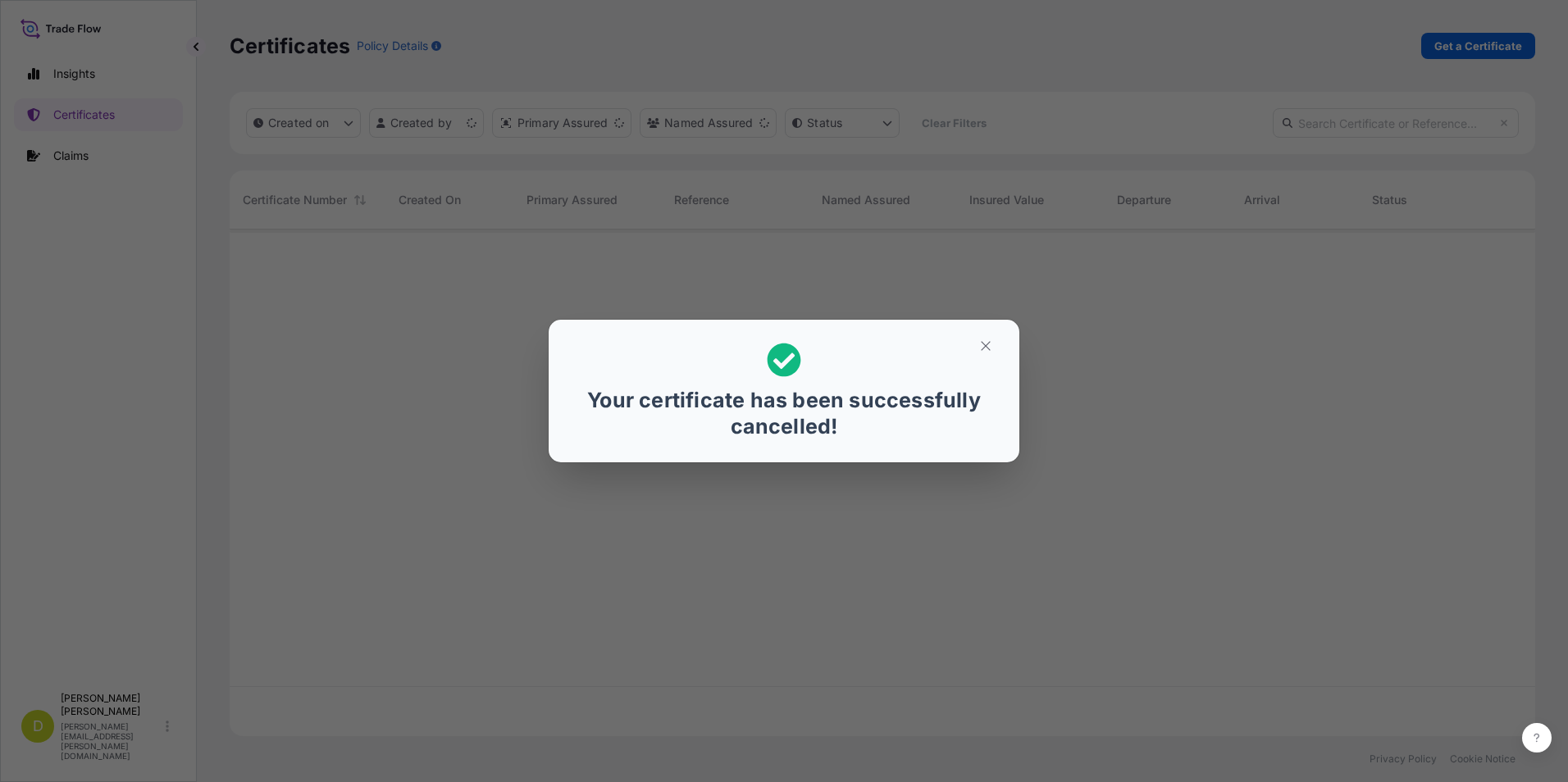
scroll to position [503, 1293]
click at [983, 346] on icon "button" at bounding box center [985, 346] width 15 height 15
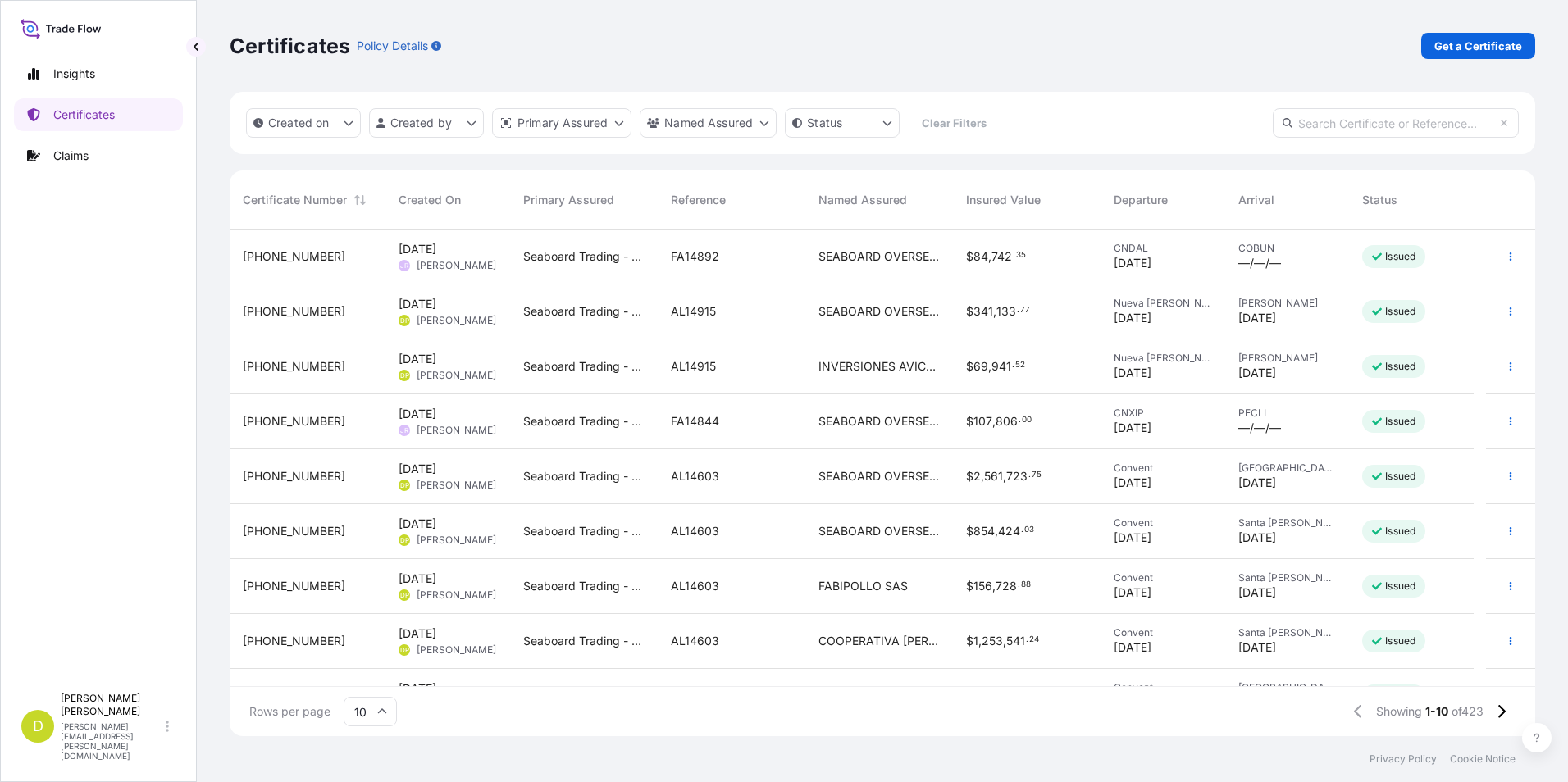
click at [963, 319] on div "$ 341 , 133 . 77" at bounding box center [1027, 312] width 147 height 55
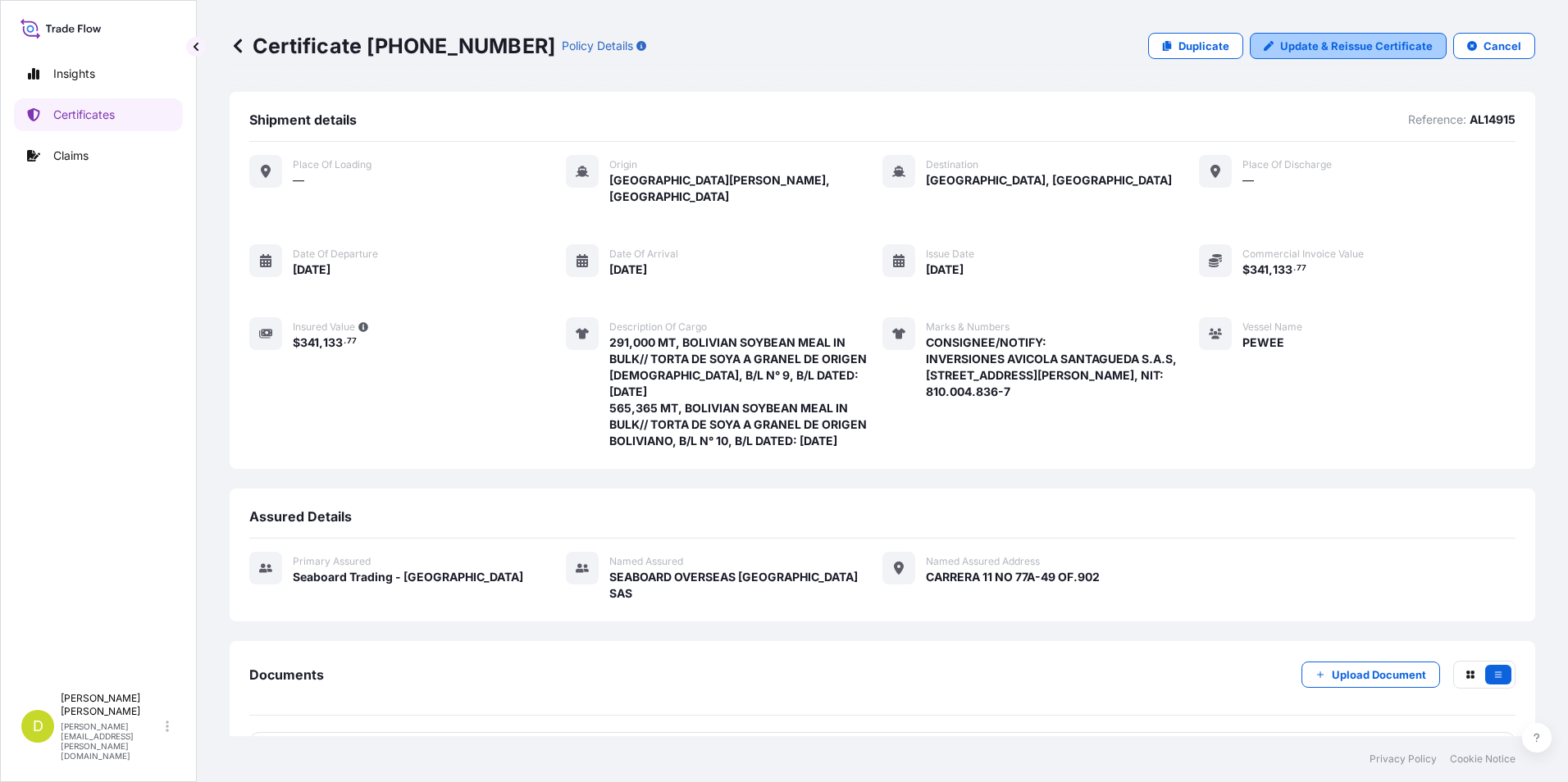
click at [1358, 51] on p "Update & Reissue Certificate" at bounding box center [1356, 46] width 152 height 16
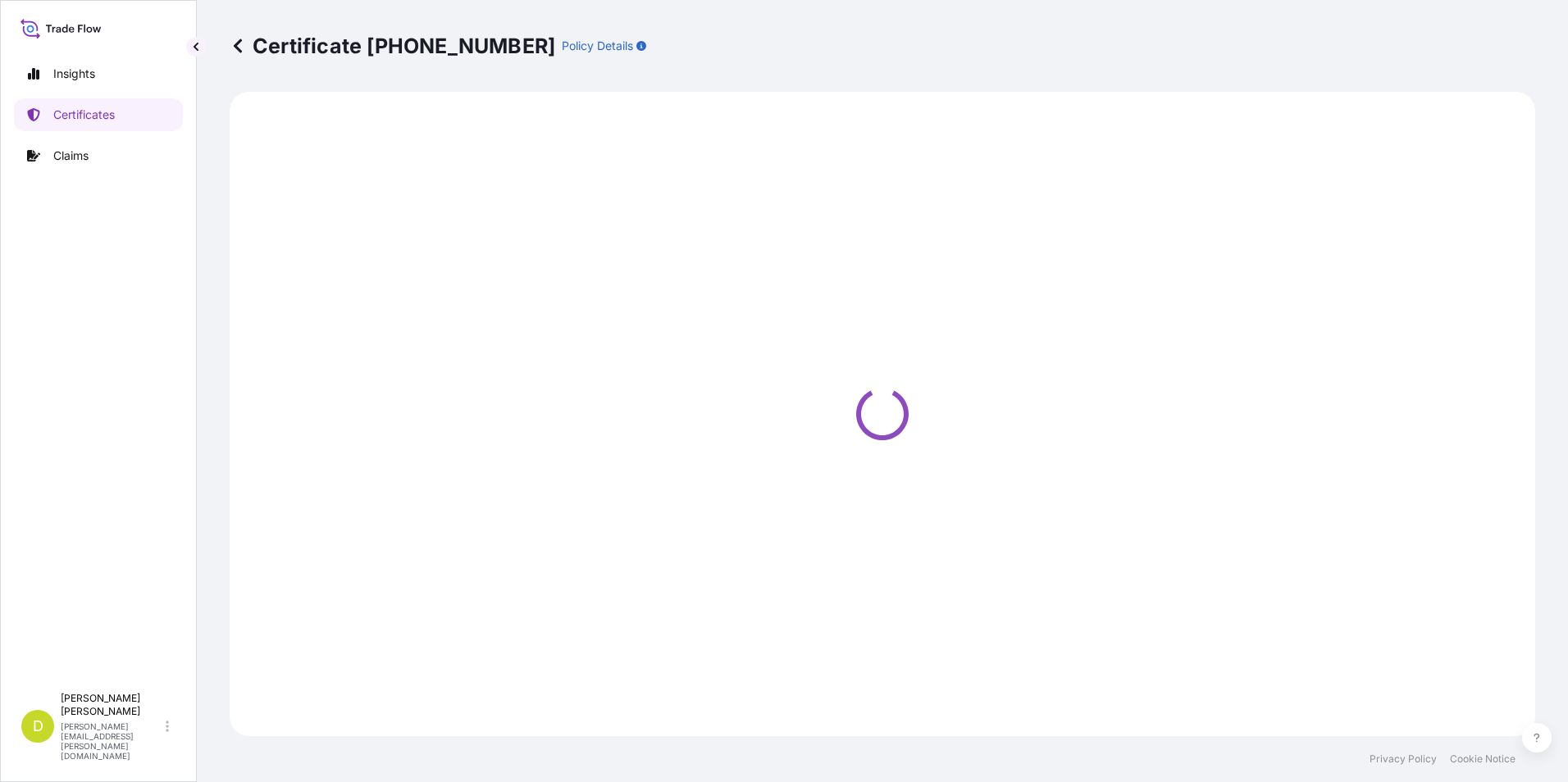
select select "Ocean Vessel"
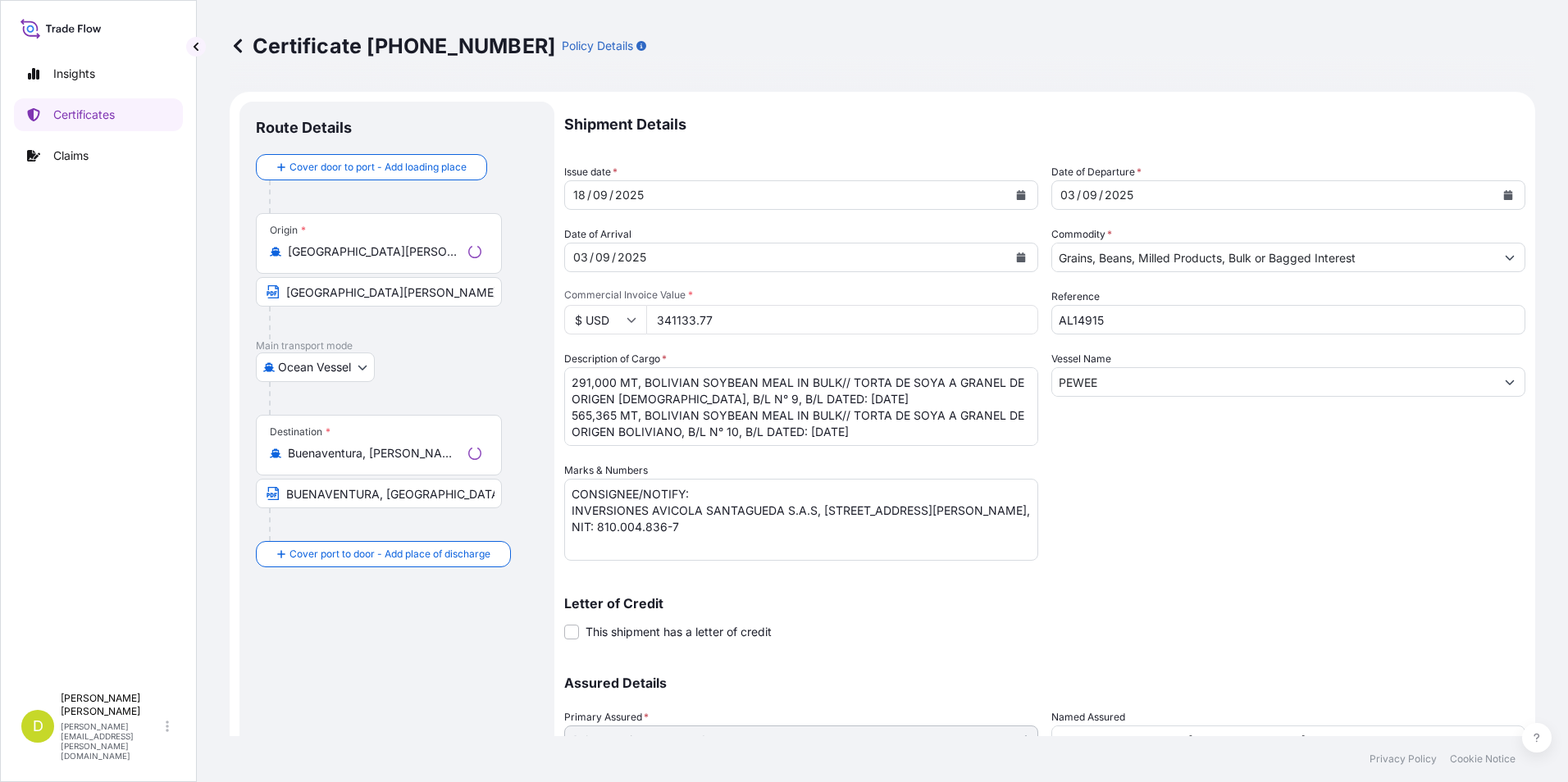
select select "31639"
drag, startPoint x: 915, startPoint y: 531, endPoint x: 569, endPoint y: 512, distance: 346.5
click at [569, 512] on textarea "CONSIGNEE/NOTIFY: INVERSIONES AVICOLA SANTAGUEDA S.A.S, [STREET_ADDRESS][PERSON…" at bounding box center [801, 520] width 474 height 82
paste textarea "SEABOARD OVERSEAS [GEOGRAPHIC_DATA] S.A.S., [STREET_ADDRESS], NIT 900.219.353-1"
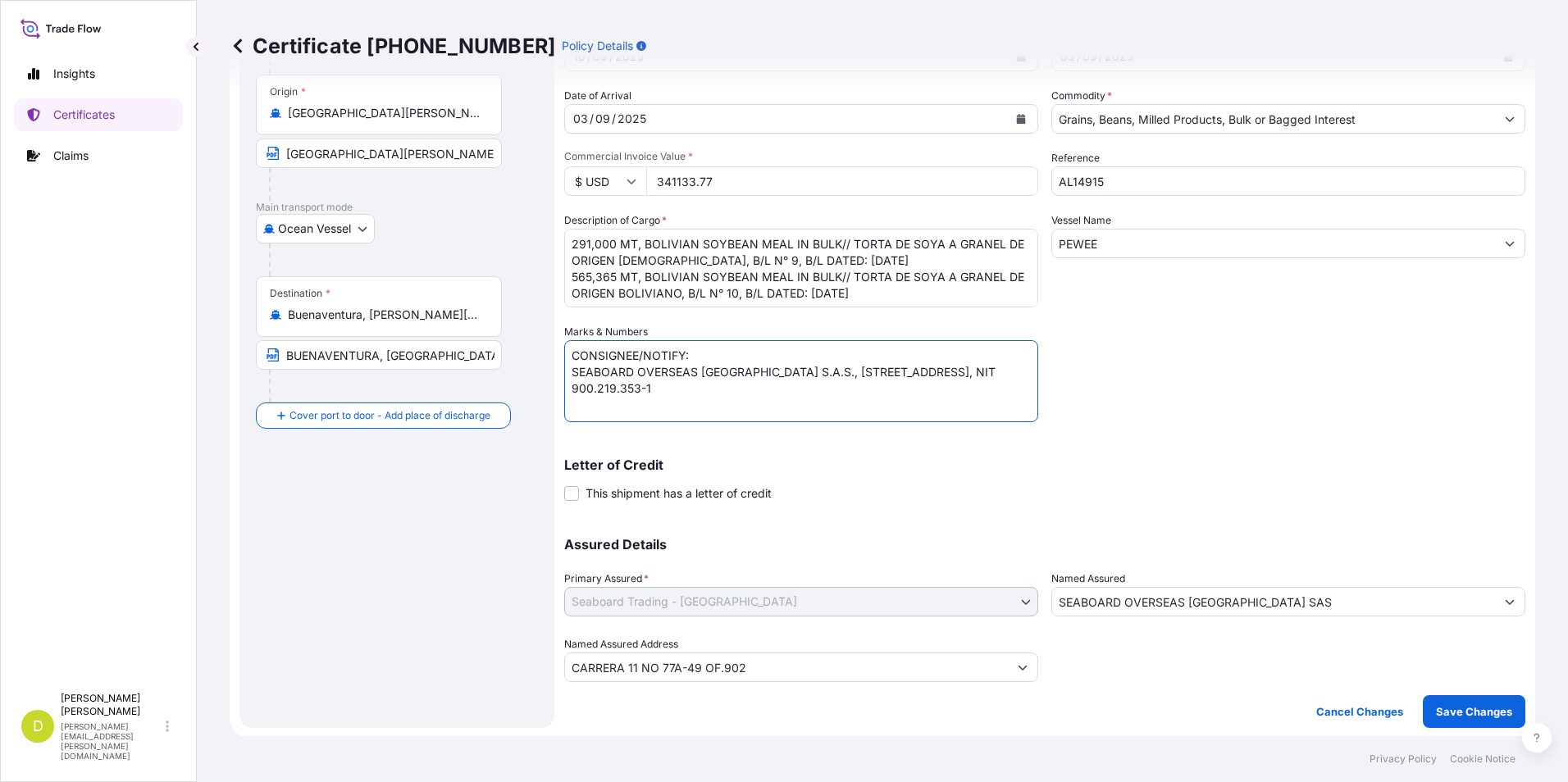
scroll to position [140, 0]
type textarea "CONSIGNEE/NOTIFY: SEABOARD OVERSEAS [GEOGRAPHIC_DATA] S.A.S., [STREET_ADDRESS],…"
click at [1464, 707] on p "Save Changes" at bounding box center [1474, 710] width 77 height 16
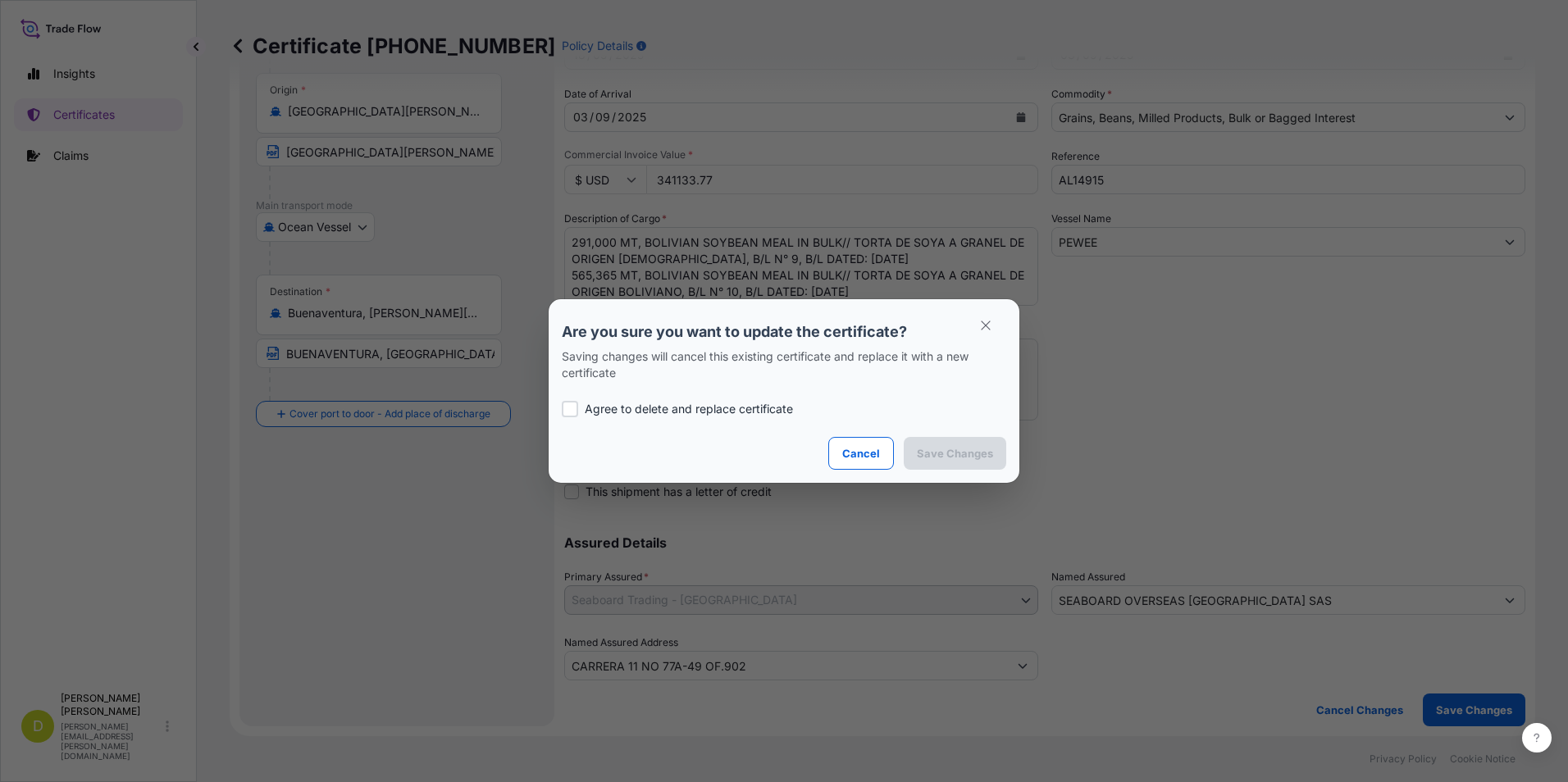
click at [773, 417] on div "Agree to delete and replace certificate" at bounding box center [784, 409] width 444 height 56
click at [767, 412] on p "Agree to delete and replace certificate" at bounding box center [688, 409] width 208 height 16
checkbox input "true"
click at [976, 452] on p "Save Changes" at bounding box center [954, 453] width 77 height 16
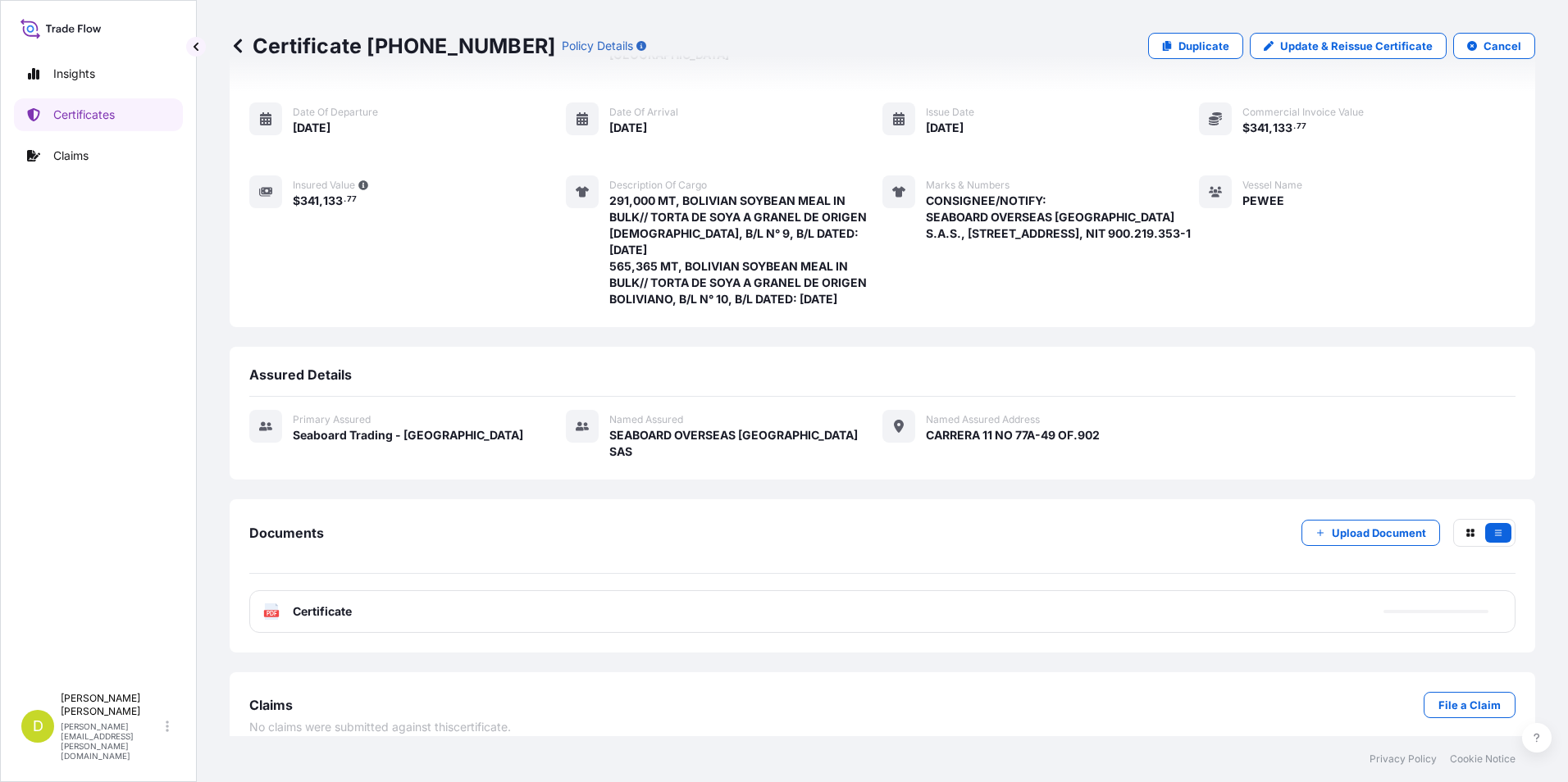
scroll to position [144, 0]
click at [963, 613] on div "PDF Certificate" at bounding box center [882, 609] width 1266 height 43
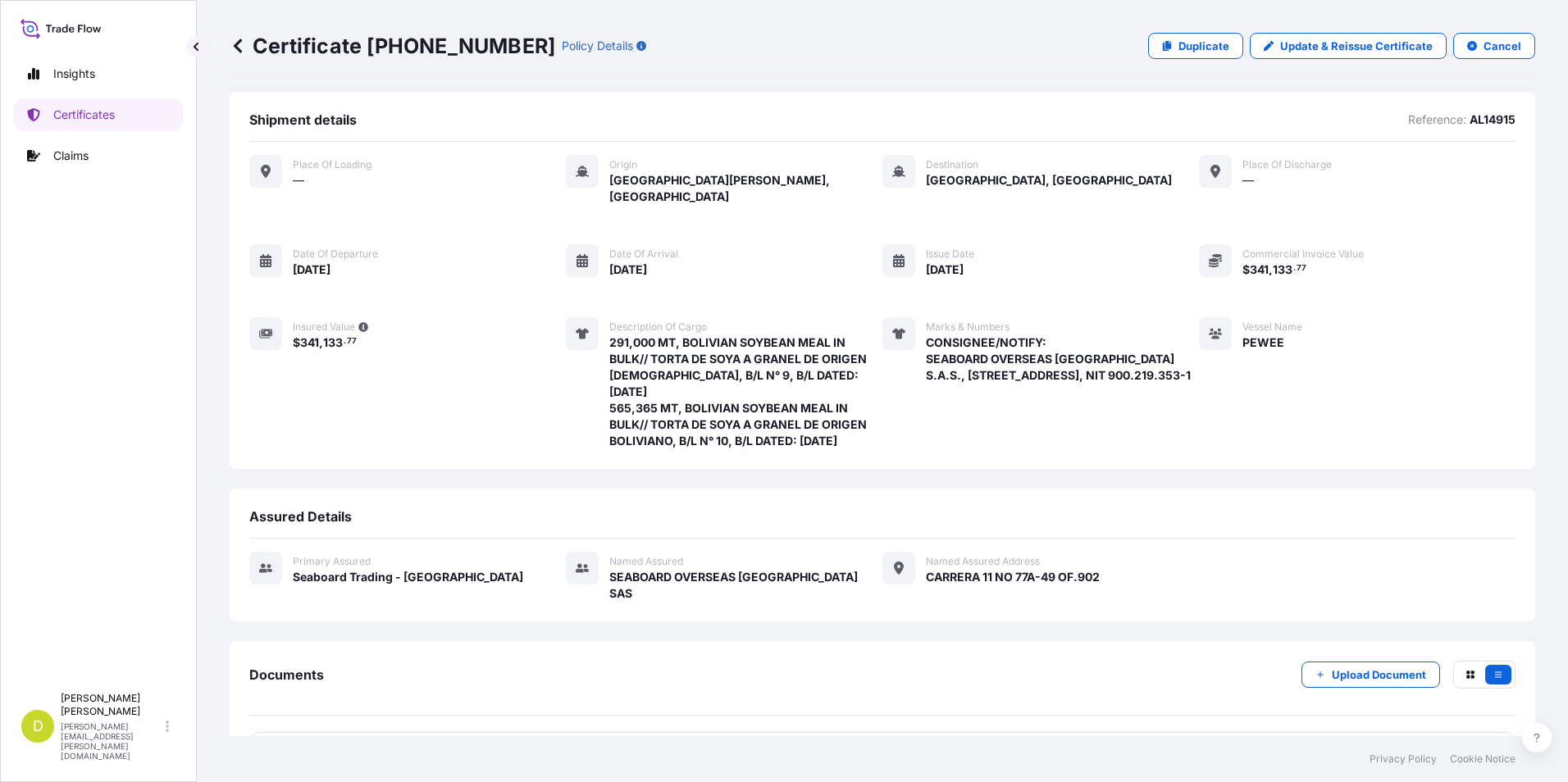
scroll to position [82, 0]
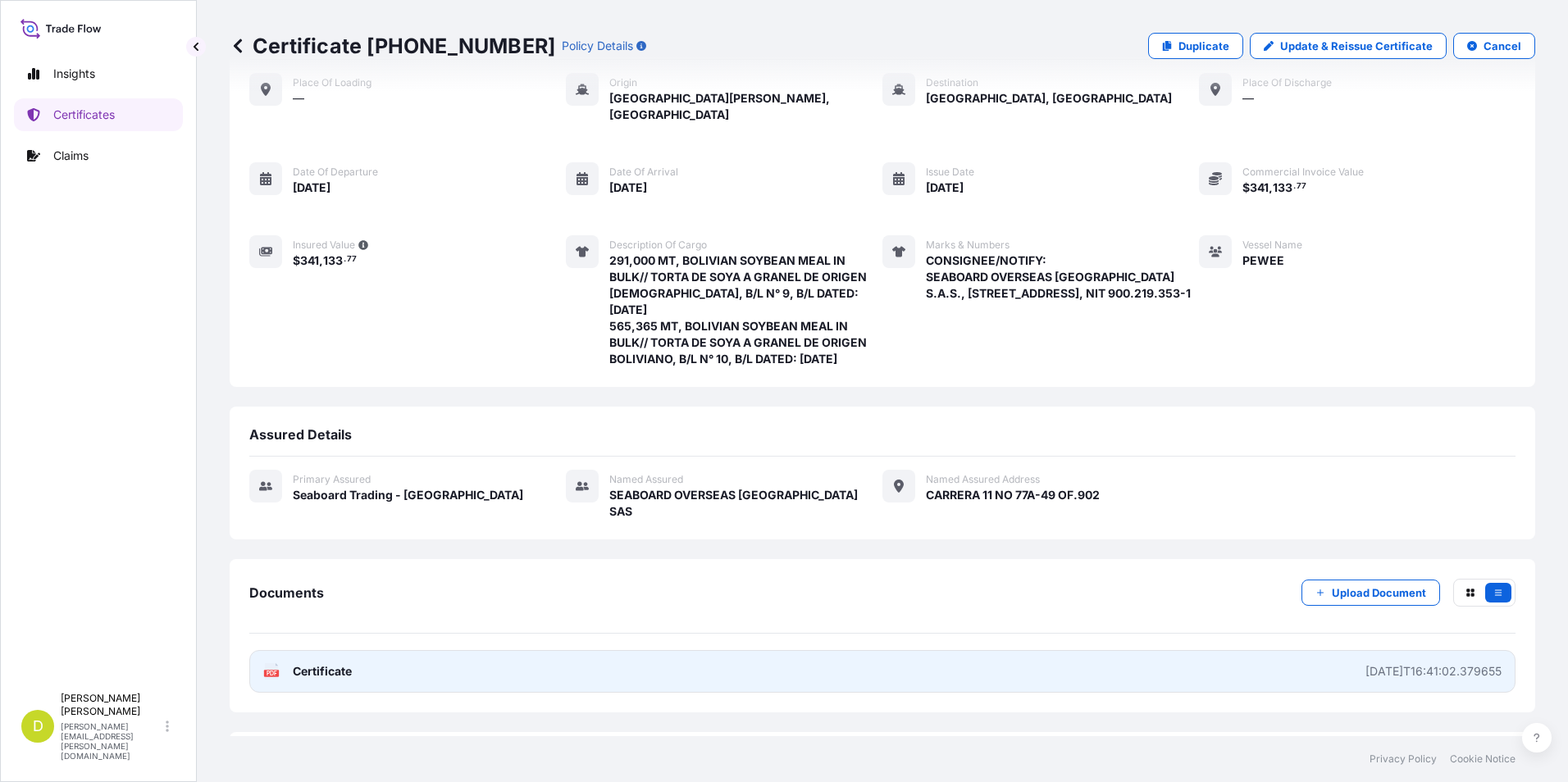
click at [961, 651] on link "PDF Certificate [DATE]T16:41:02.379655" at bounding box center [882, 671] width 1266 height 43
